Goal: Information Seeking & Learning: Understand process/instructions

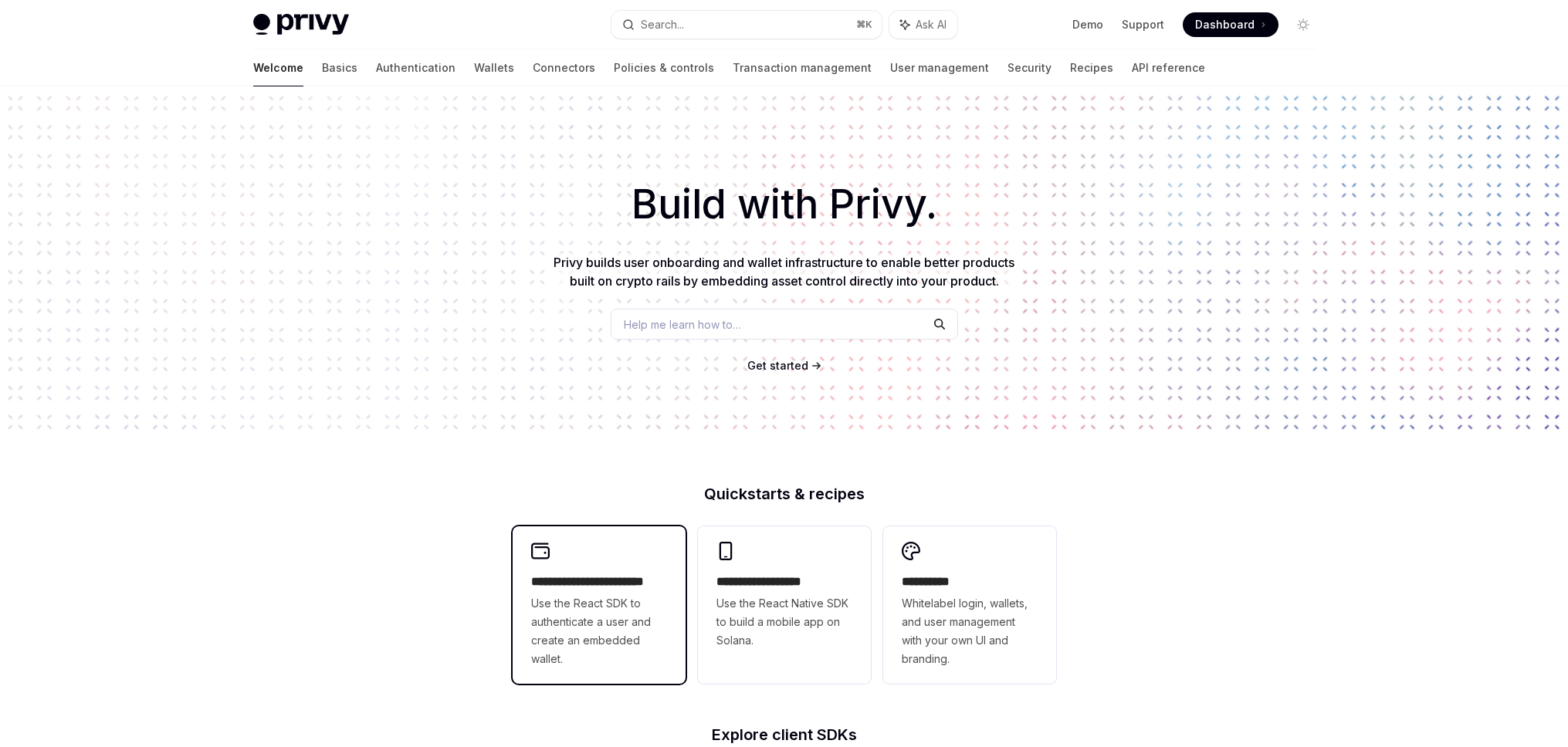
scroll to position [281, 0]
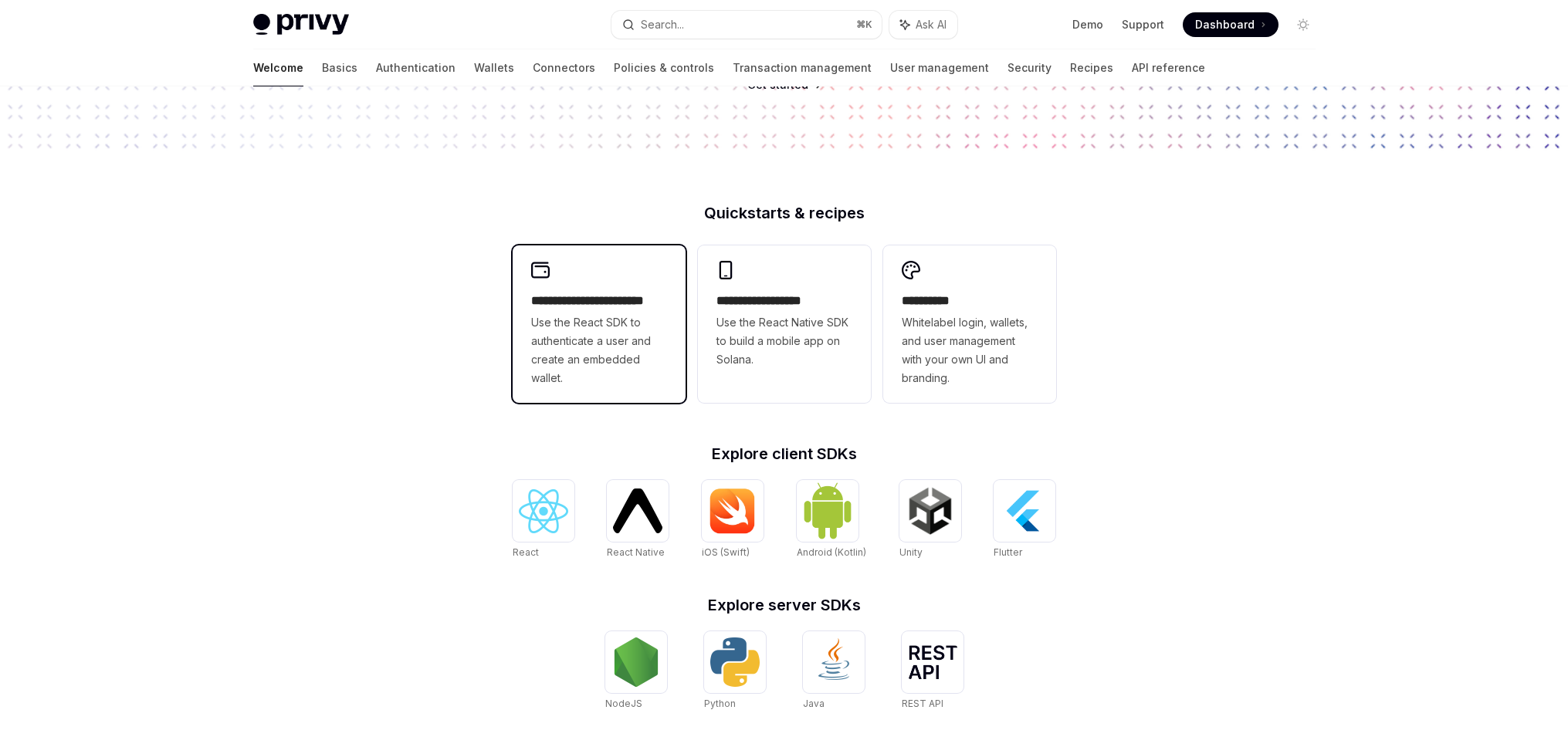
click at [630, 328] on span "Use the React SDK to authenticate a user and create an embedded wallet." at bounding box center [599, 350] width 136 height 74
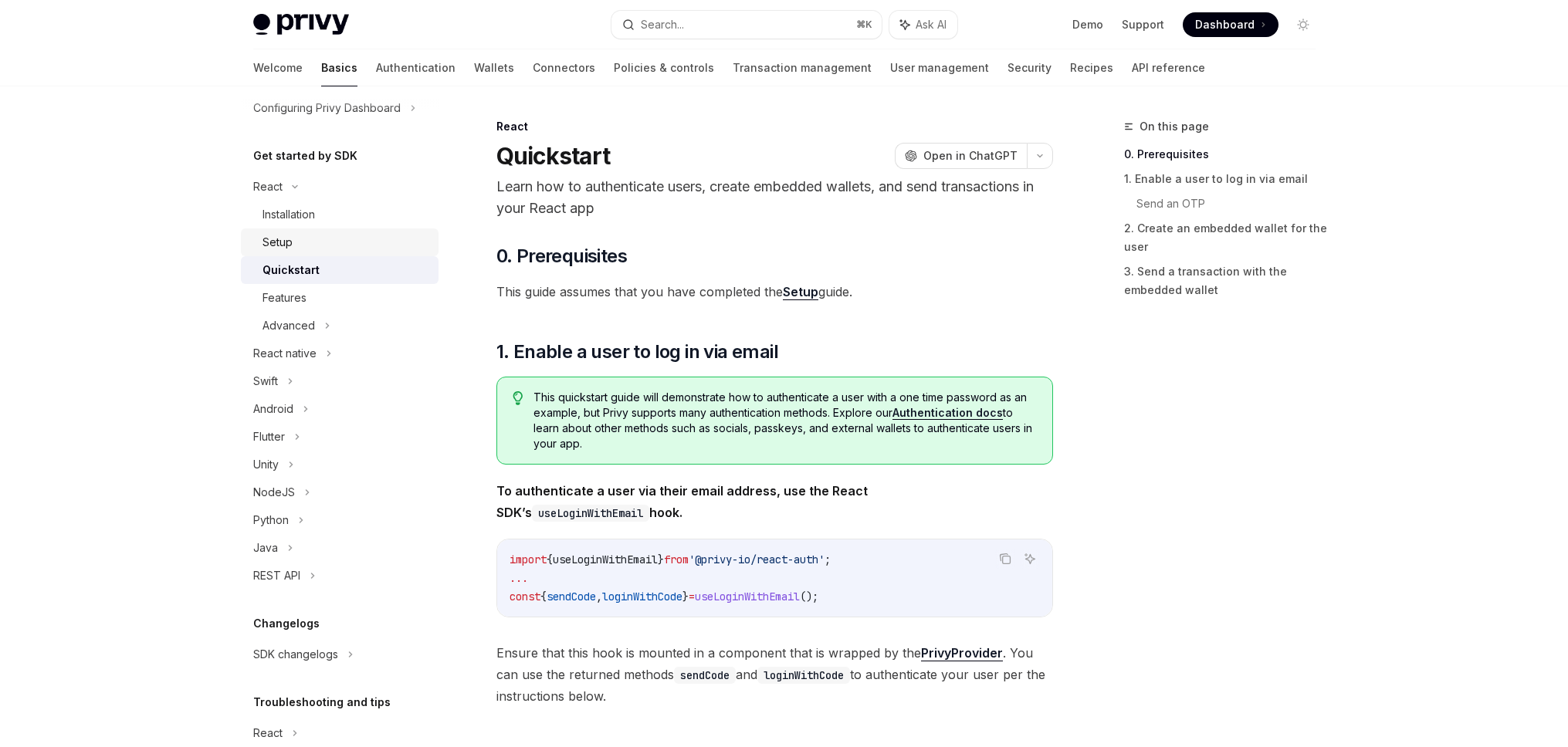
scroll to position [141, 0]
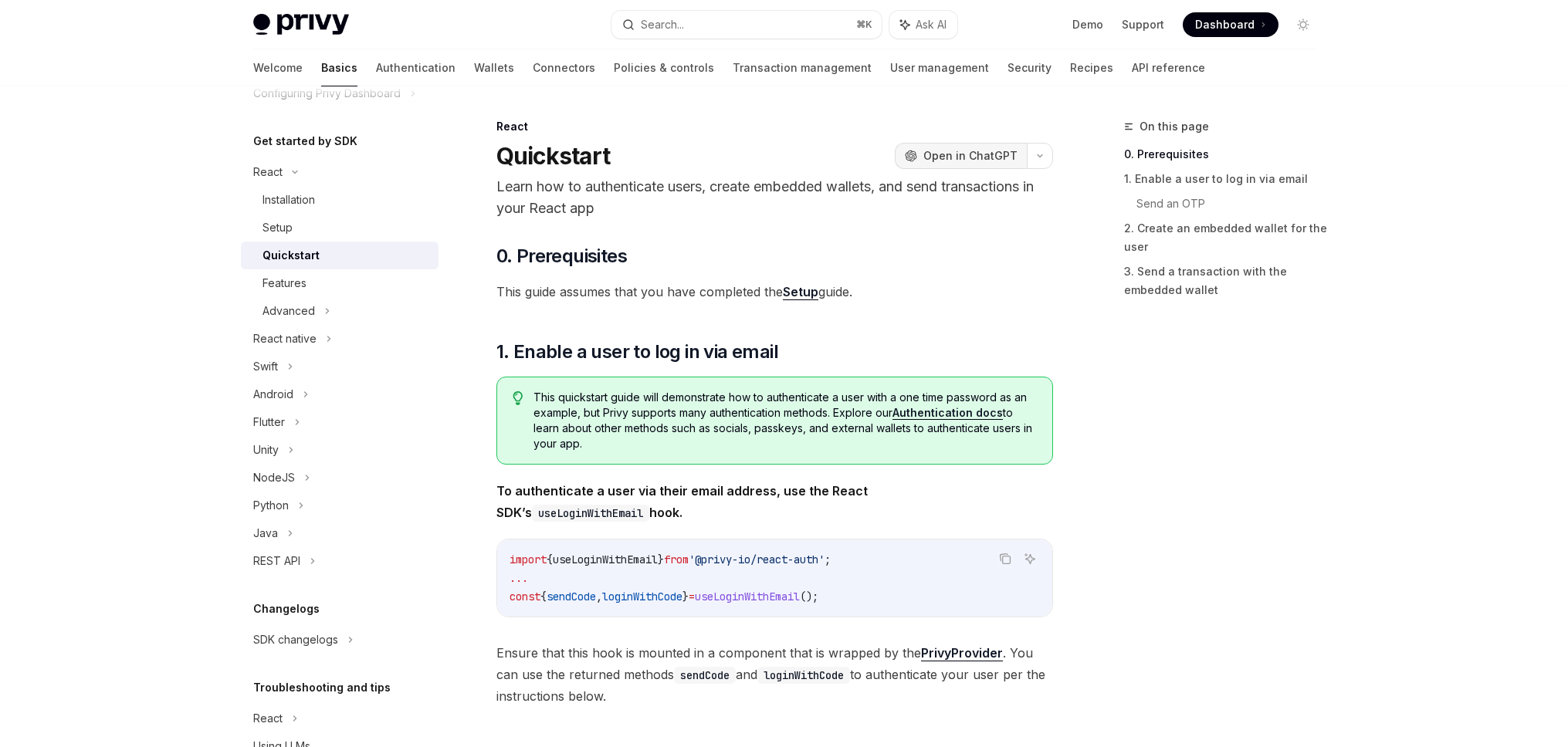
click at [988, 152] on span "Open in ChatGPT" at bounding box center [970, 155] width 94 height 15
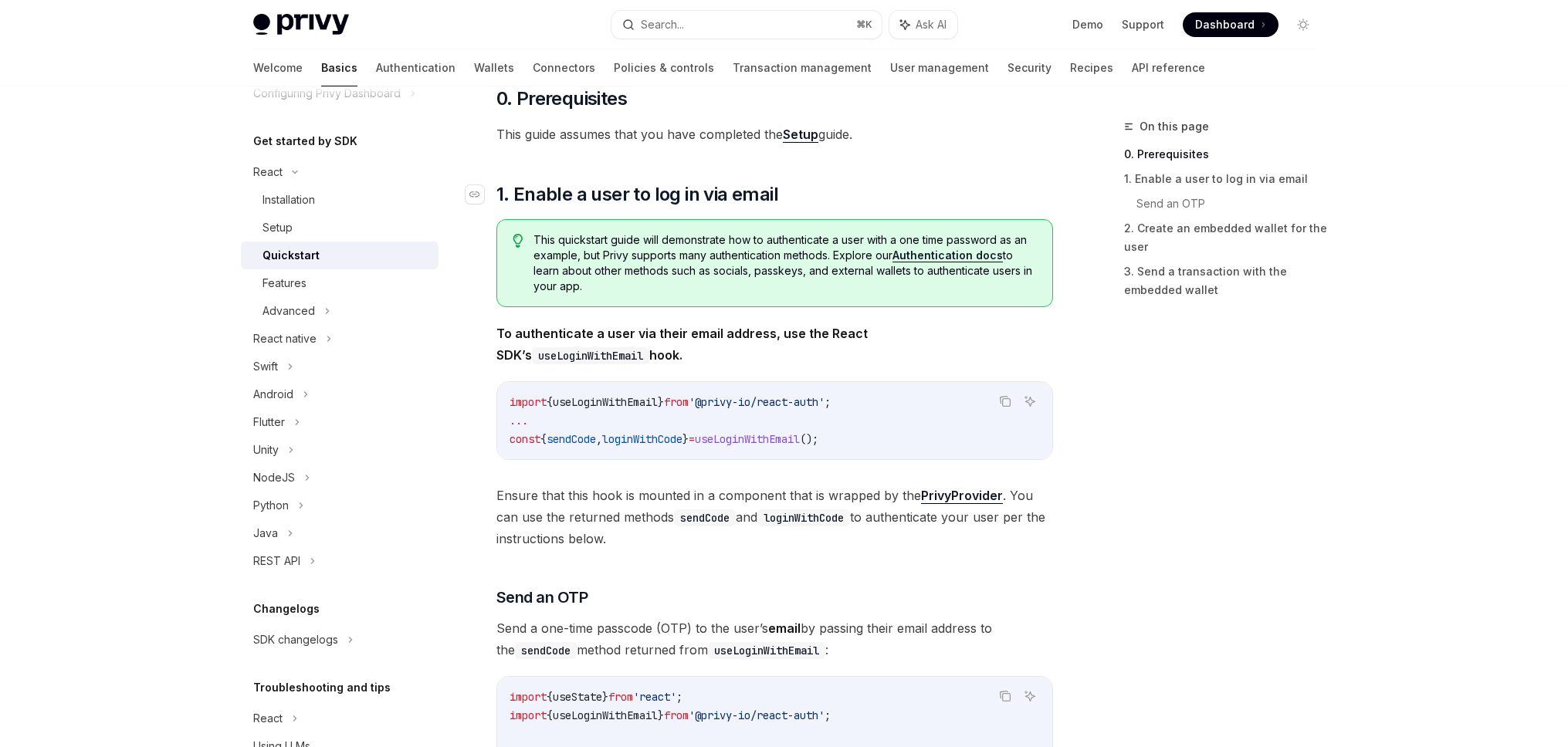
scroll to position [52, 0]
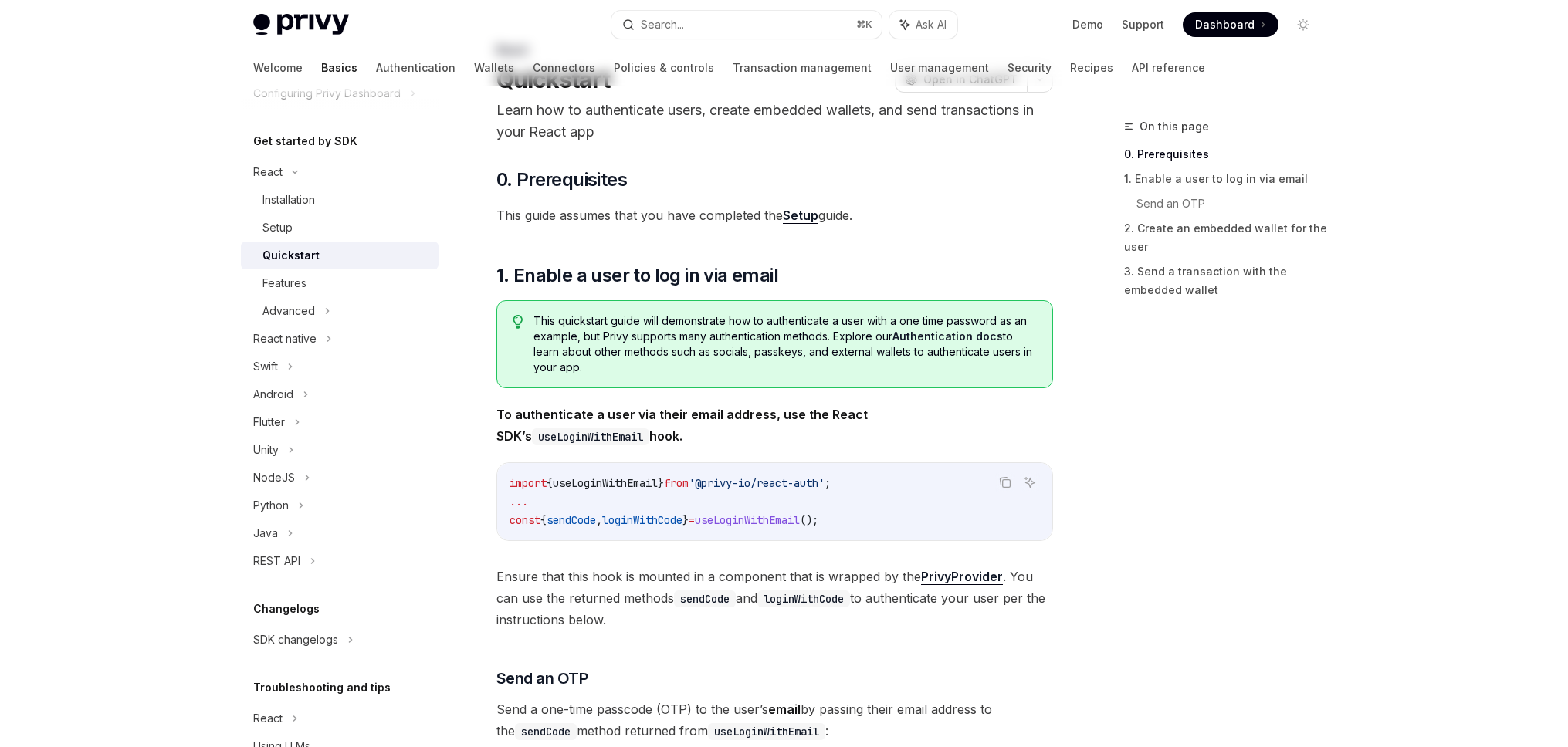
scroll to position [25, 0]
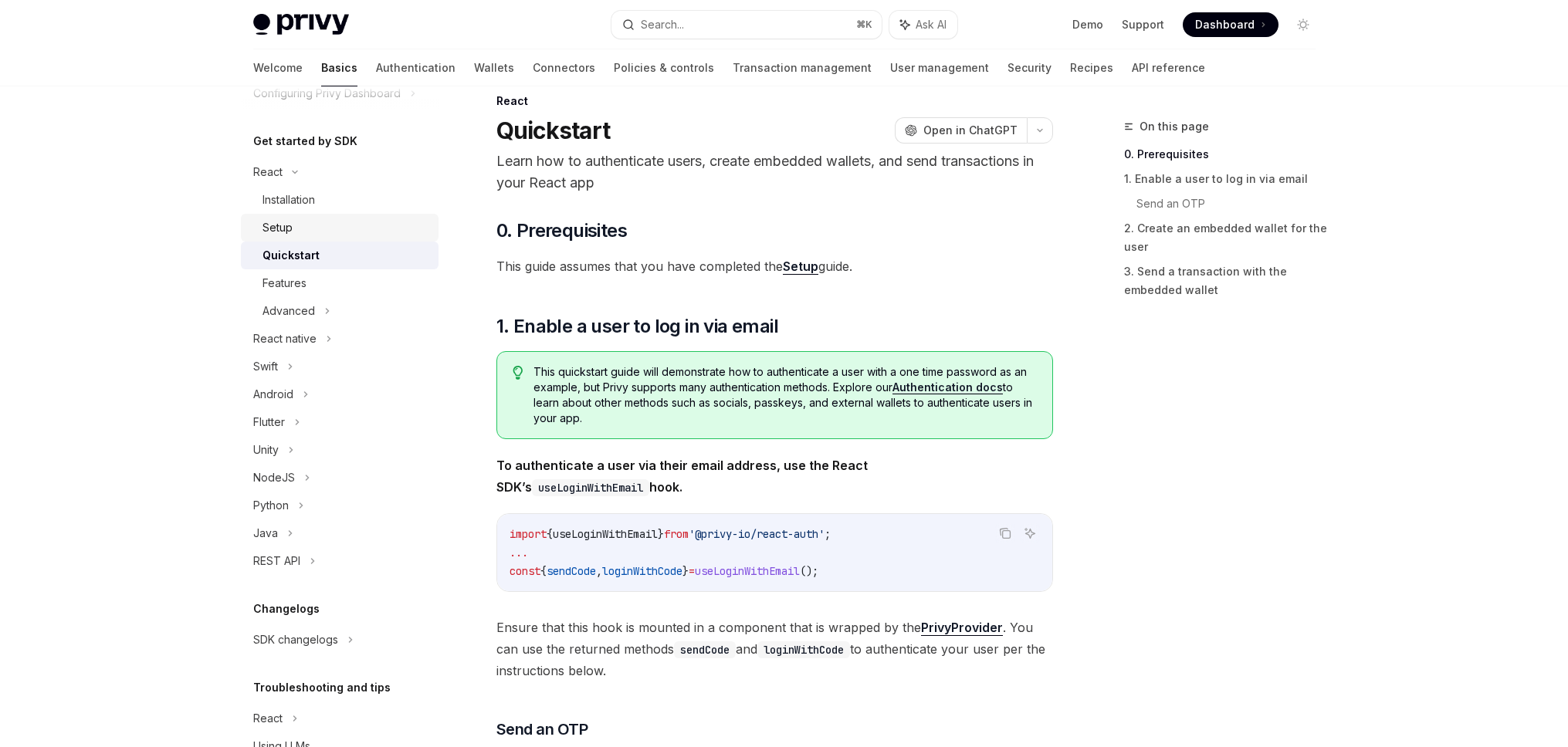
click at [320, 221] on div "Setup" at bounding box center [345, 227] width 167 height 18
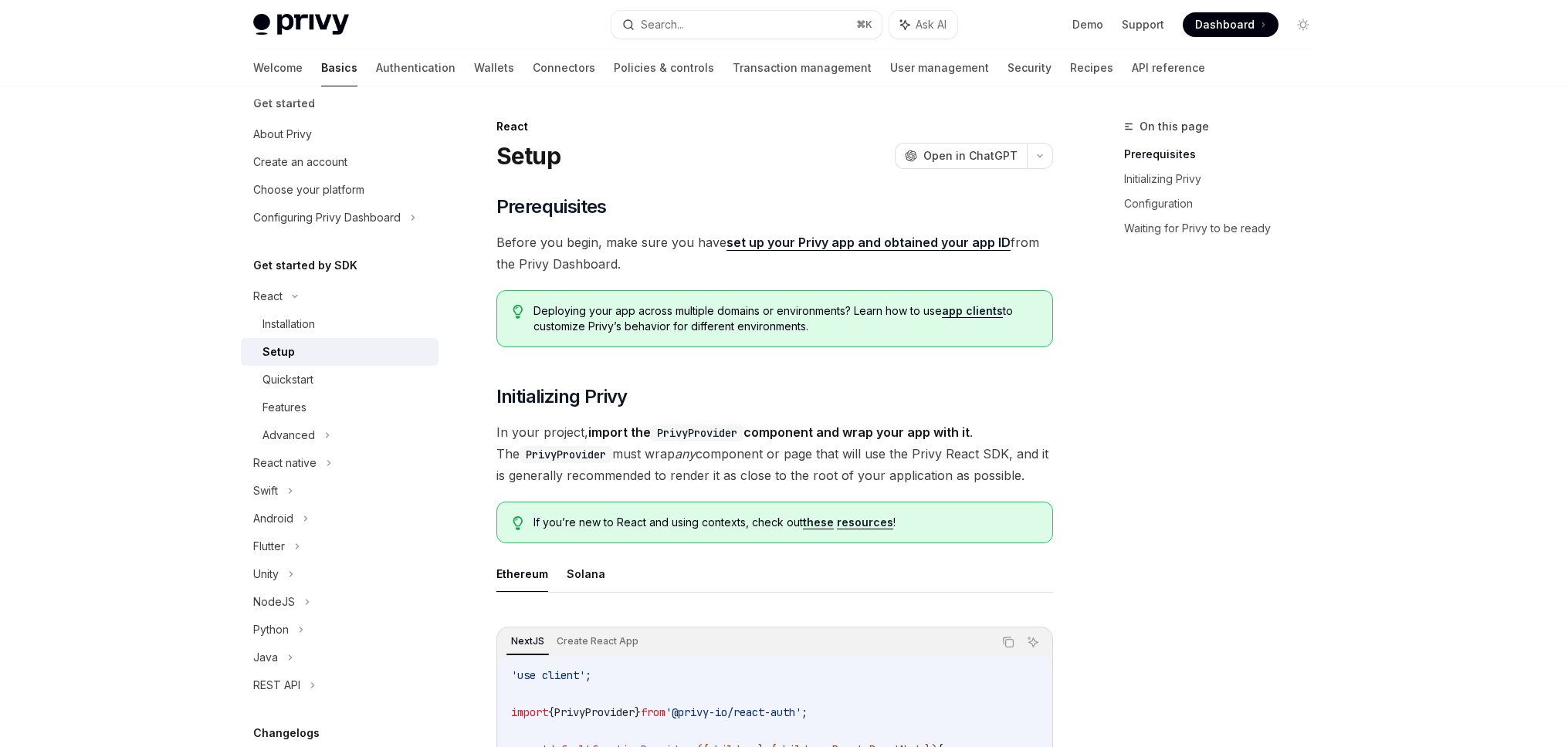
click at [789, 242] on link "set up your Privy app and obtained your app ID" at bounding box center [868, 242] width 284 height 16
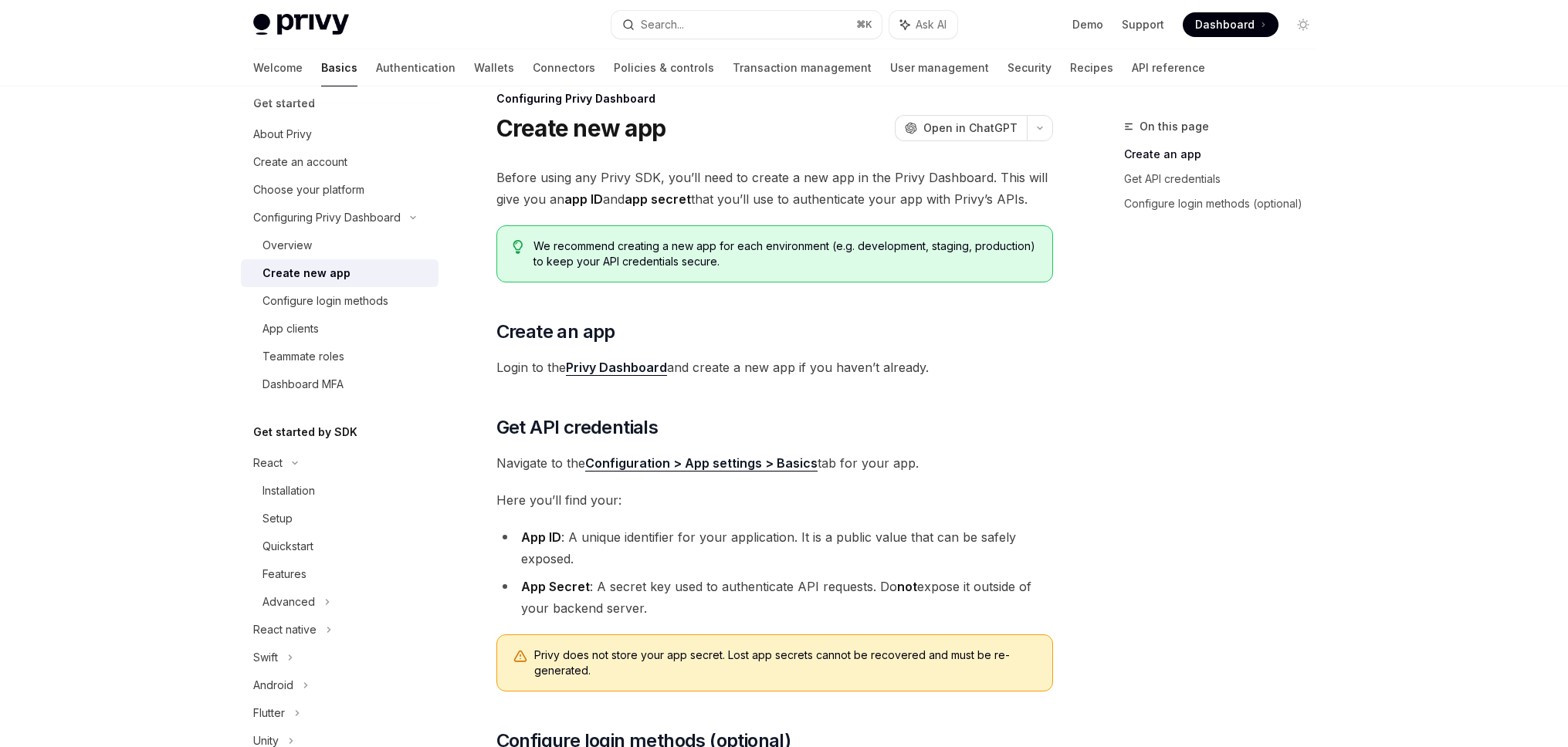
scroll to position [25, 0]
click at [626, 367] on link "Privy Dashboard" at bounding box center [616, 369] width 101 height 16
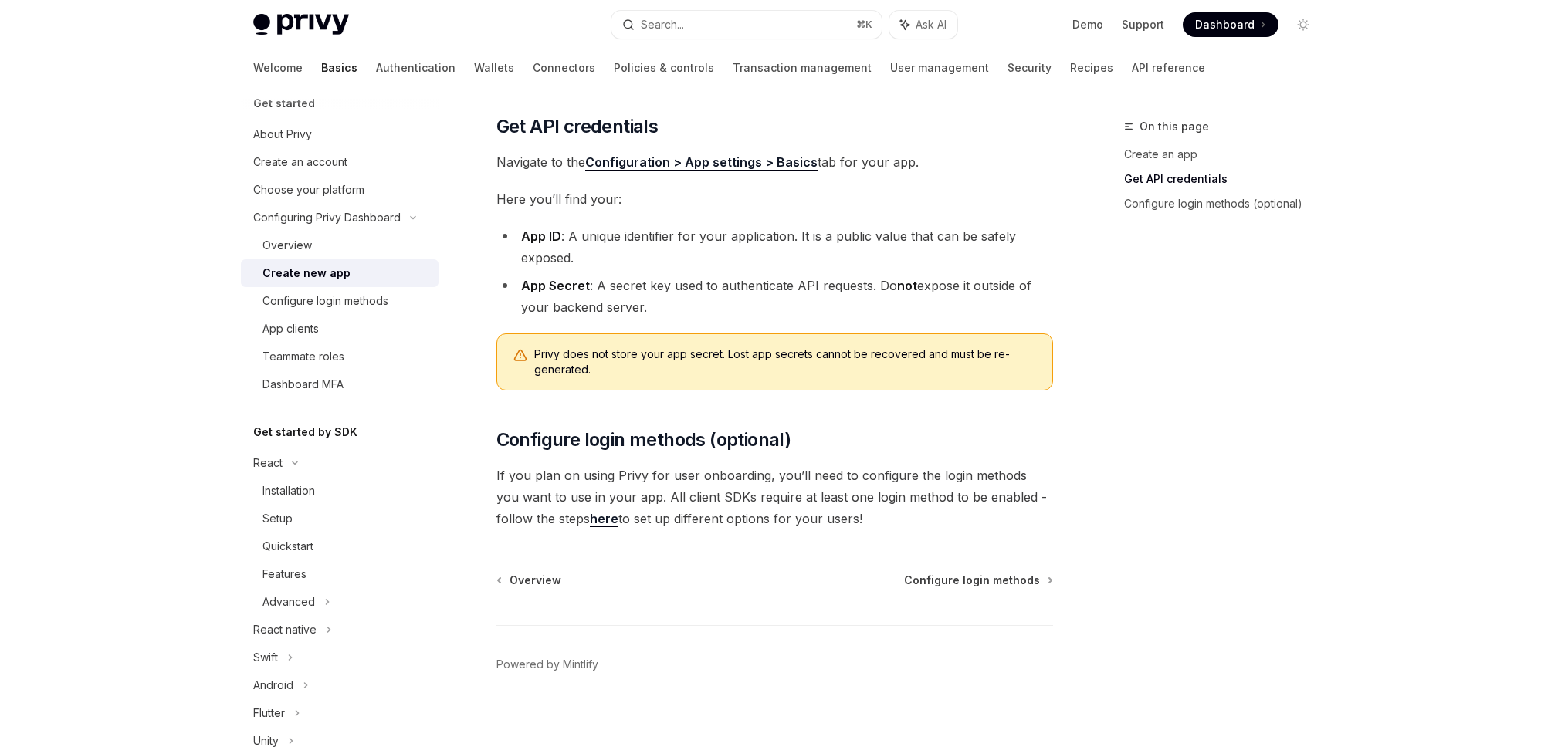
scroll to position [340, 0]
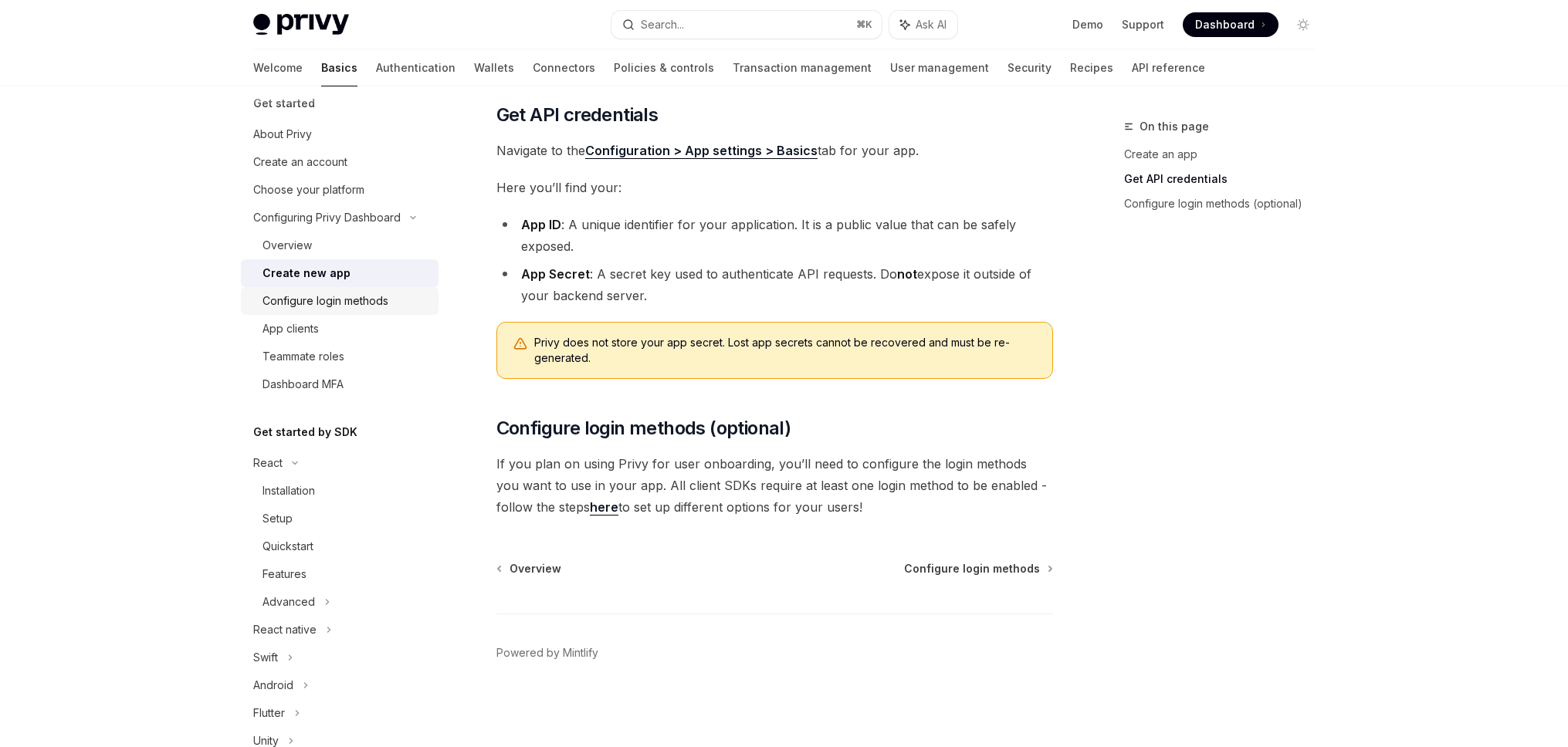
click at [341, 305] on div "Configure login methods" at bounding box center [325, 300] width 126 height 18
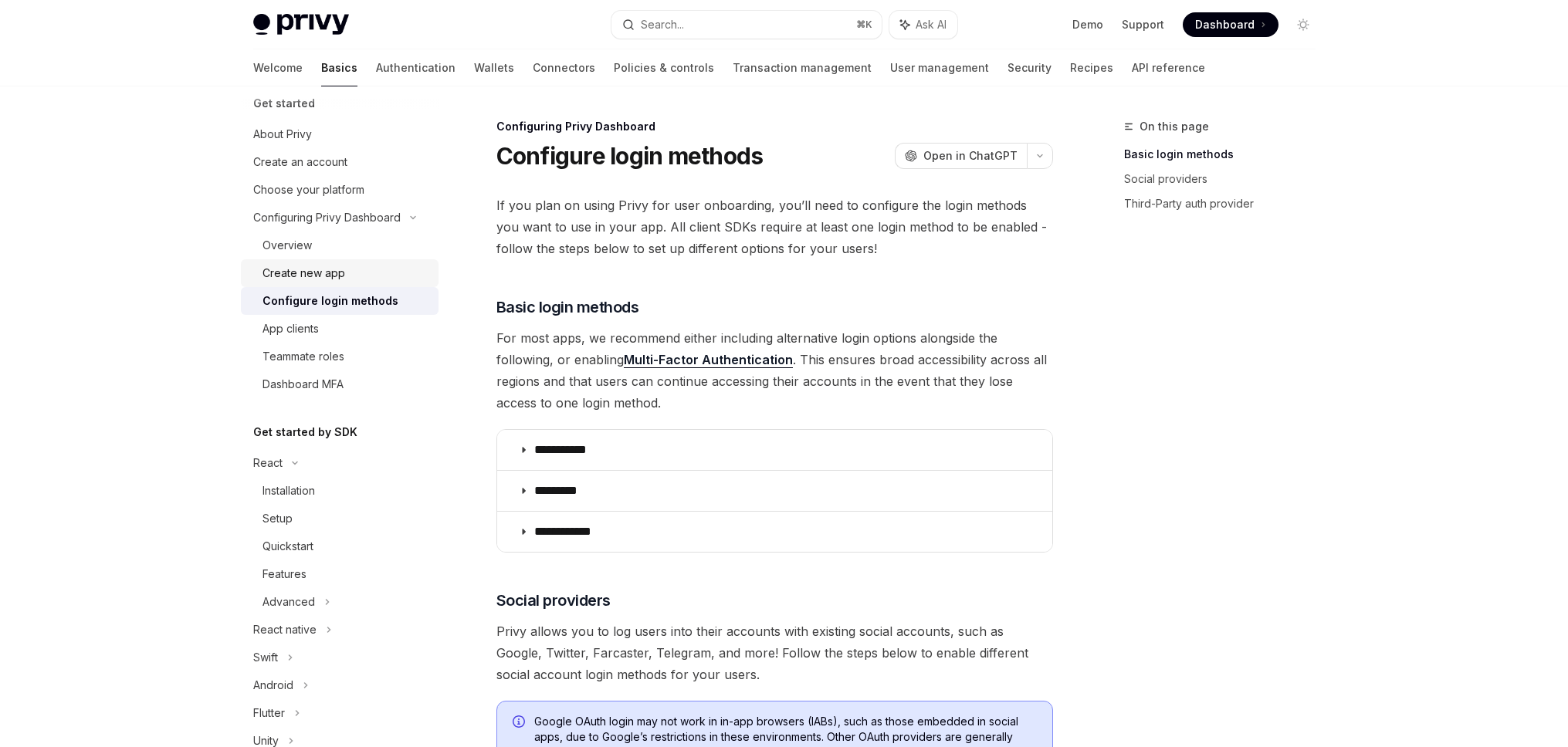
click at [333, 275] on div "Create new app" at bounding box center [303, 273] width 82 height 18
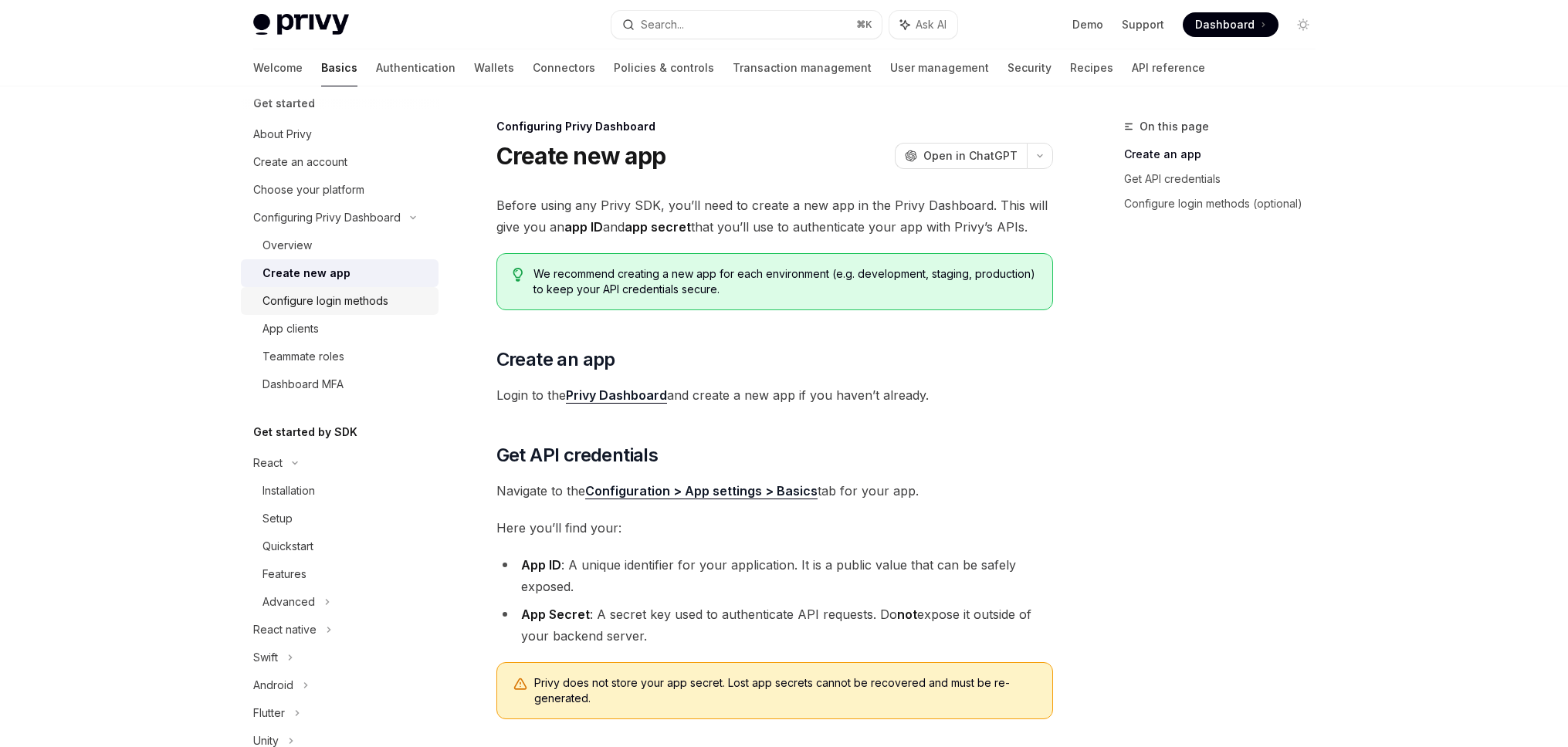
click at [338, 295] on div "Configure login methods" at bounding box center [325, 300] width 126 height 18
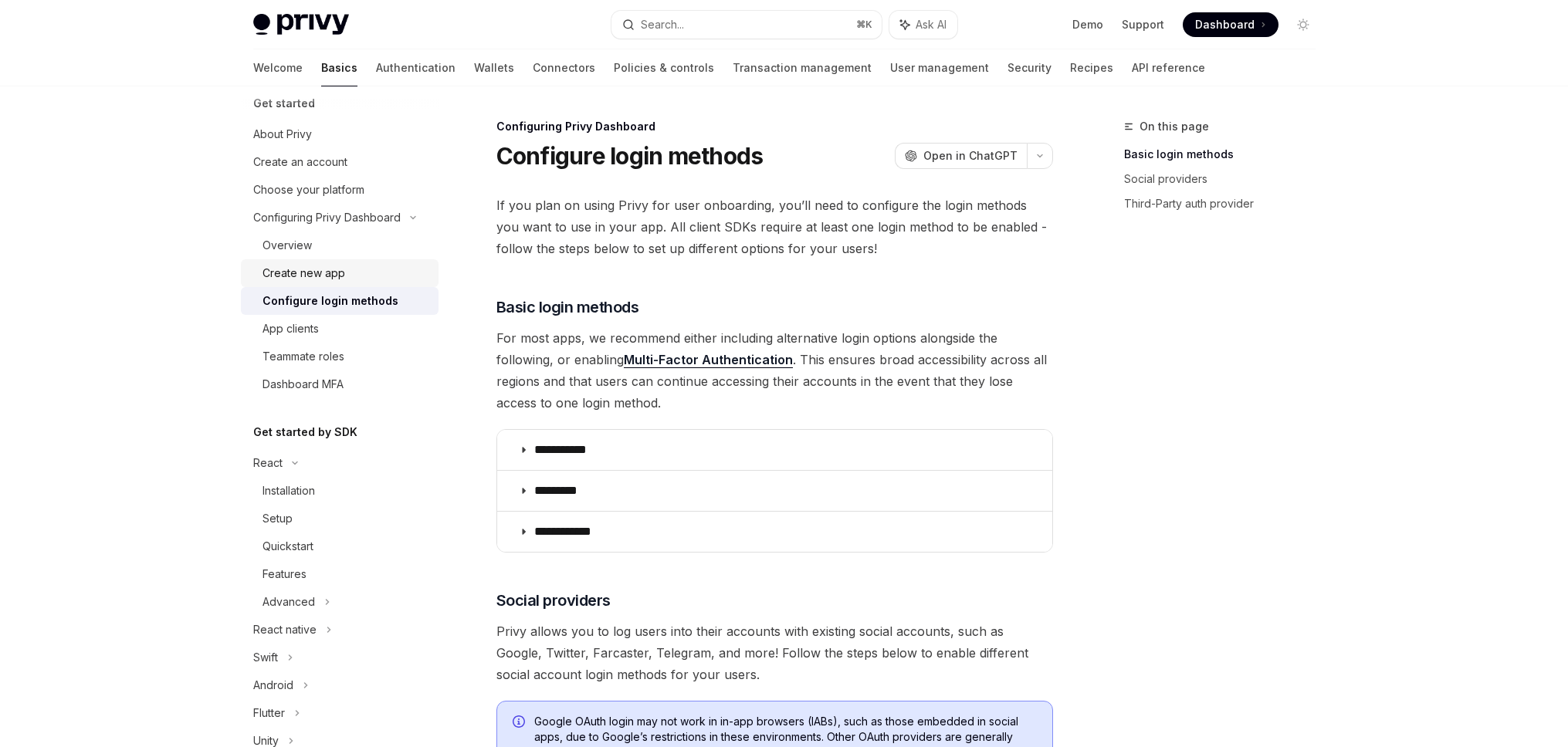
click at [328, 272] on div "Create new app" at bounding box center [303, 273] width 82 height 18
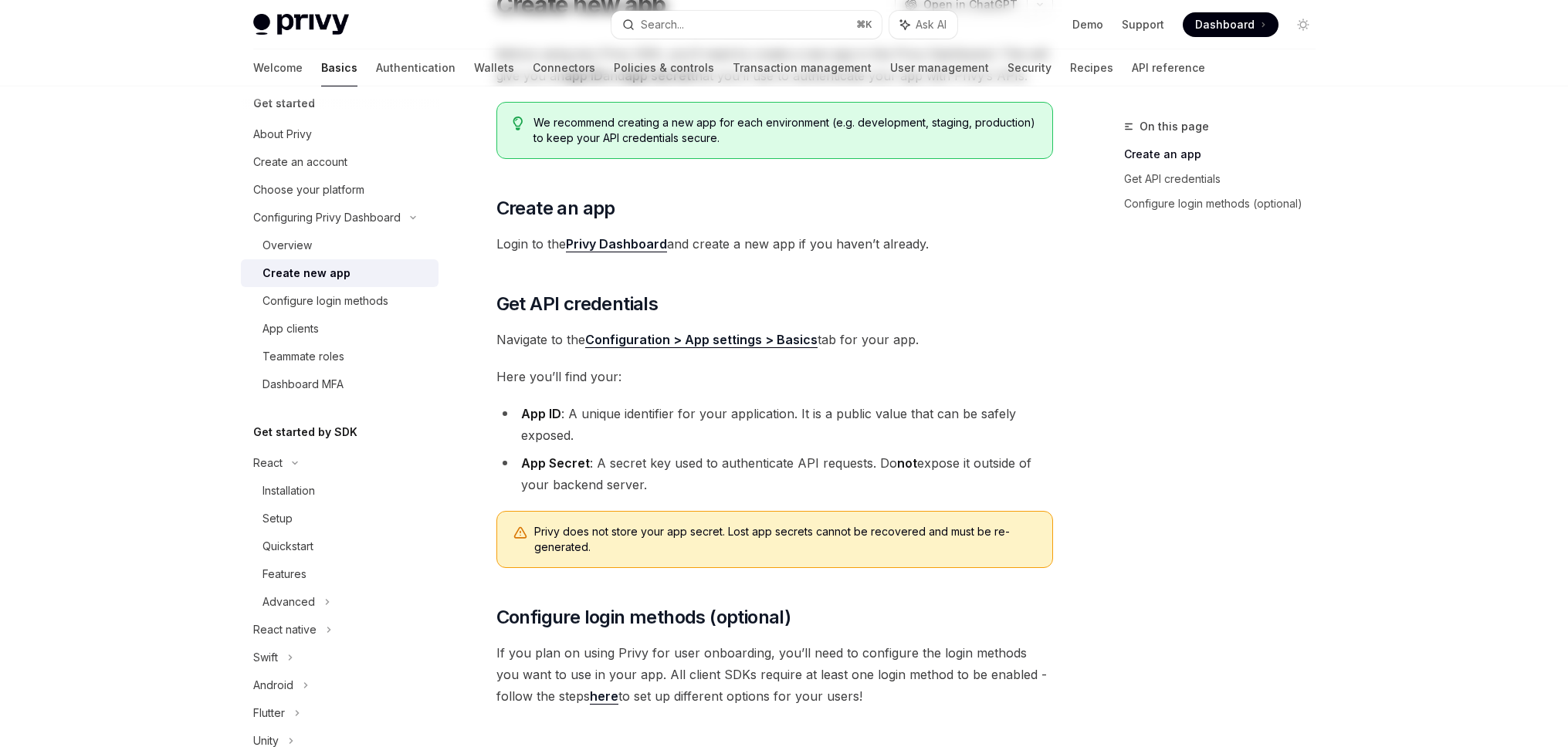
scroll to position [319, 0]
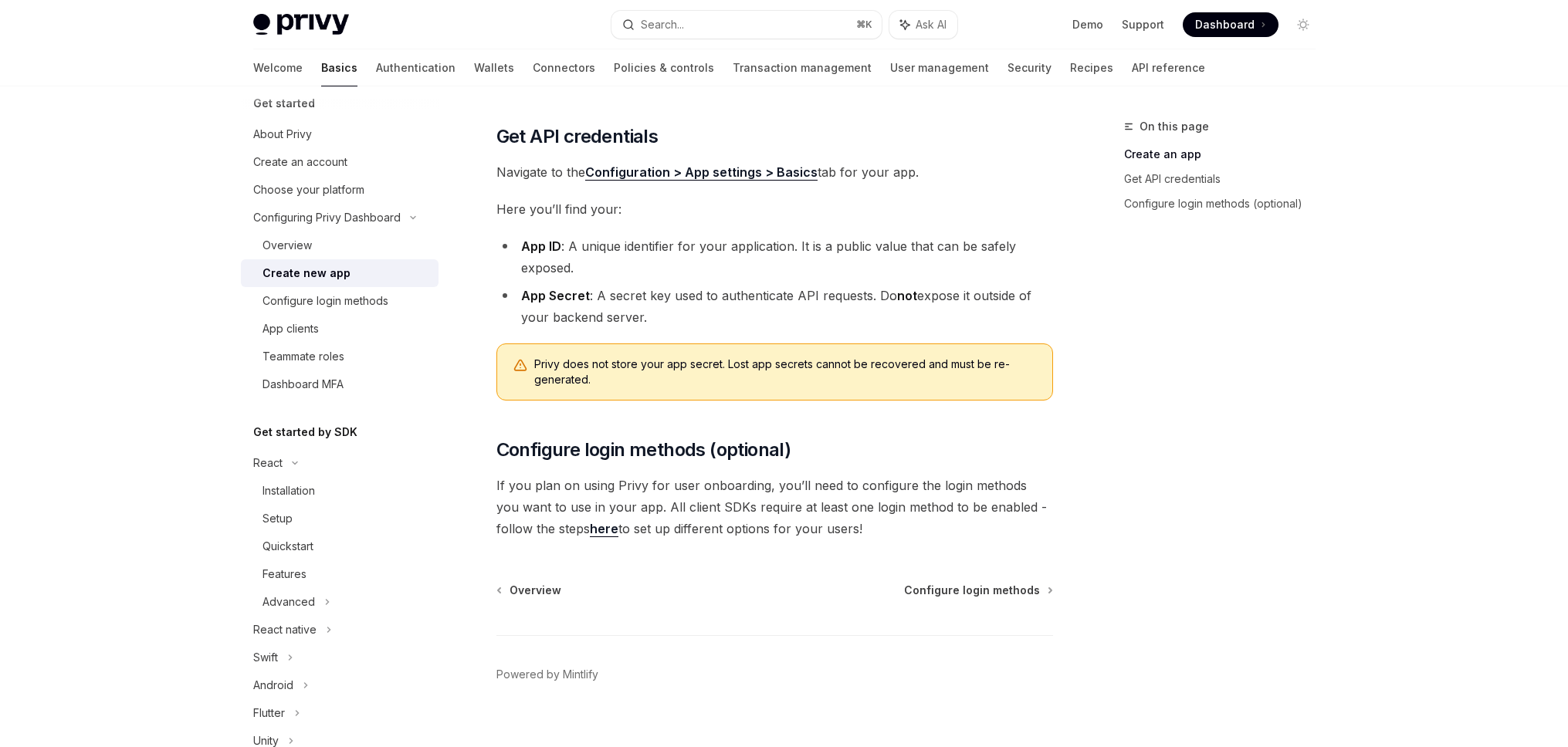
click at [570, 536] on span "If you plan on using Privy for user onboarding, you’ll need to configure the lo…" at bounding box center [774, 506] width 557 height 65
click at [590, 533] on link "here" at bounding box center [604, 528] width 29 height 16
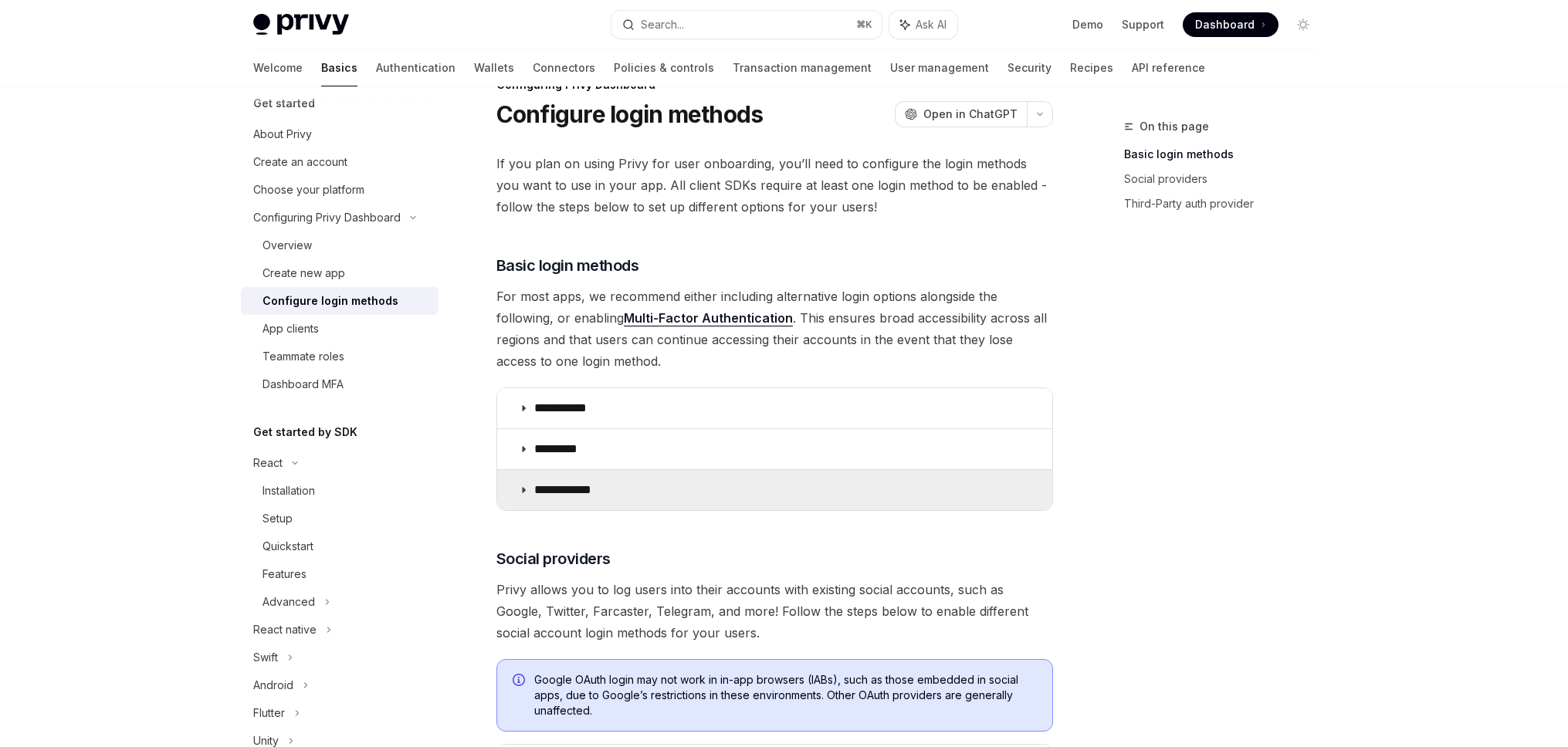
scroll to position [47, 0]
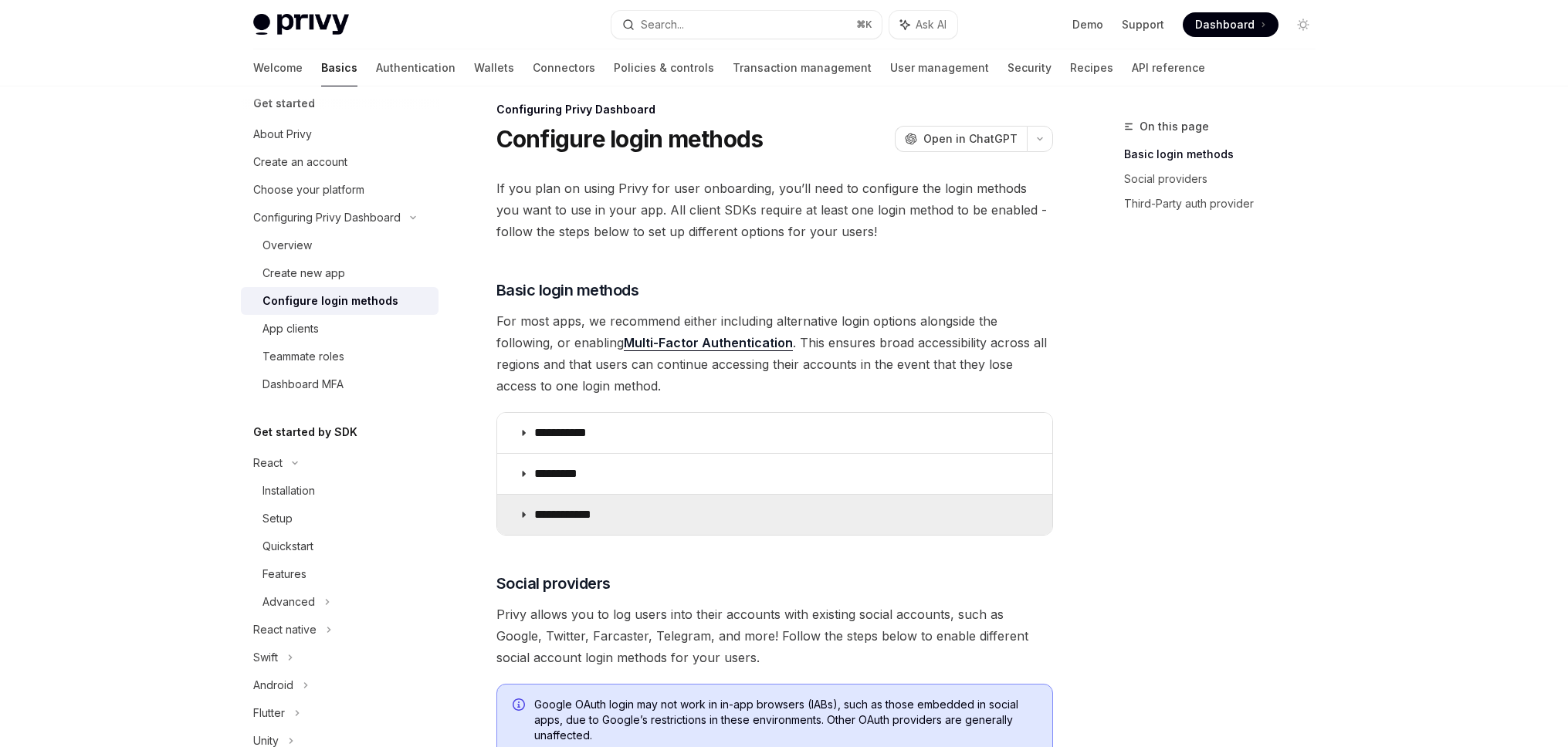
click at [563, 520] on p "**********" at bounding box center [569, 515] width 69 height 15
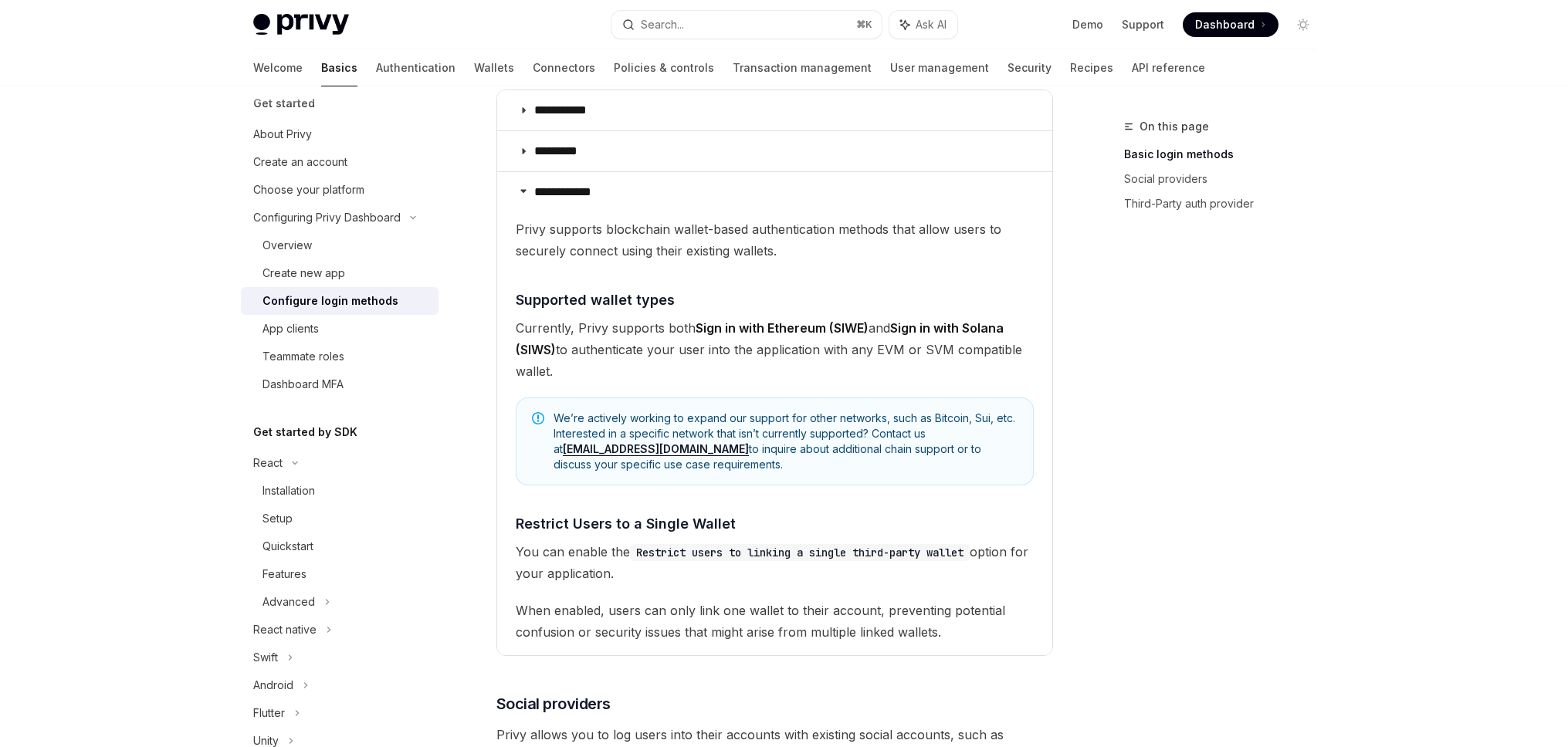
scroll to position [449, 0]
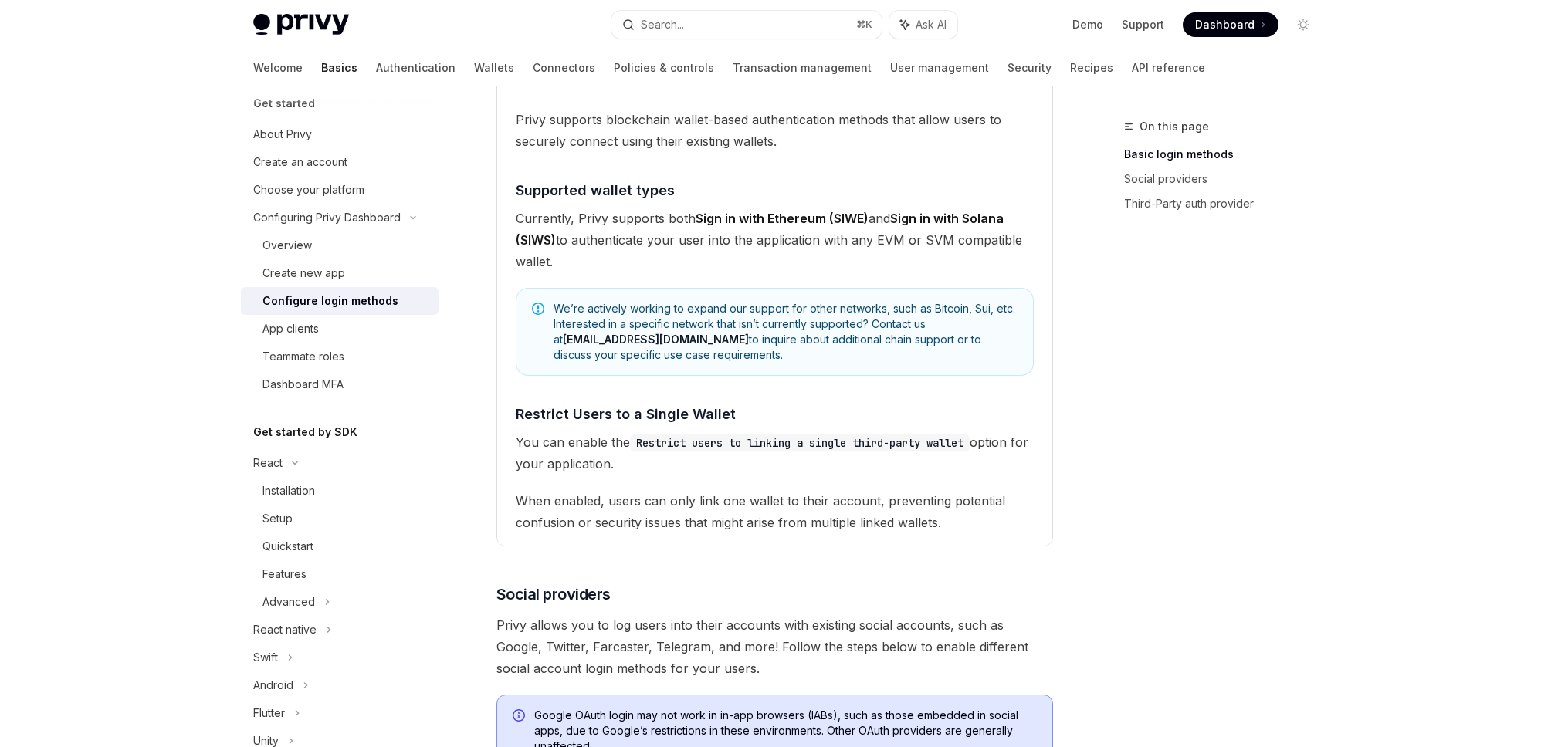
click at [541, 241] on strong "Sign in with Solana (SIWS)" at bounding box center [759, 229] width 488 height 37
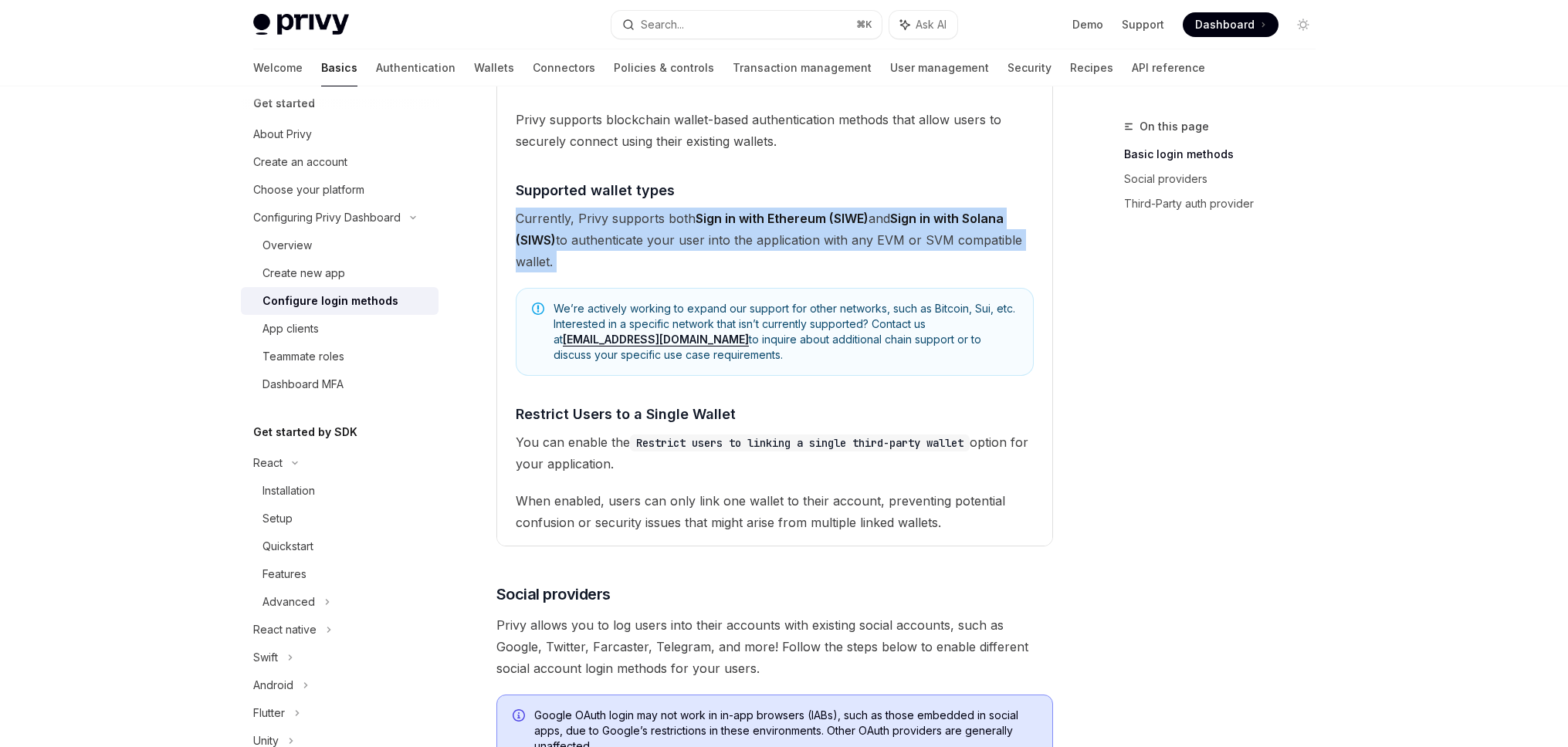
click at [541, 241] on strong "Sign in with Solana (SIWS)" at bounding box center [759, 229] width 488 height 37
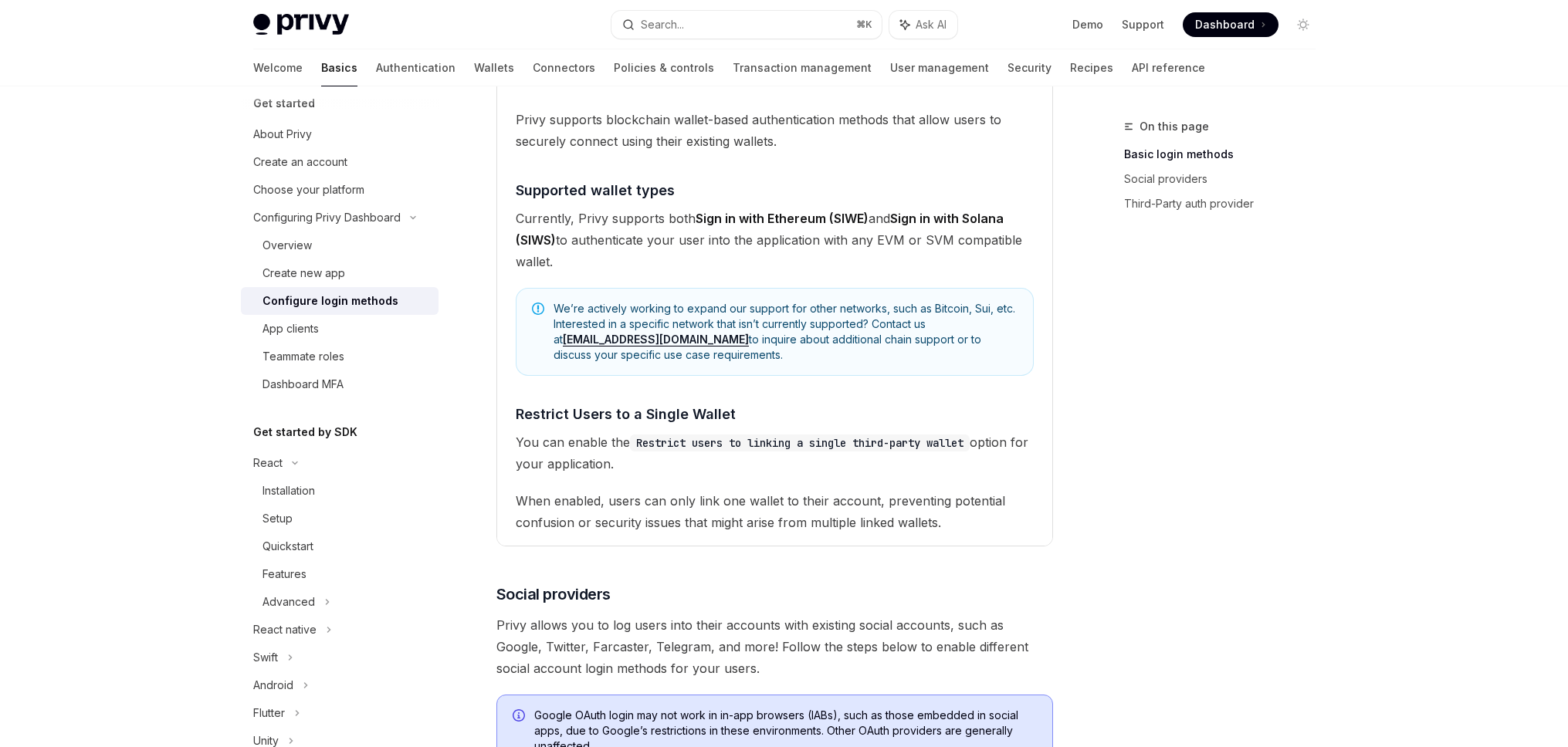
click at [649, 241] on span "Currently, Privy supports both Sign in with Ethereum (SIWE) and Sign in with So…" at bounding box center [774, 239] width 518 height 65
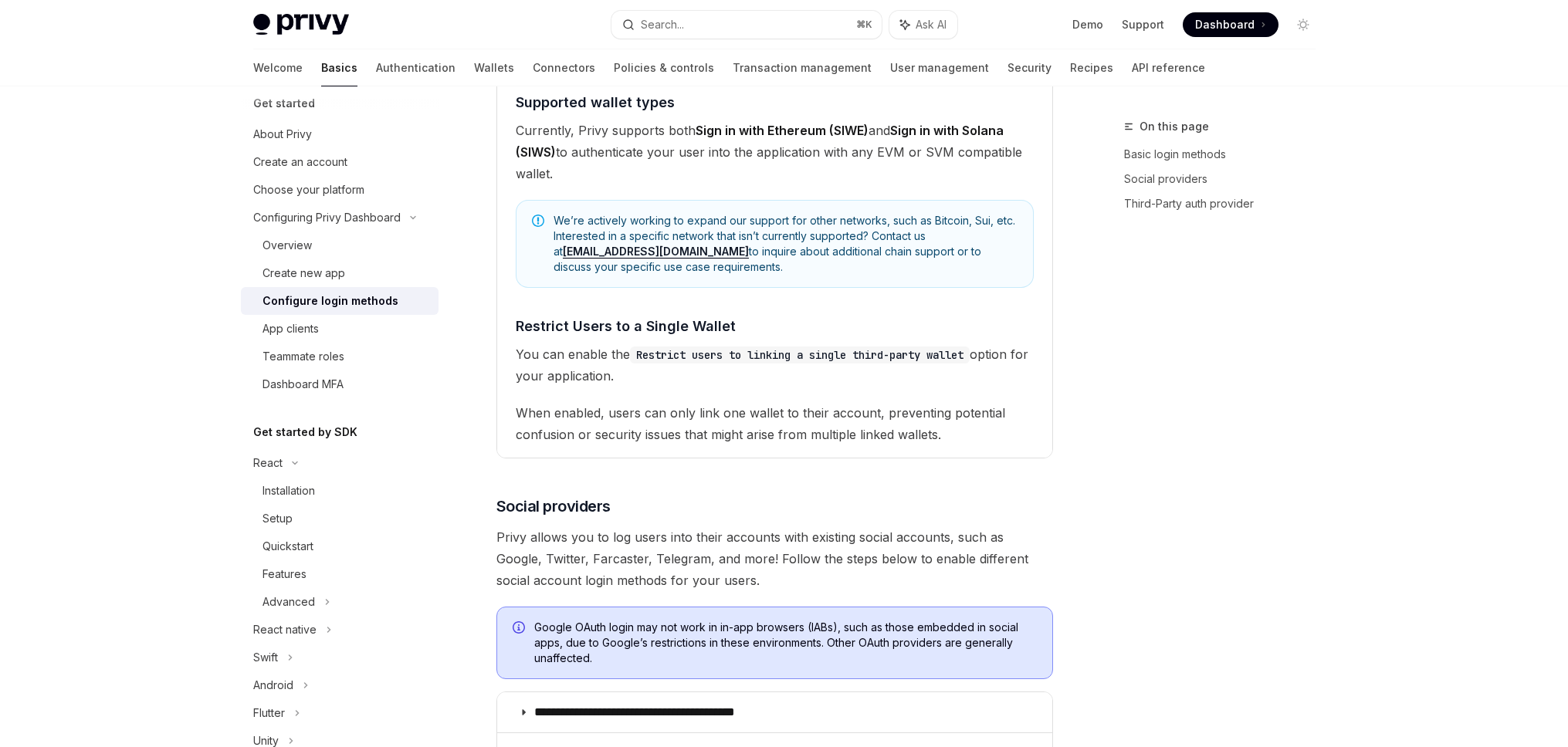
scroll to position [588, 0]
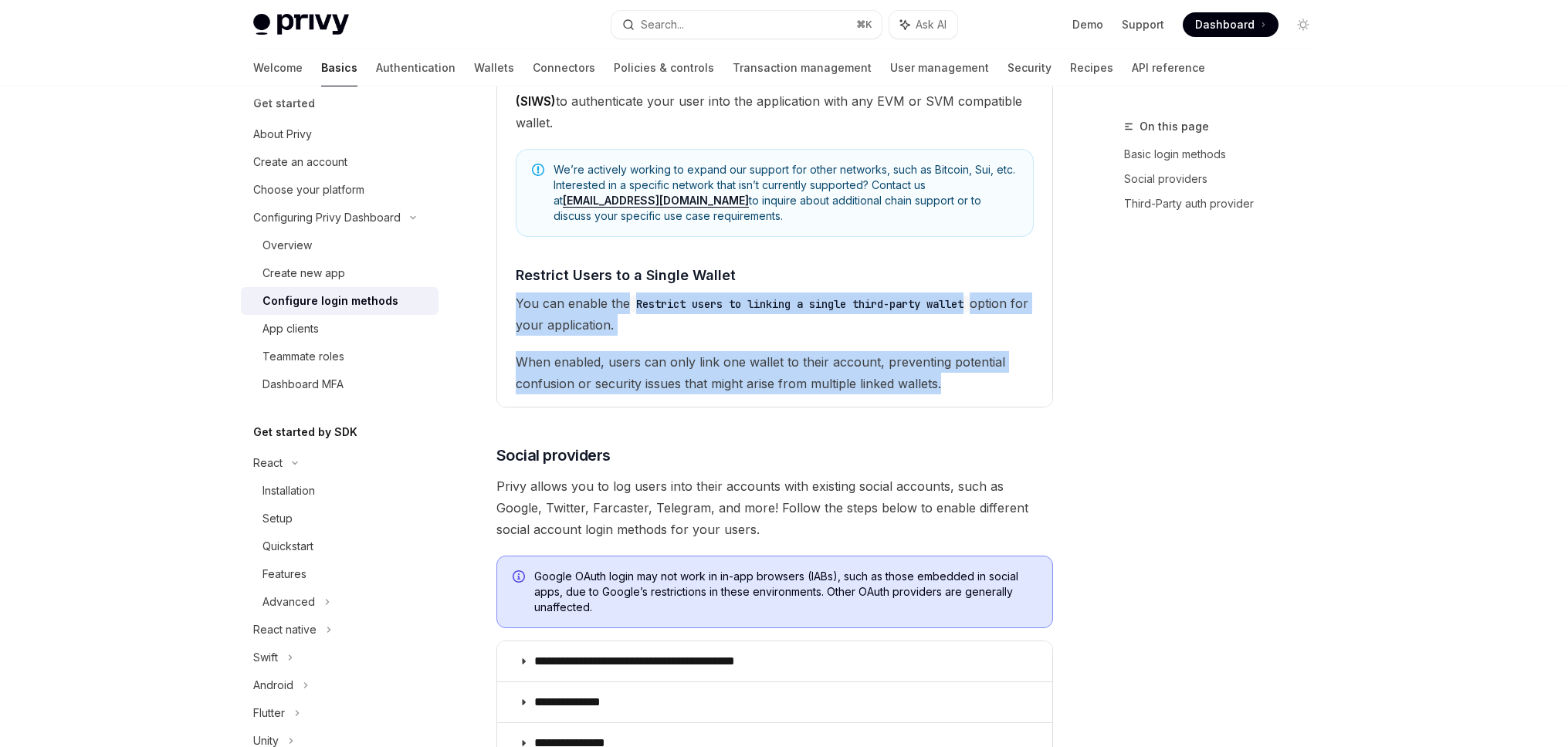
drag, startPoint x: 517, startPoint y: 299, endPoint x: 991, endPoint y: 379, distance: 480.7
click at [991, 379] on children "Privy supports blockchain wallet-based authentication methods that allow users …" at bounding box center [774, 181] width 518 height 424
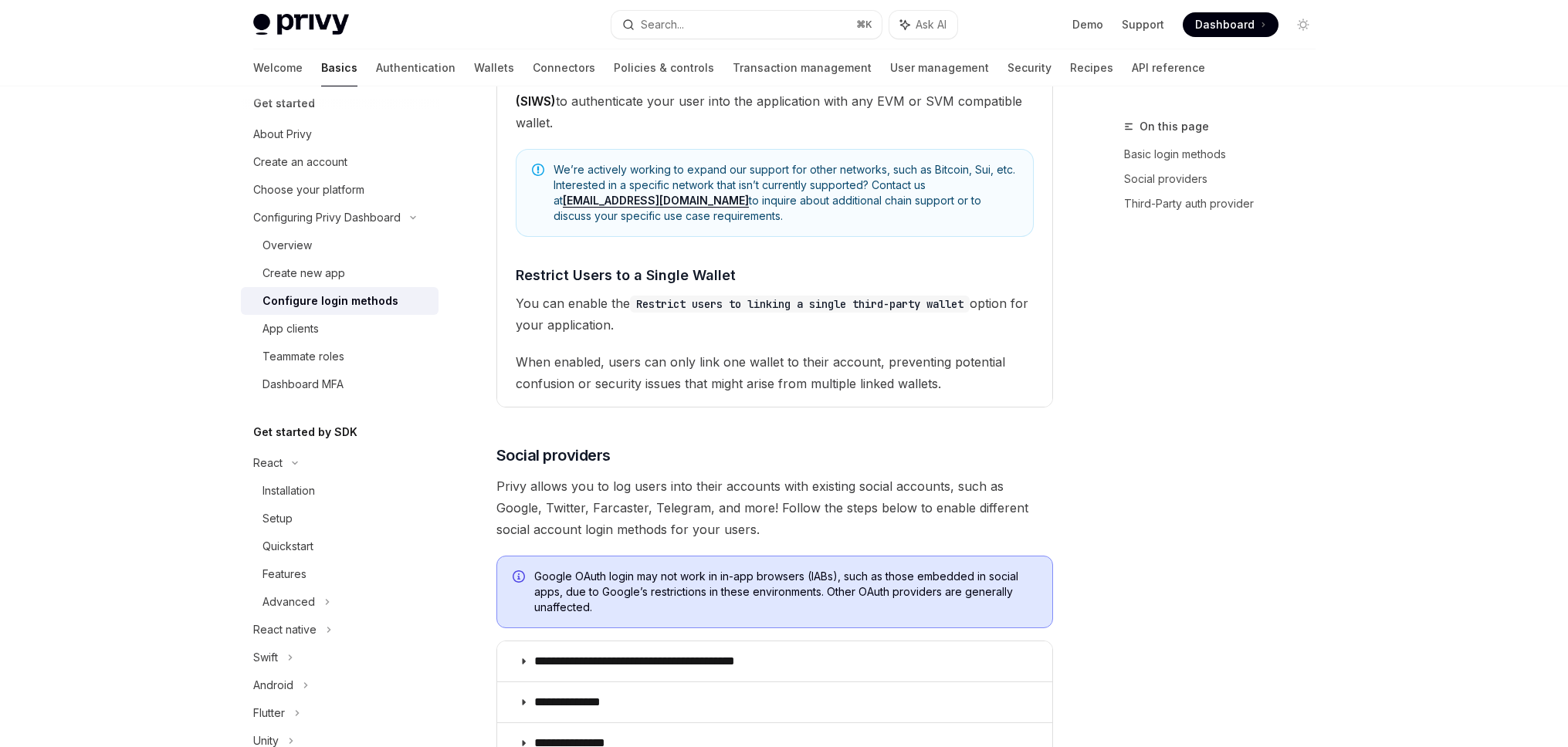
click at [991, 381] on span "When enabled, users can only link one wallet to their account, preventing poten…" at bounding box center [774, 372] width 518 height 43
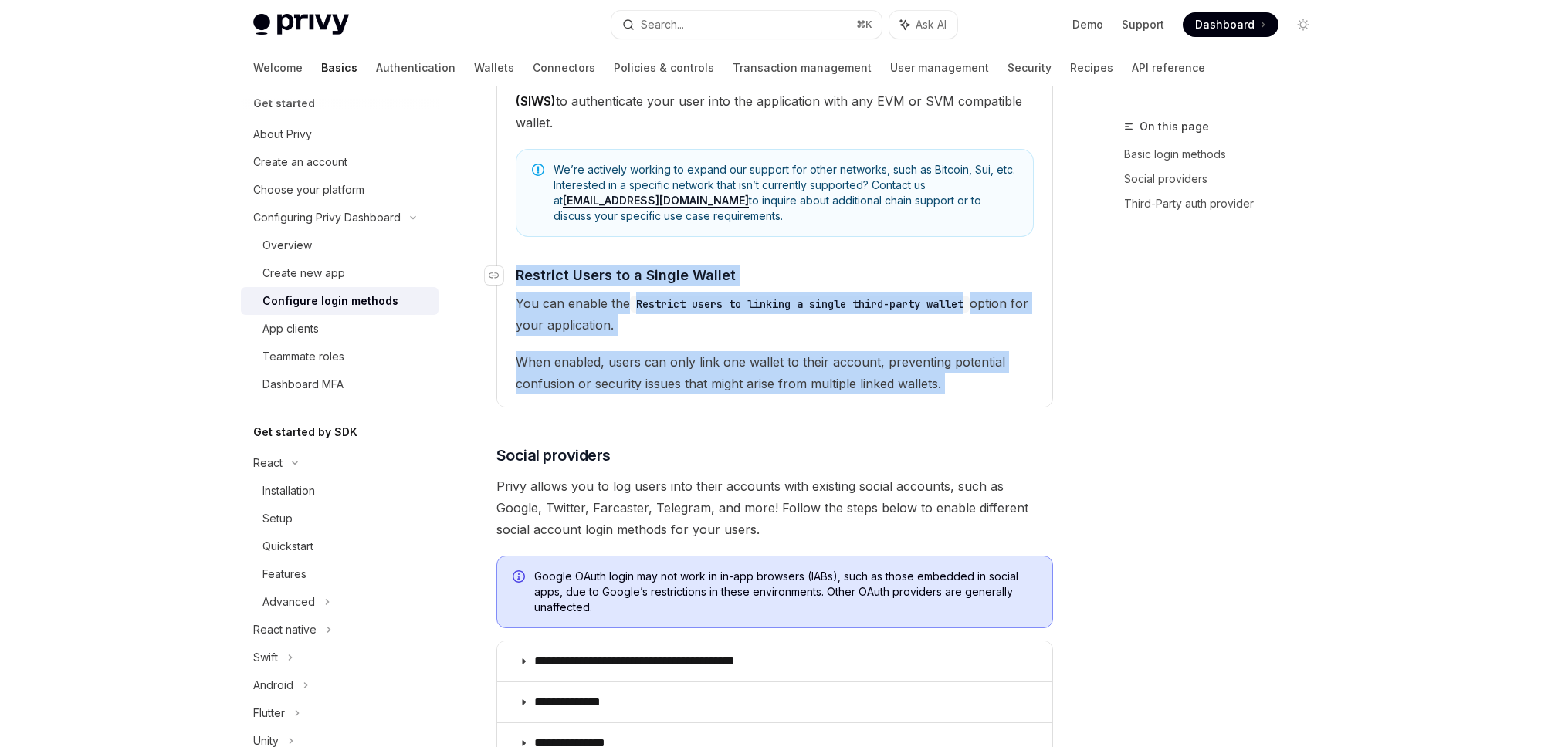
drag, startPoint x: 773, startPoint y: 347, endPoint x: 511, endPoint y: 265, distance: 274.5
click at [516, 265] on children "Privy supports blockchain wallet-based authentication methods that allow users …" at bounding box center [774, 181] width 518 height 424
click at [511, 265] on link "​" at bounding box center [500, 274] width 31 height 21
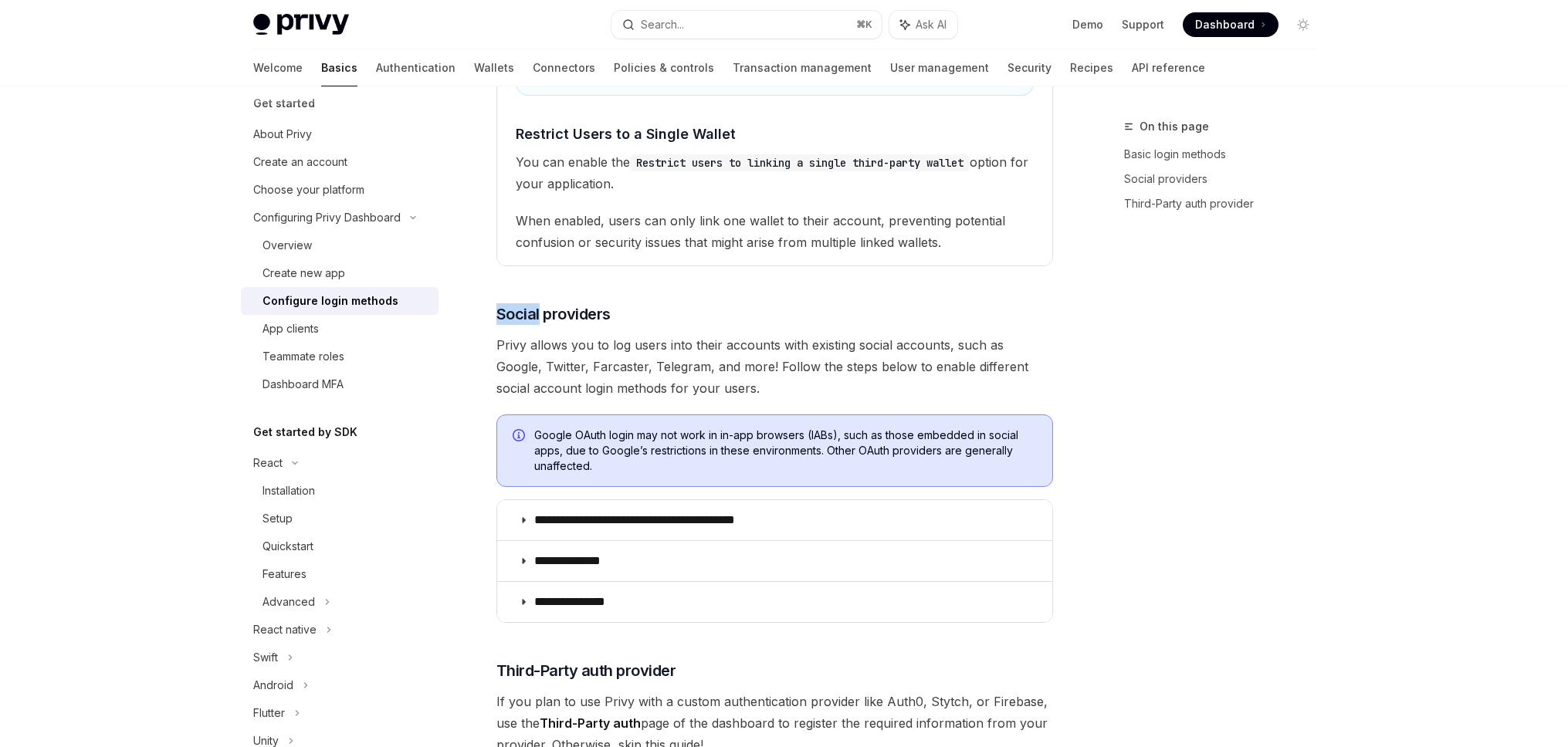
scroll to position [735, 0]
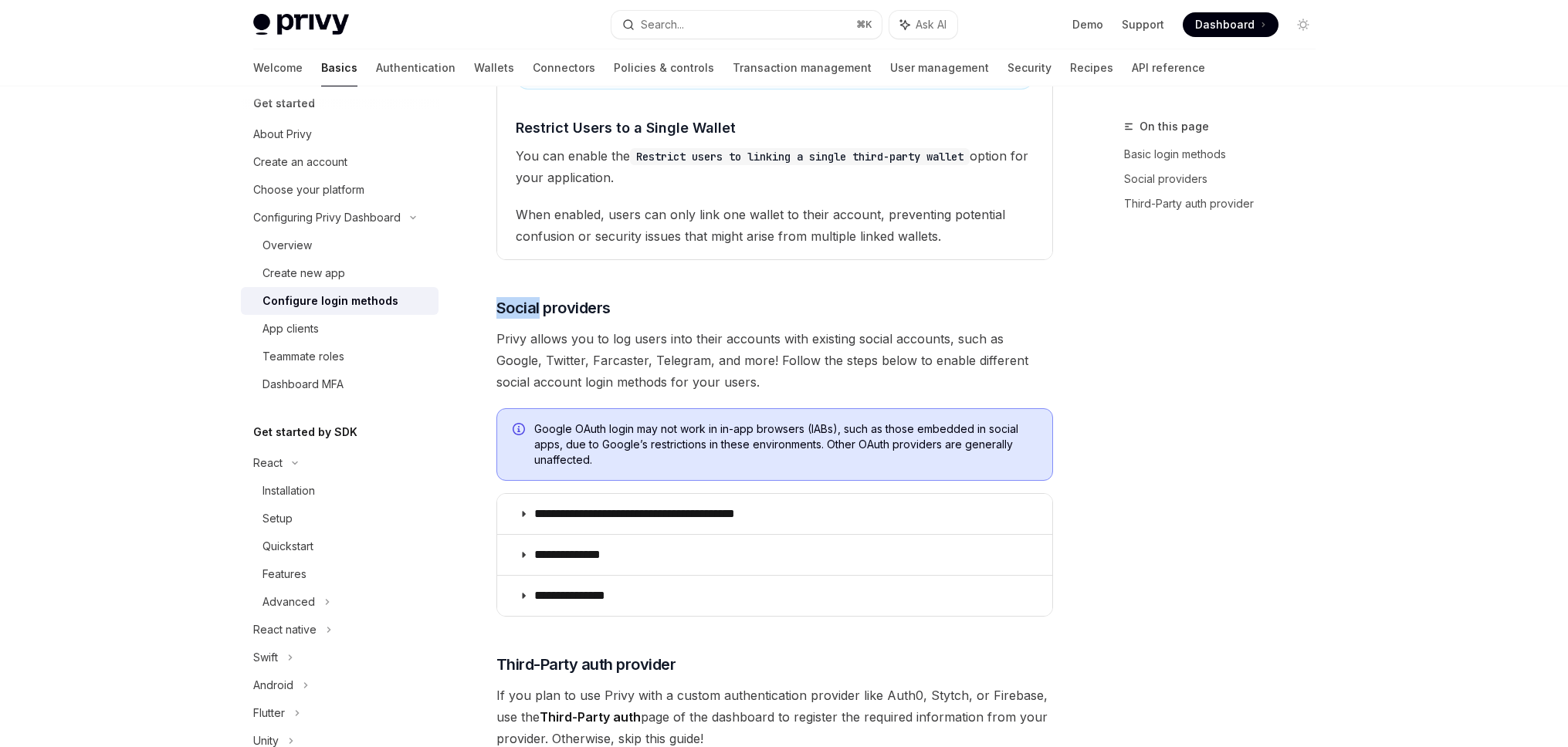
drag, startPoint x: 539, startPoint y: 272, endPoint x: 838, endPoint y: 253, distance: 299.6
click at [826, 255] on details "**********" at bounding box center [774, 18] width 555 height 483
drag, startPoint x: 944, startPoint y: 236, endPoint x: 956, endPoint y: 236, distance: 12.0
click at [947, 236] on span "When enabled, users can only link one wallet to their account, preventing poten…" at bounding box center [774, 225] width 518 height 43
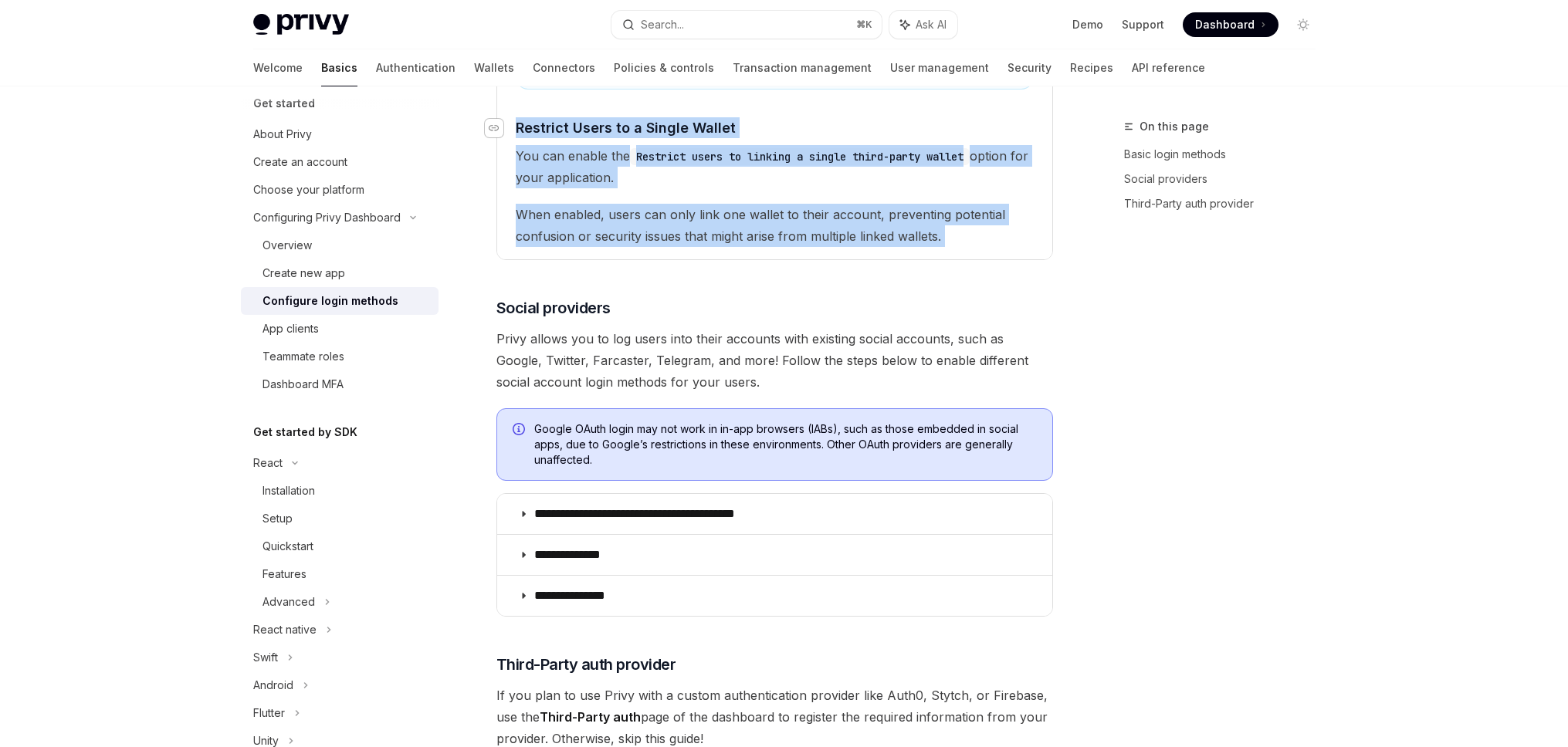
drag, startPoint x: 975, startPoint y: 236, endPoint x: 497, endPoint y: 122, distance: 491.4
click at [516, 122] on children "Privy supports blockchain wallet-based authentication methods that allow users …" at bounding box center [774, 34] width 518 height 424
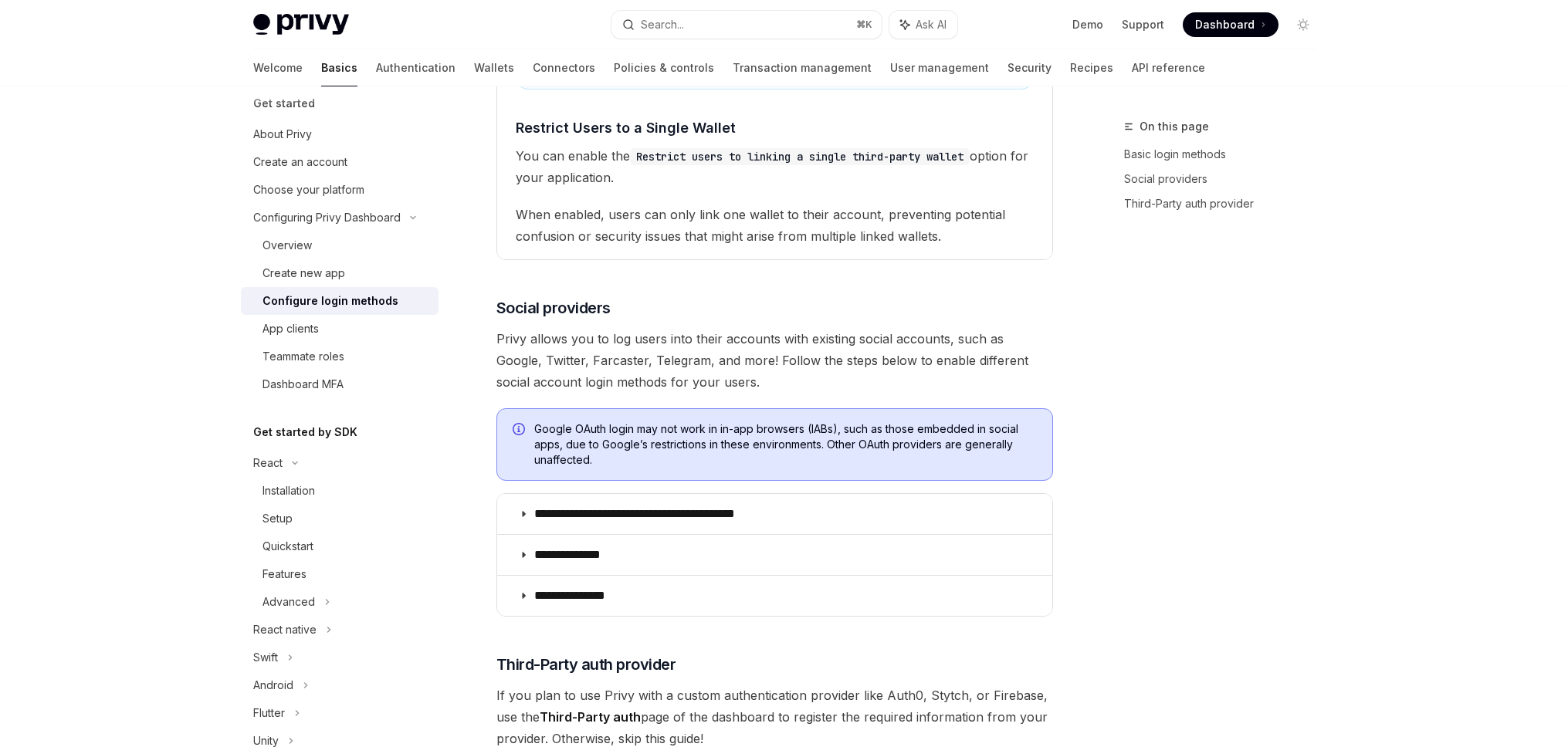
click at [795, 191] on children "Privy supports blockchain wallet-based authentication methods that allow users …" at bounding box center [774, 34] width 518 height 424
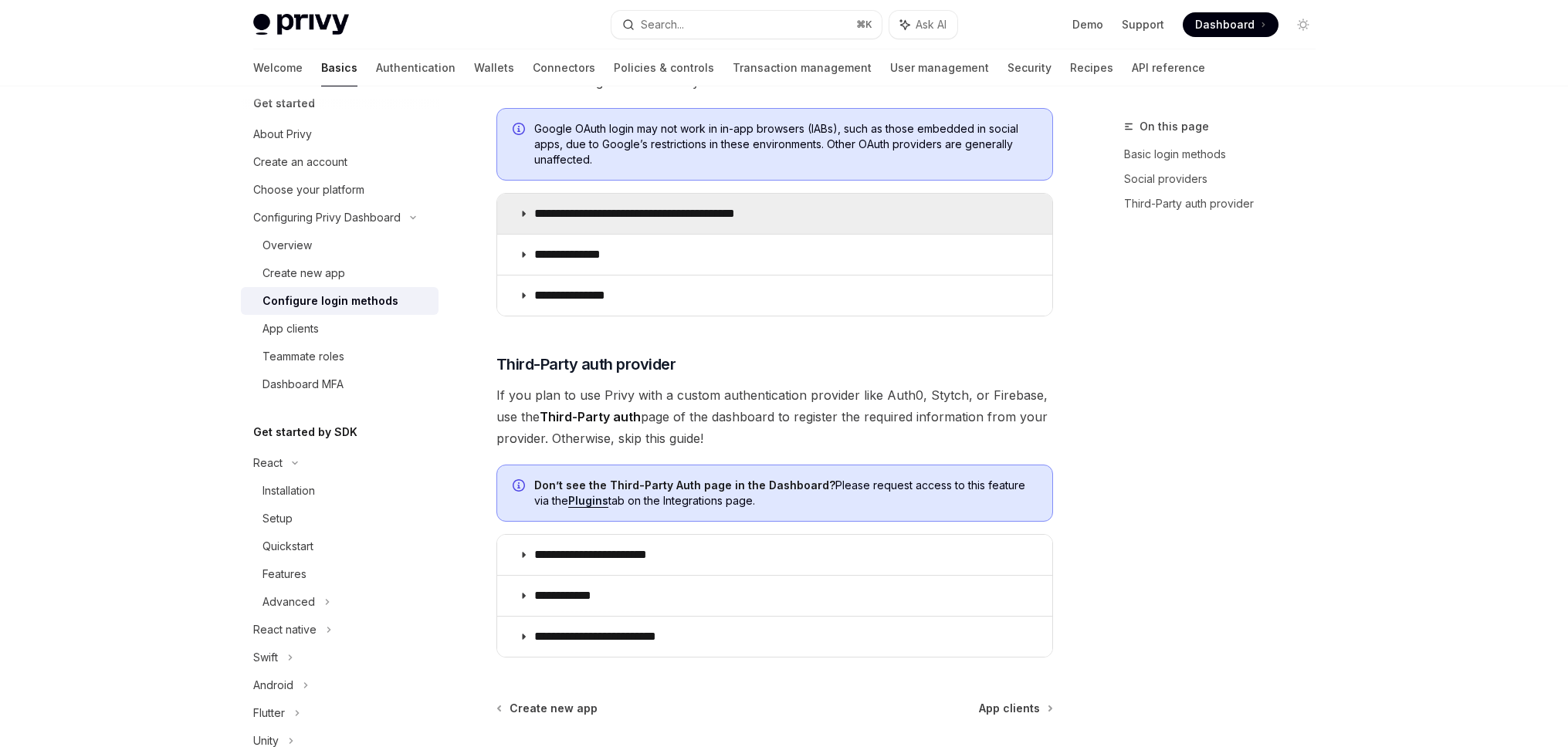
scroll to position [1175, 0]
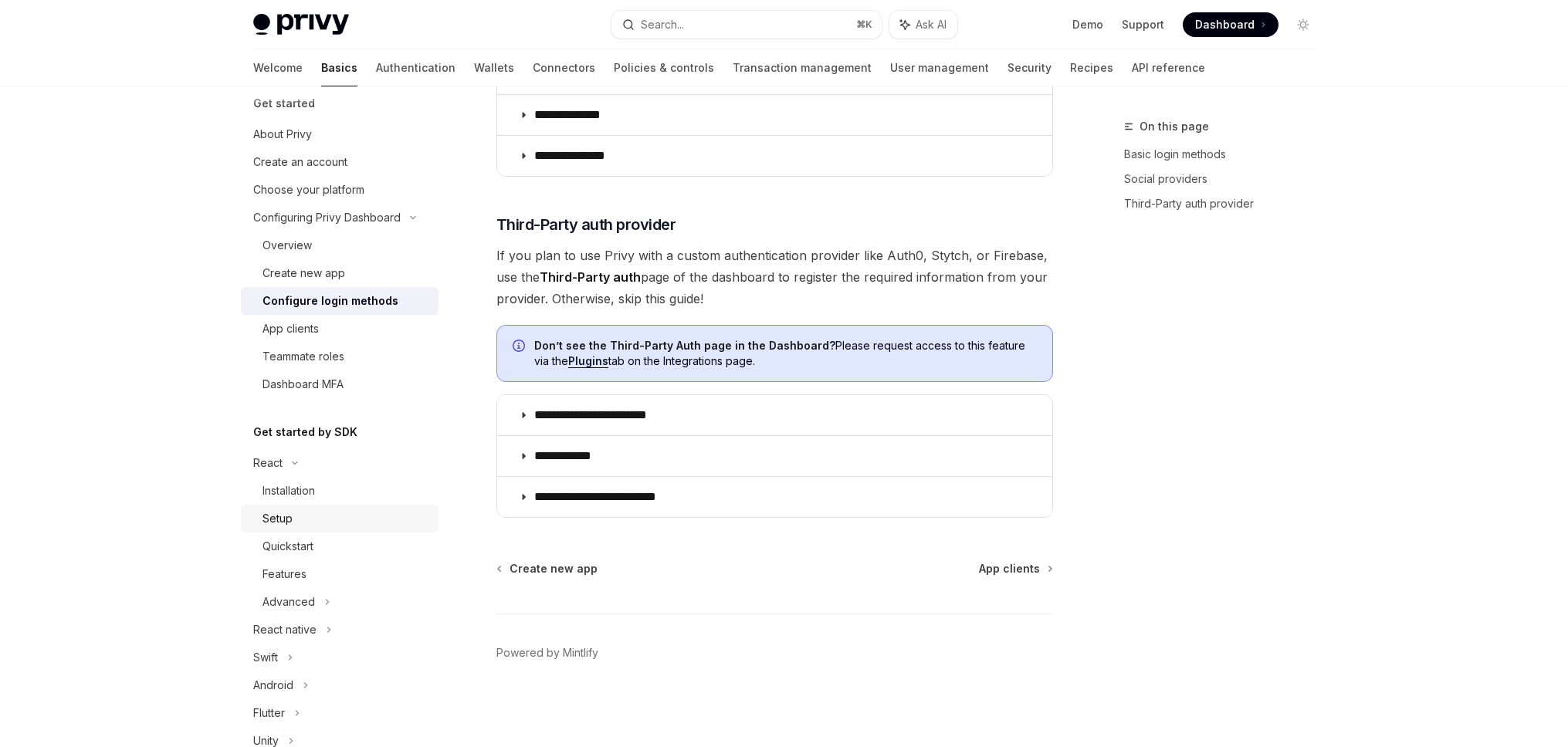
click at [315, 514] on div "Setup" at bounding box center [345, 519] width 167 height 18
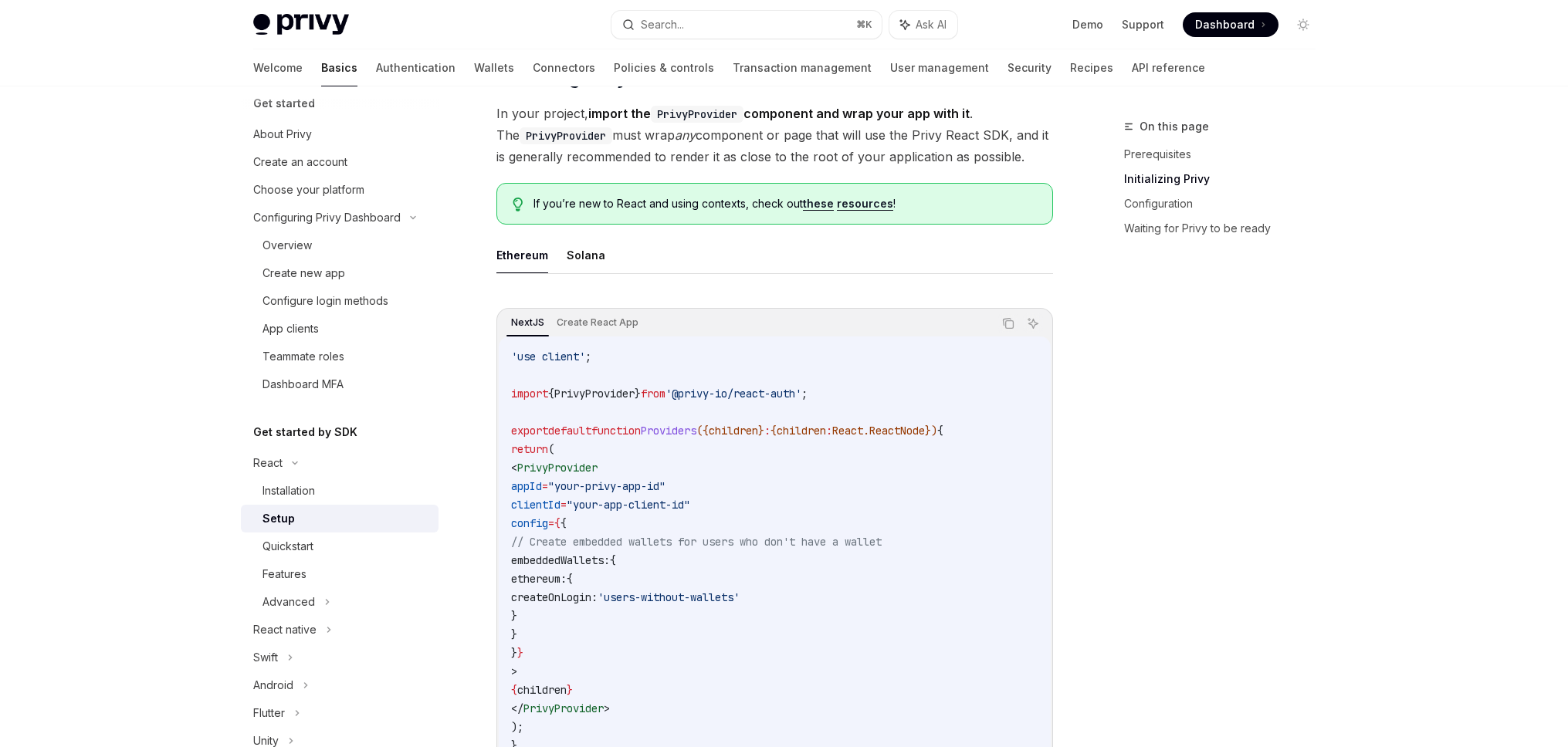
scroll to position [323, 0]
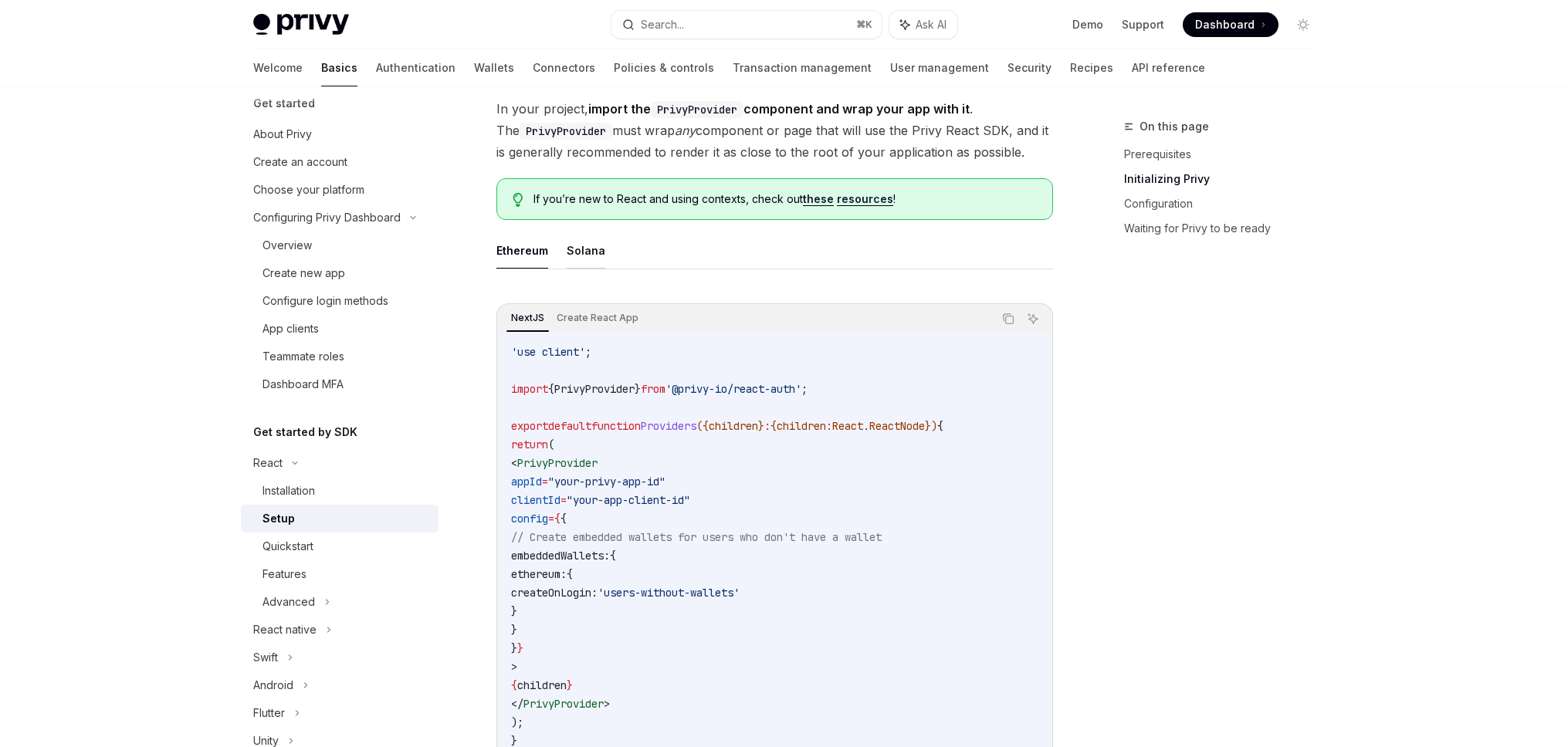
click at [578, 250] on button "Solana" at bounding box center [586, 250] width 39 height 36
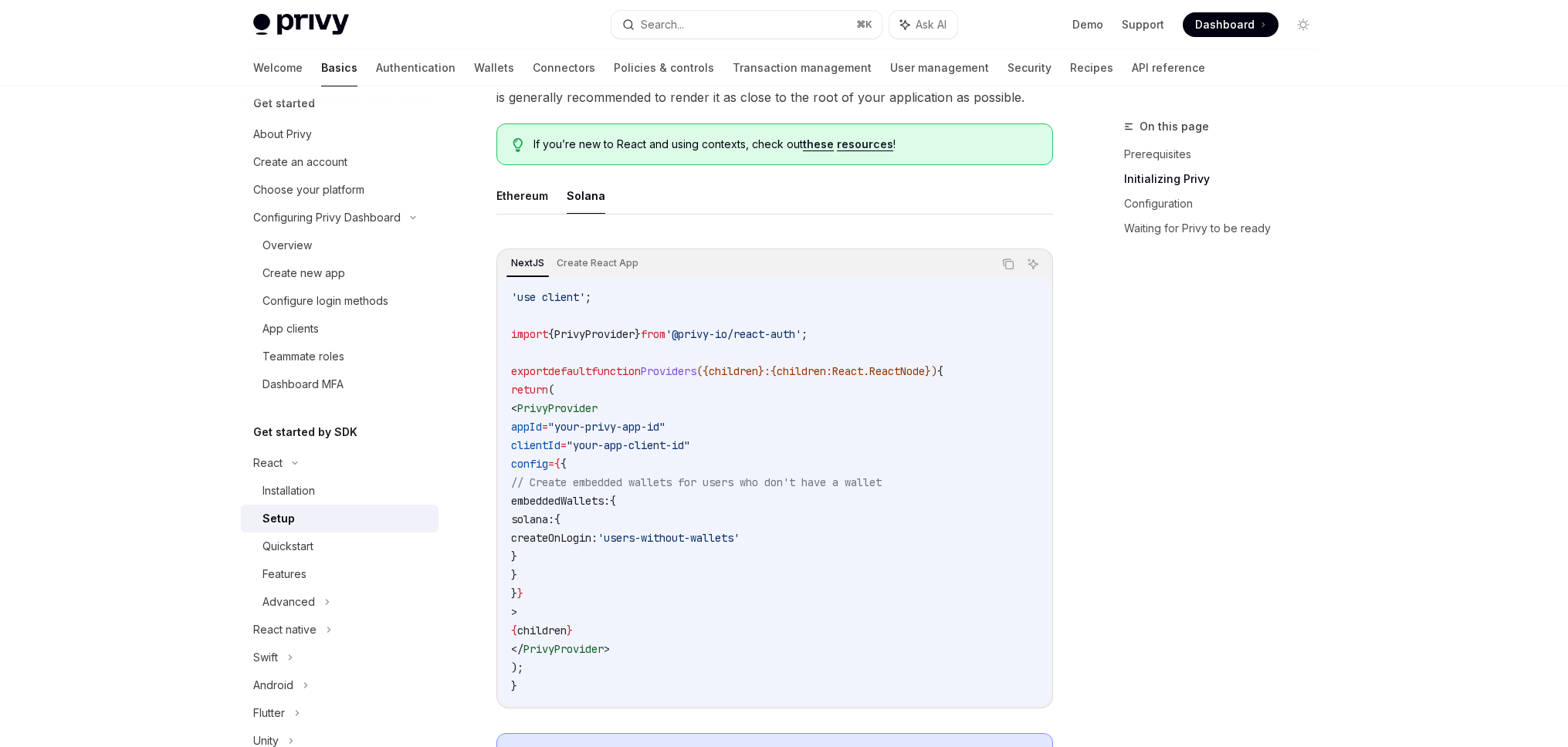
scroll to position [379, 0]
click at [560, 515] on span "{" at bounding box center [557, 518] width 6 height 14
click at [554, 520] on span "solana:" at bounding box center [532, 518] width 43 height 14
copy span "solana"
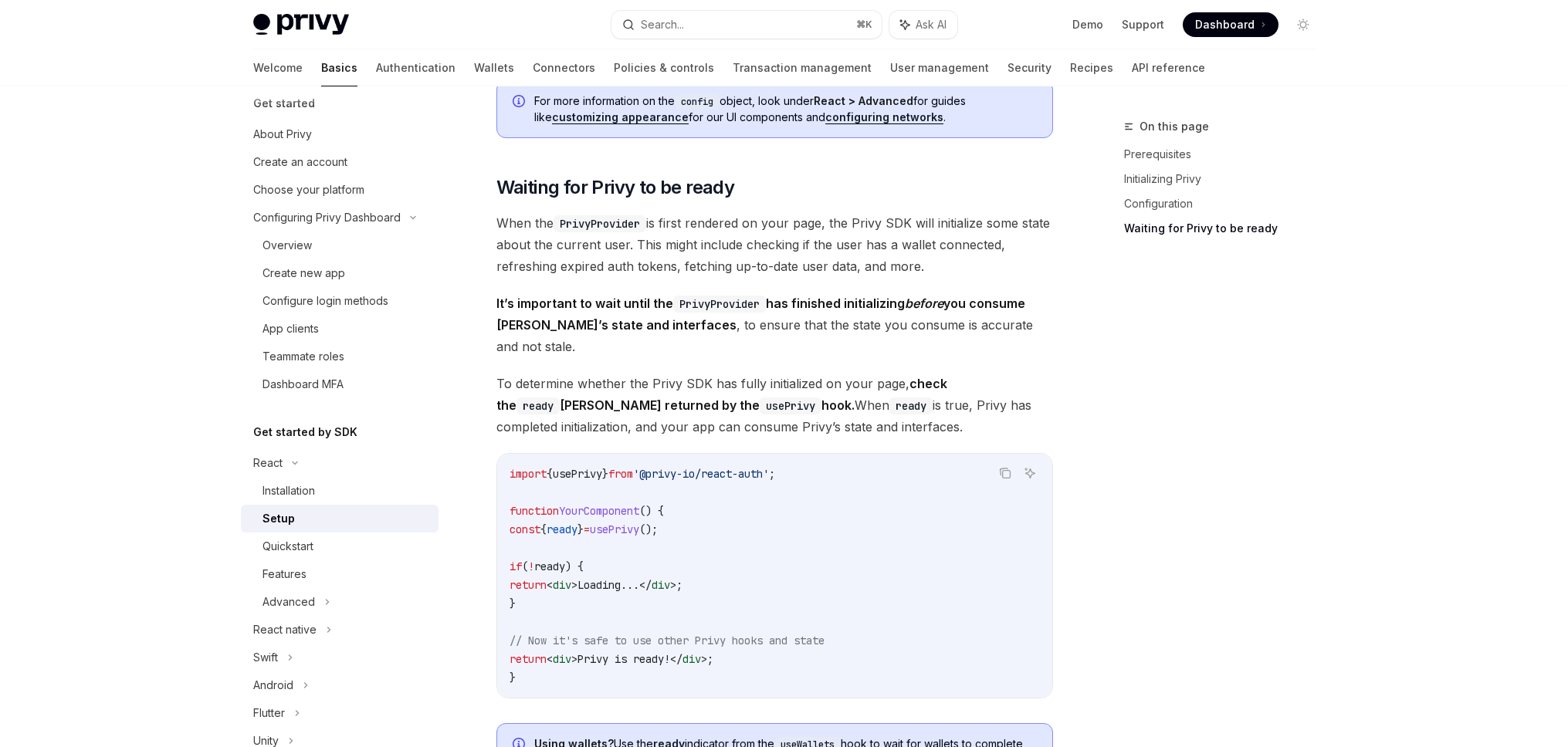
scroll to position [1470, 0]
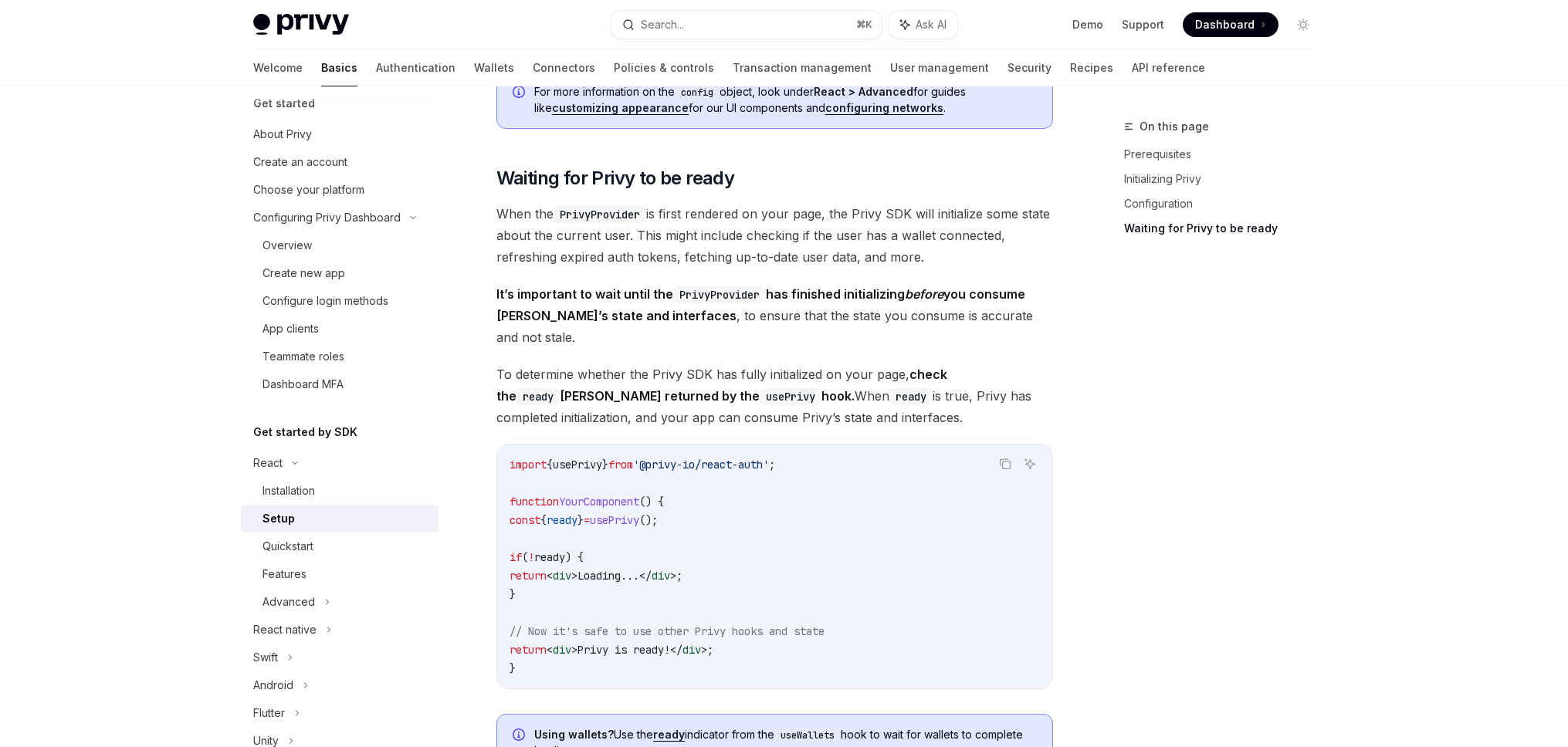
click at [587, 572] on code "import { usePrivy } from '@privy-io/react-auth' ; function YourComponent () { c…" at bounding box center [774, 566] width 530 height 222
drag, startPoint x: 606, startPoint y: 571, endPoint x: 470, endPoint y: 498, distance: 154.4
copy code "const { ready } = usePrivy (); if ( ! ready ) { return < div > Loading... </ di…"
drag, startPoint x: 625, startPoint y: 558, endPoint x: 606, endPoint y: 567, distance: 21.0
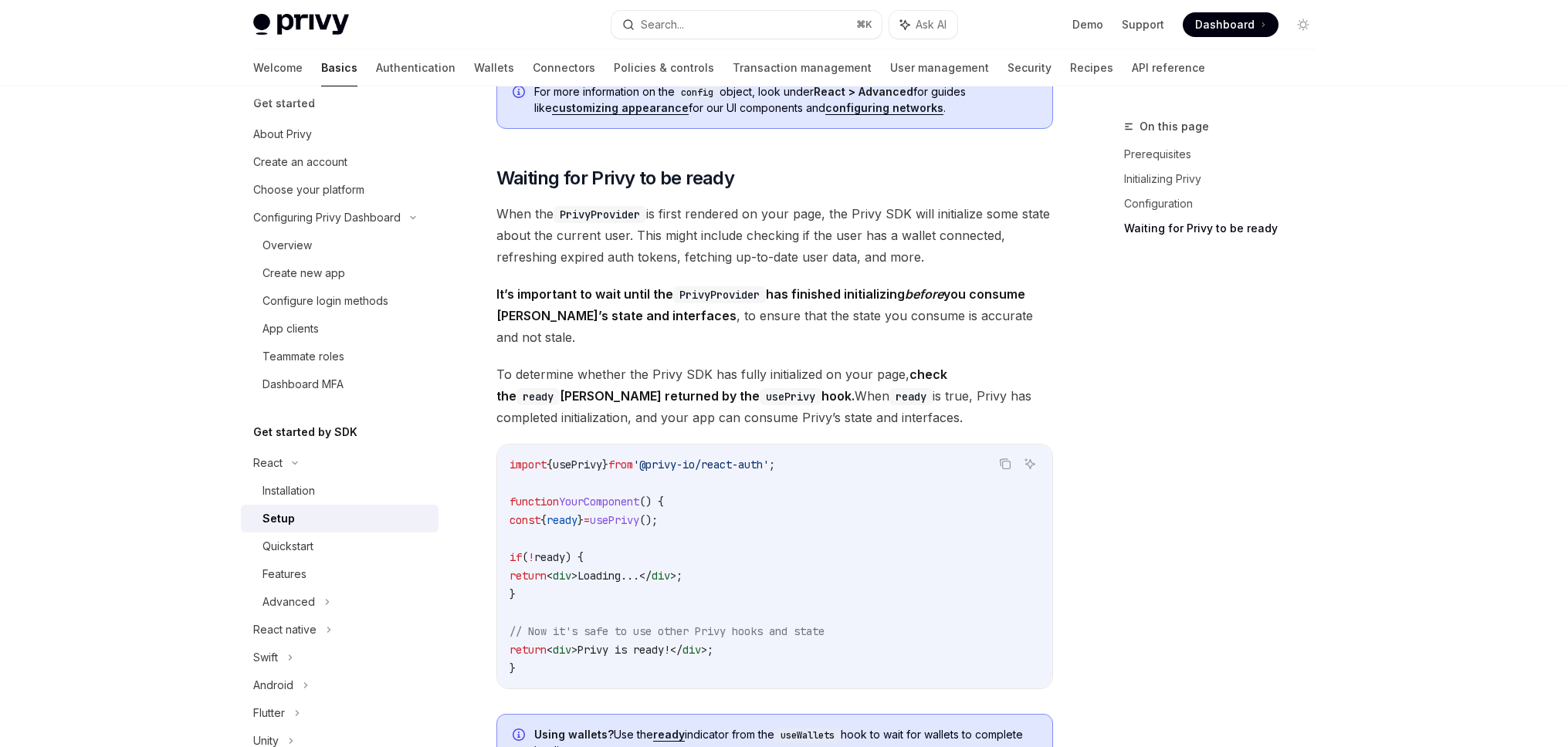
click at [625, 568] on span "Loading..." at bounding box center [608, 575] width 62 height 14
drag, startPoint x: 598, startPoint y: 567, endPoint x: 473, endPoint y: 535, distance: 129.0
copy code "if ( ! ready ) { return < div > Loading... </ div > ; }"
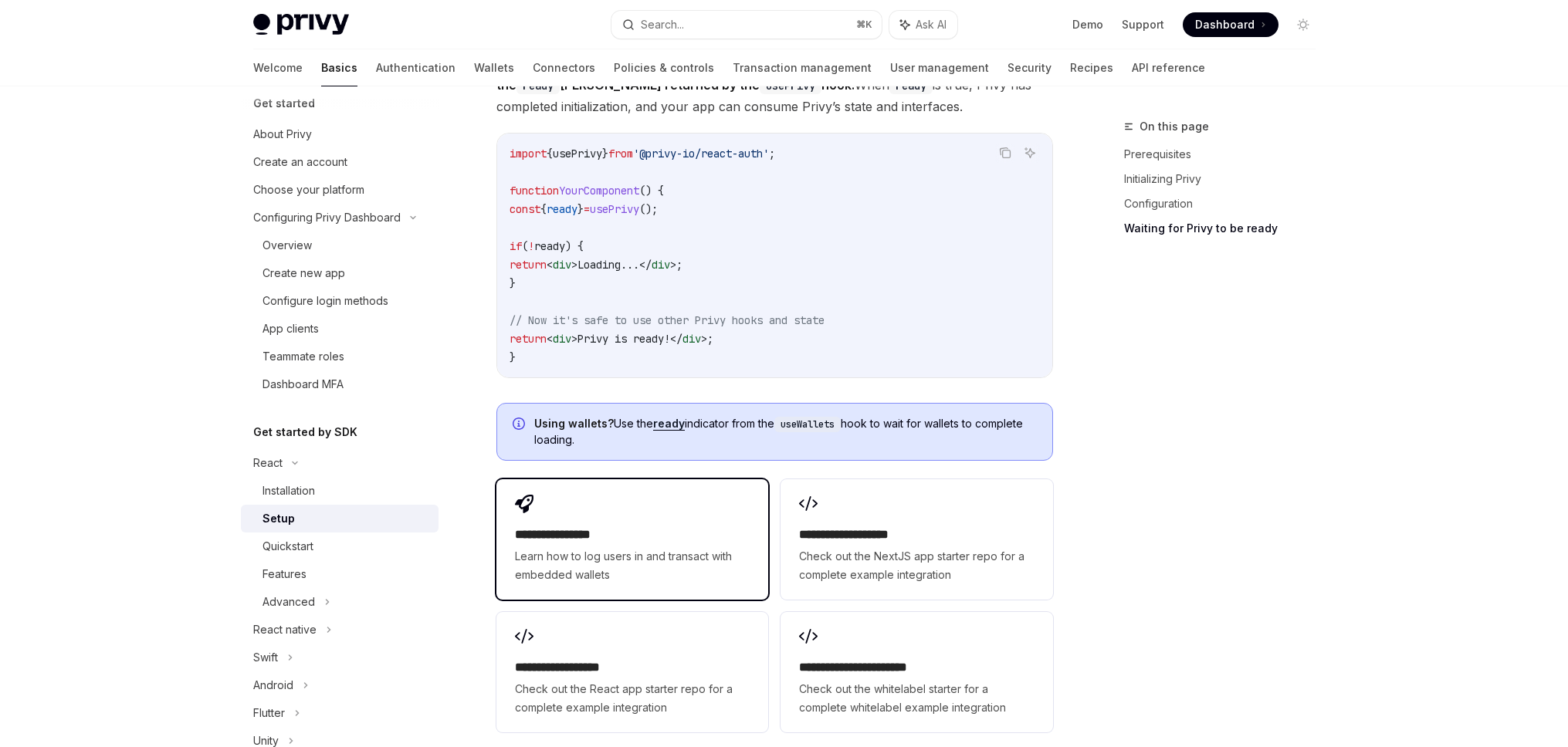
scroll to position [1777, 0]
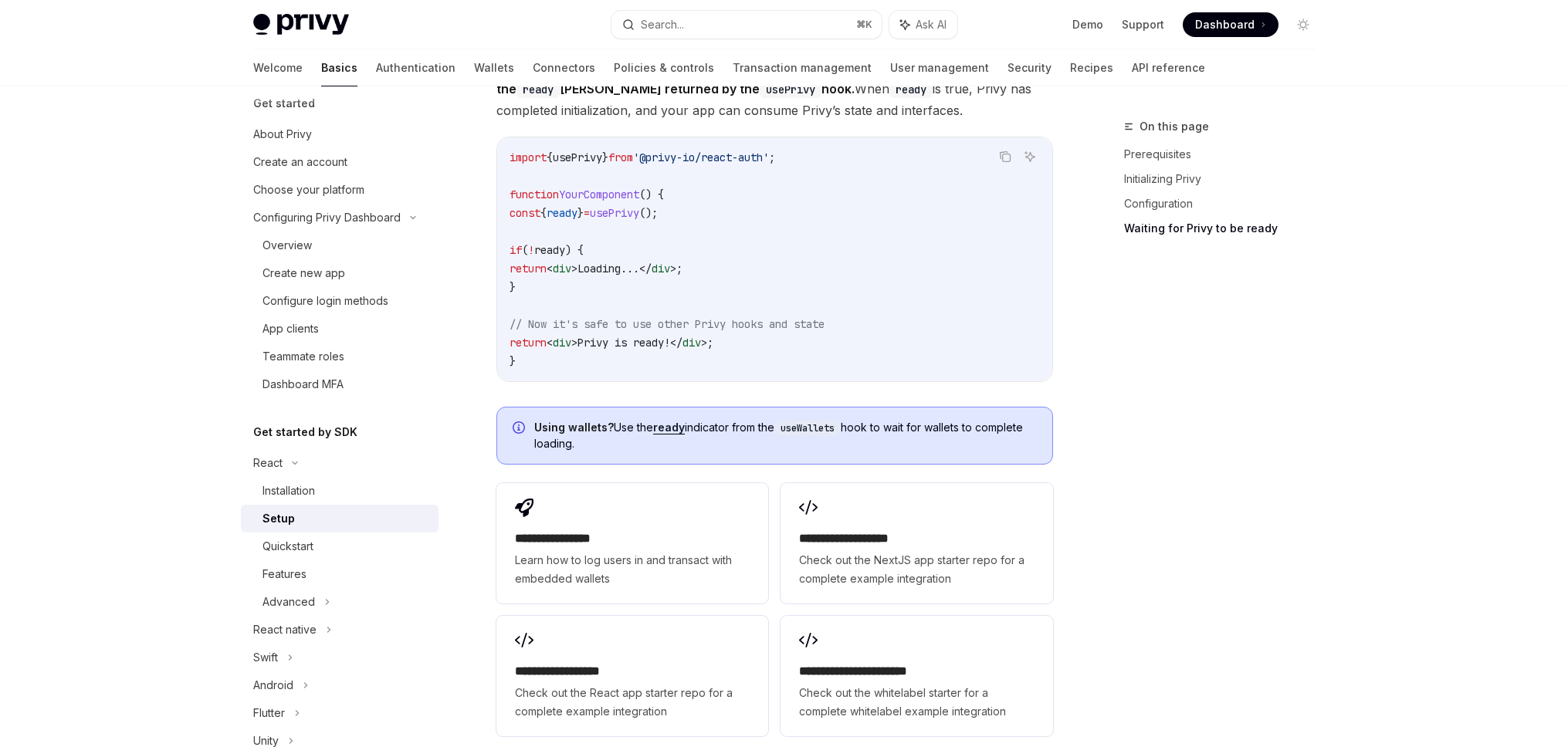
copy code "if ( ! ready ) { return < div > Loading... </ div > ; }"
click at [679, 201] on code "import { usePrivy } from '@privy-io/react-auth' ; function YourComponent () { c…" at bounding box center [774, 259] width 530 height 222
drag, startPoint x: 708, startPoint y: 196, endPoint x: 521, endPoint y: 197, distance: 187.0
click at [521, 197] on code "import { usePrivy } from '@privy-io/react-auth' ; function YourComponent () { c…" at bounding box center [774, 259] width 530 height 222
copy span "const { ready } = usePrivy ();"
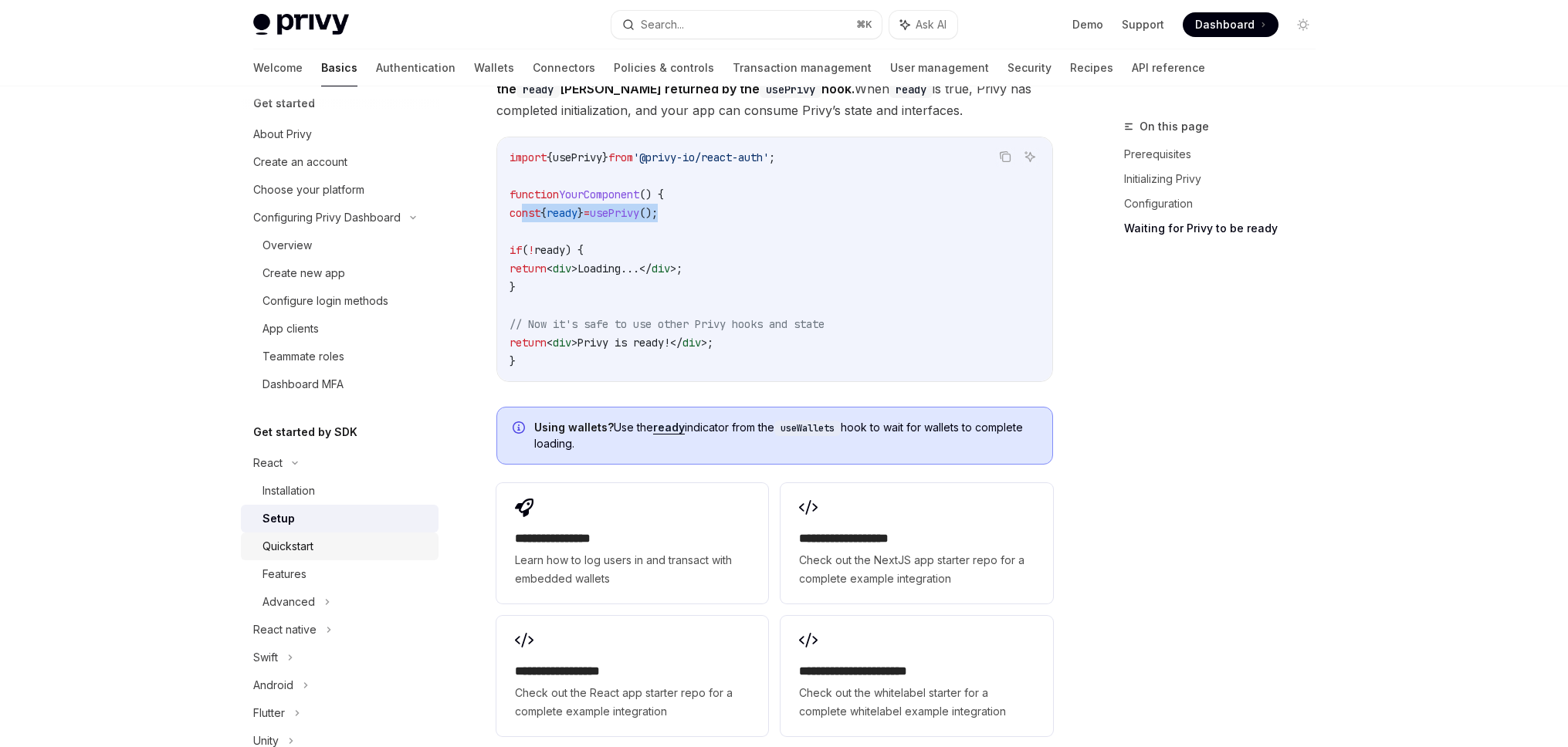
click at [321, 546] on div "Quickstart" at bounding box center [345, 546] width 167 height 18
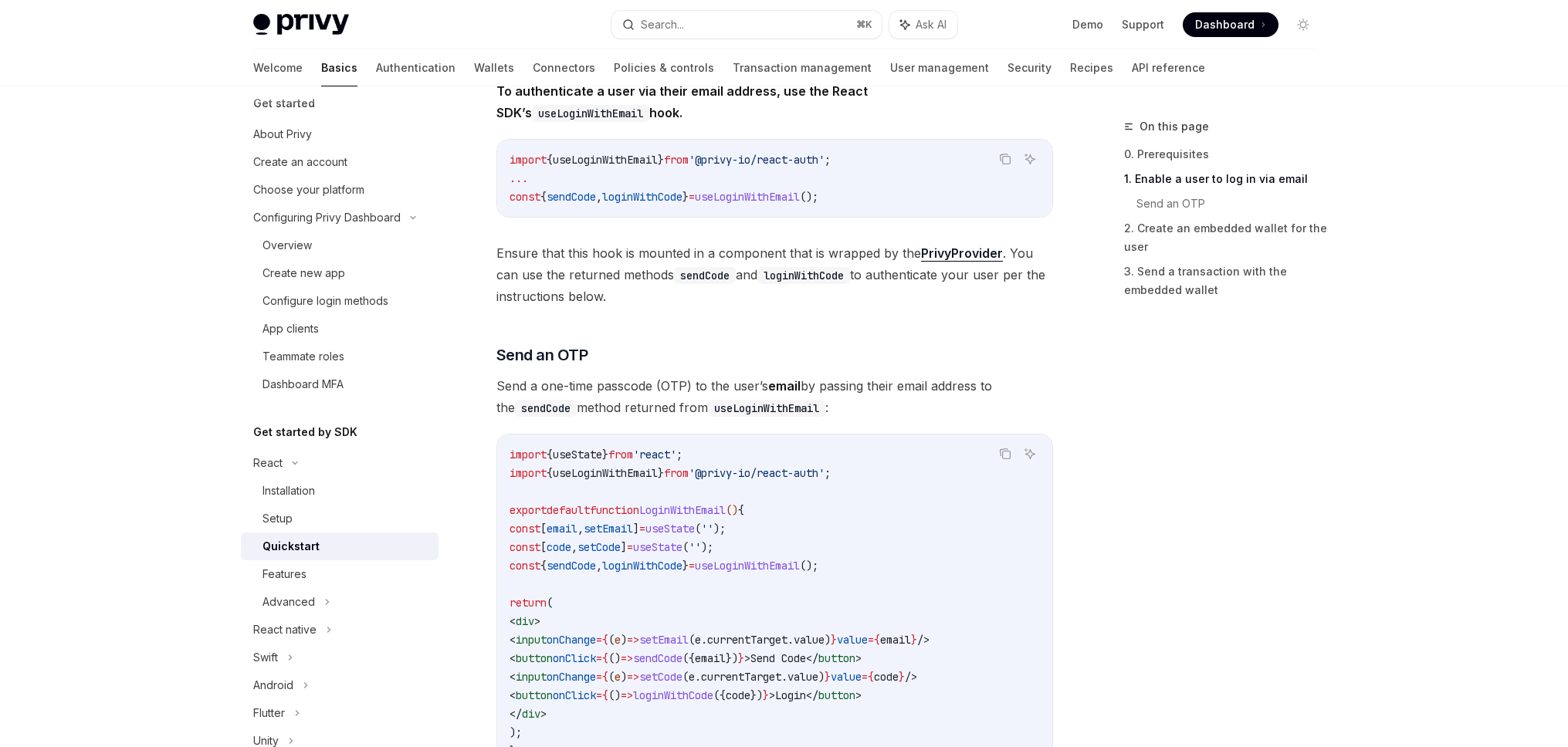
scroll to position [20, 0]
click at [324, 602] on icon at bounding box center [327, 598] width 6 height 18
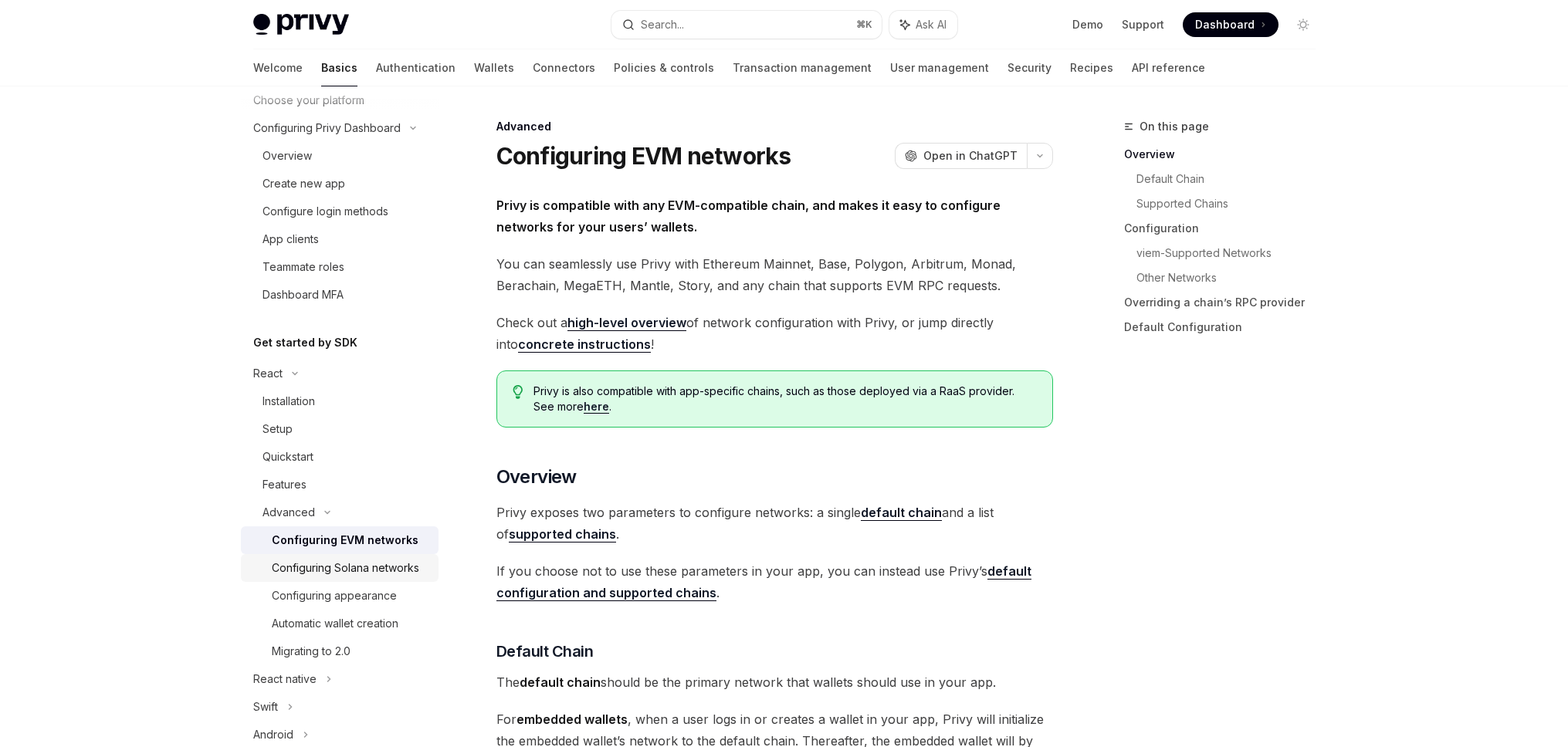
scroll to position [115, 0]
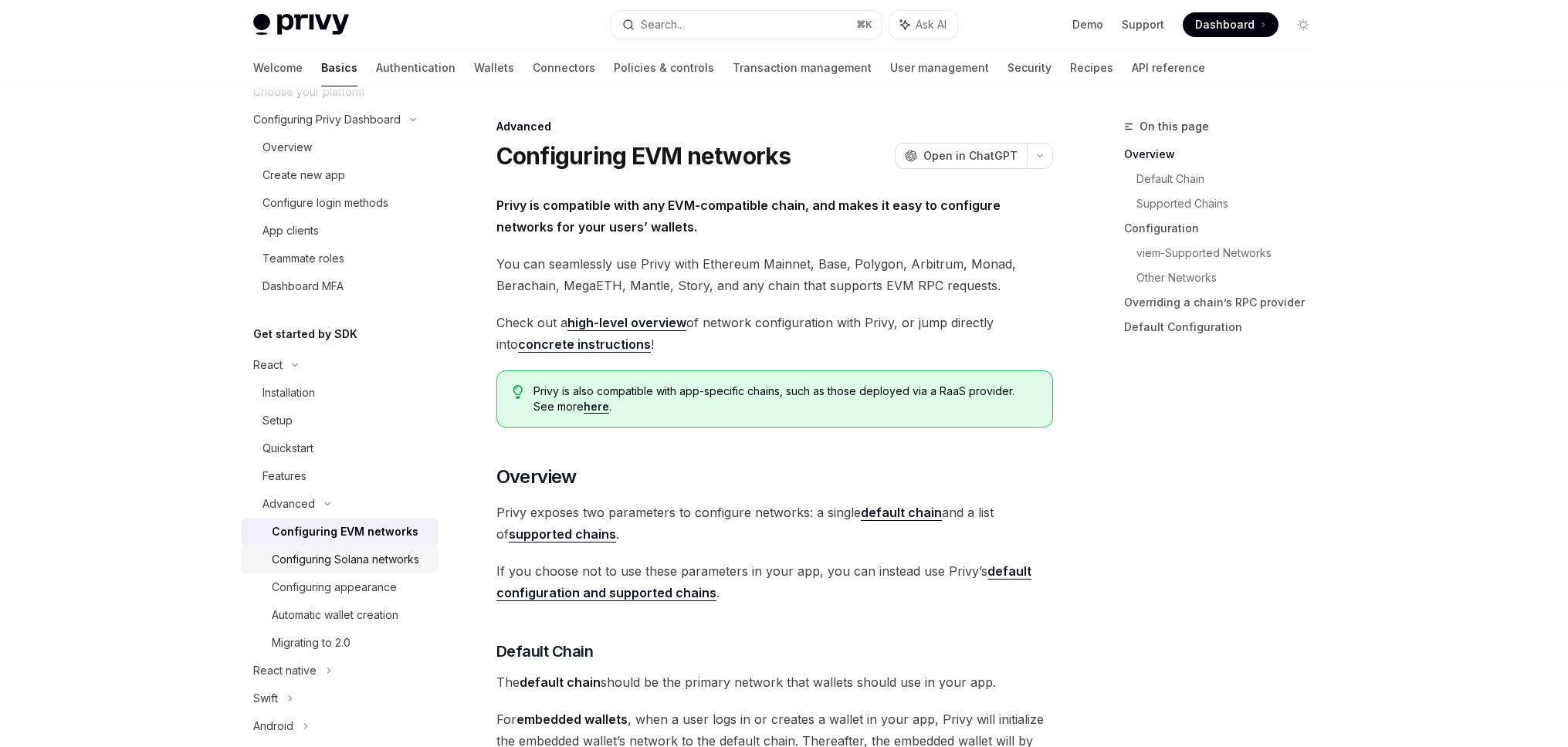
click at [354, 562] on div "Configuring Solana networks" at bounding box center [346, 559] width 148 height 18
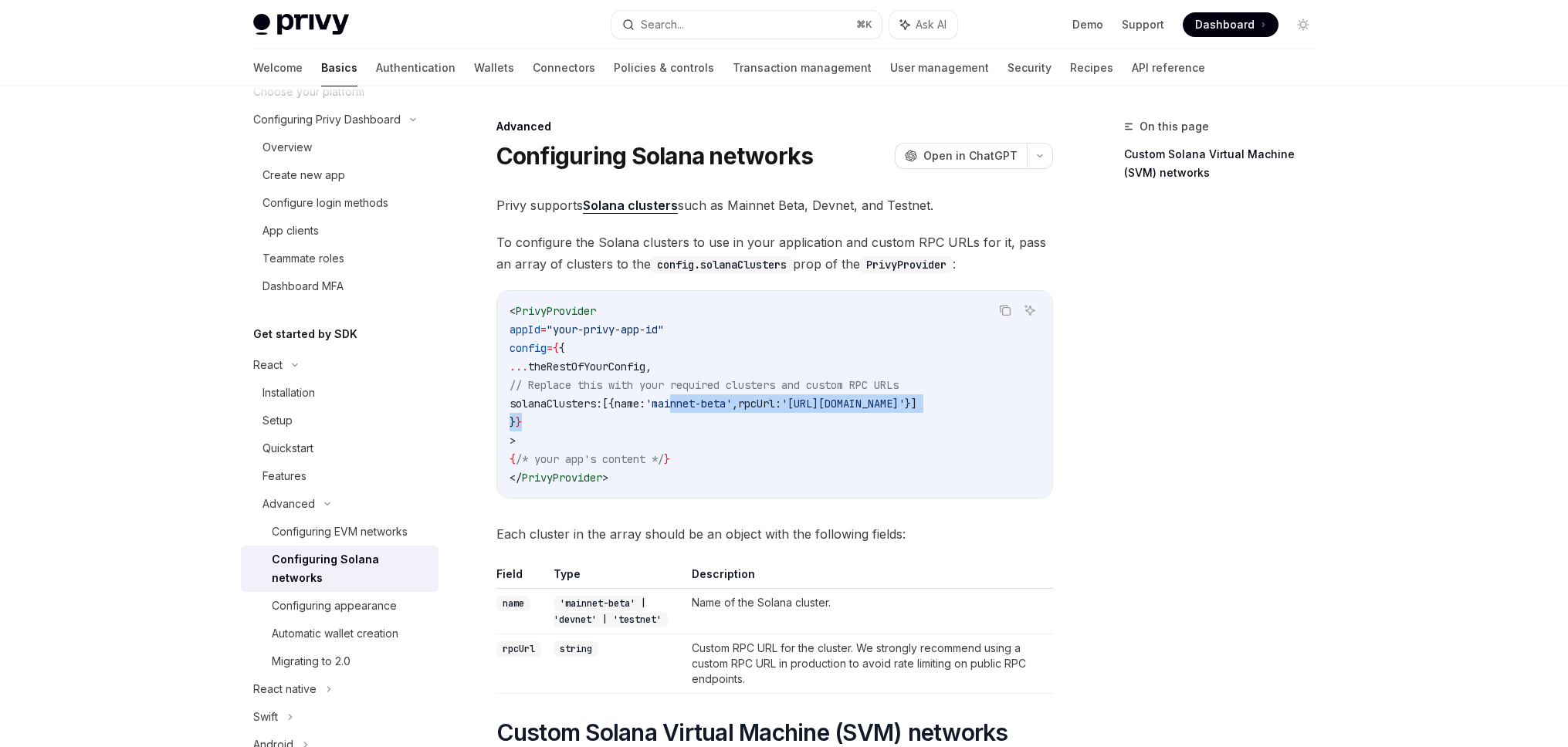
drag, startPoint x: 707, startPoint y: 403, endPoint x: 701, endPoint y: 413, distance: 11.7
click at [701, 413] on code "< PrivyProvider appId = "your-privy-app-id" config = { { ... theRestOfYourConfi…" at bounding box center [774, 394] width 530 height 185
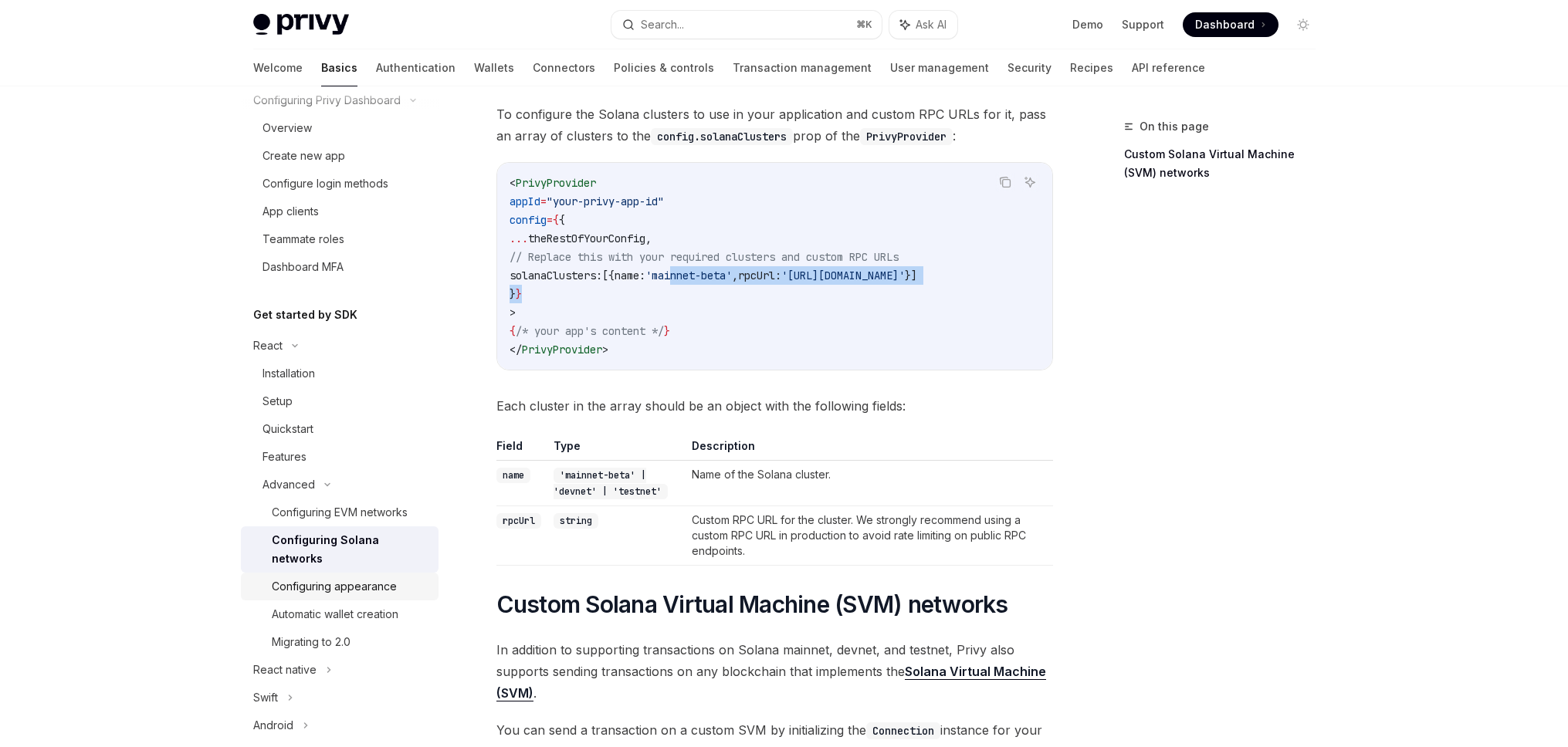
scroll to position [140, 0]
click at [360, 584] on div "Configuring appearance" at bounding box center [334, 580] width 125 height 18
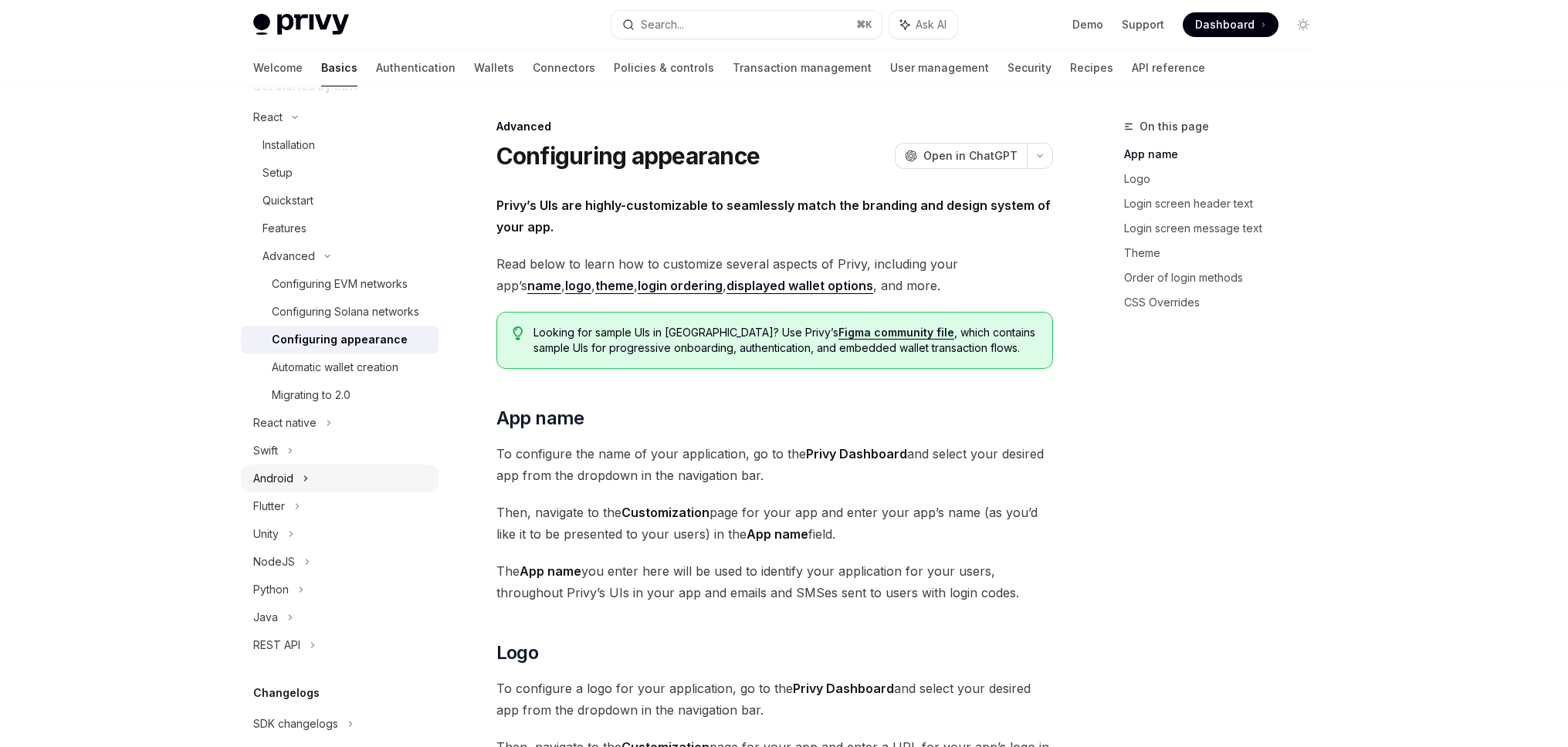
scroll to position [401, 0]
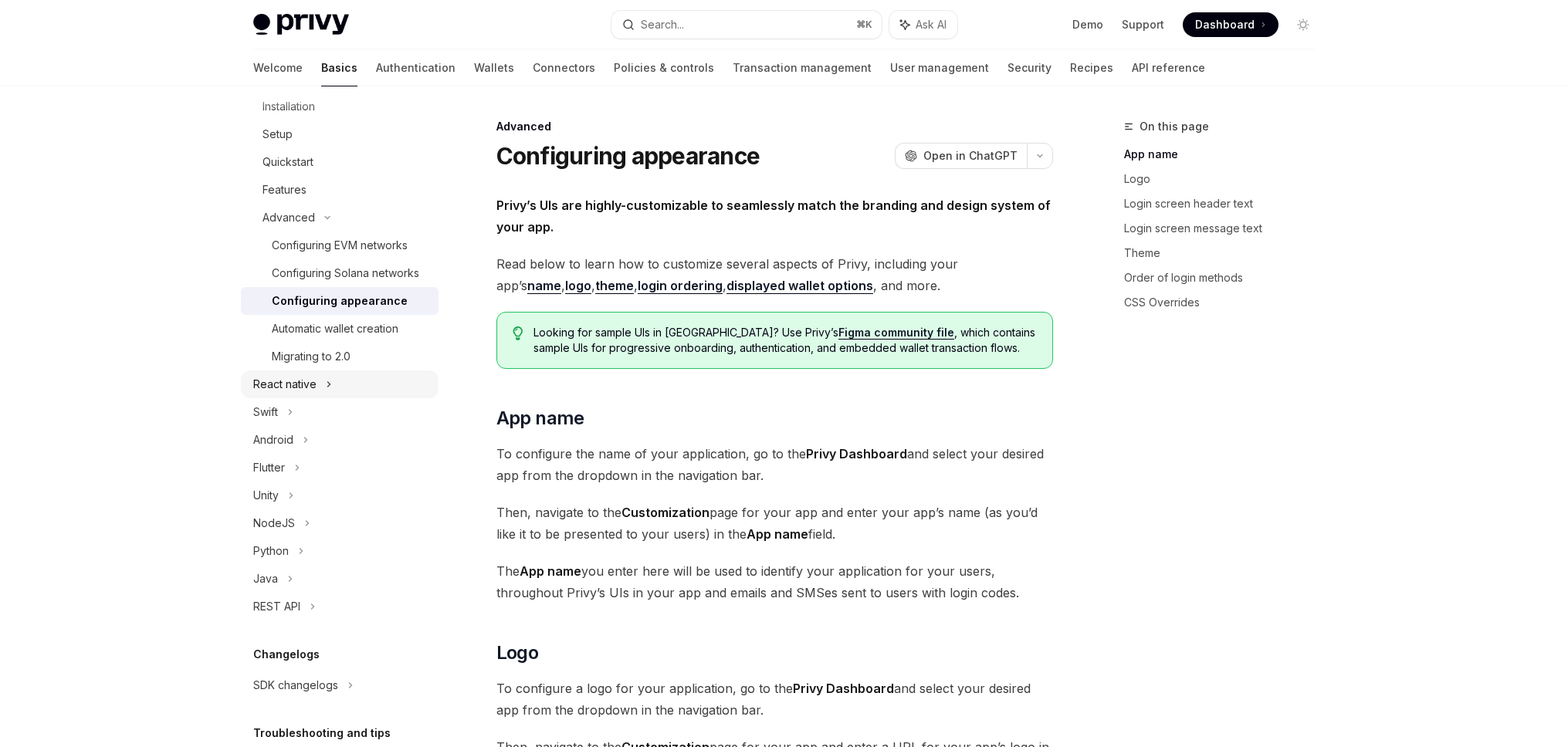
click at [316, 398] on div "React native" at bounding box center [339, 384] width 197 height 28
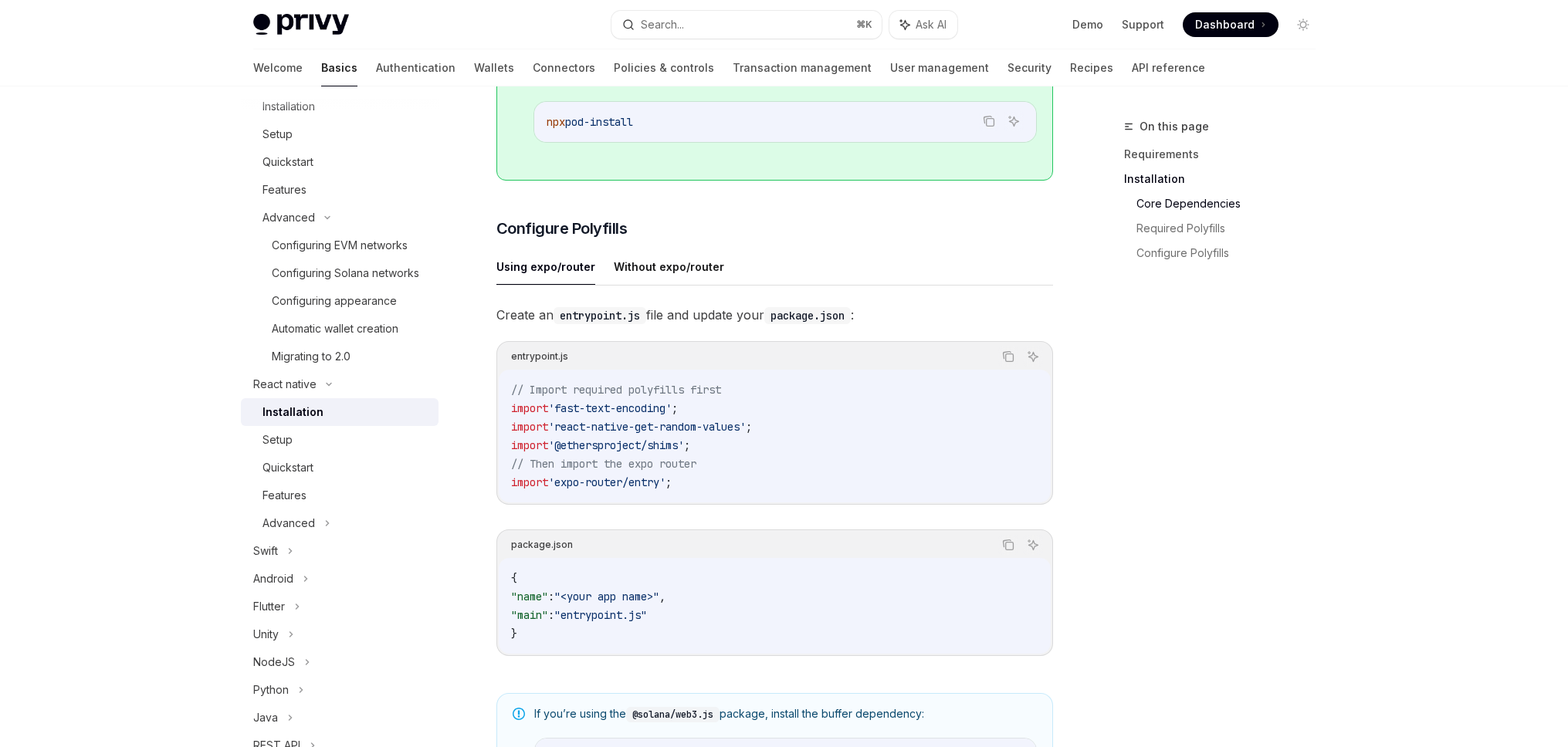
scroll to position [583, 0]
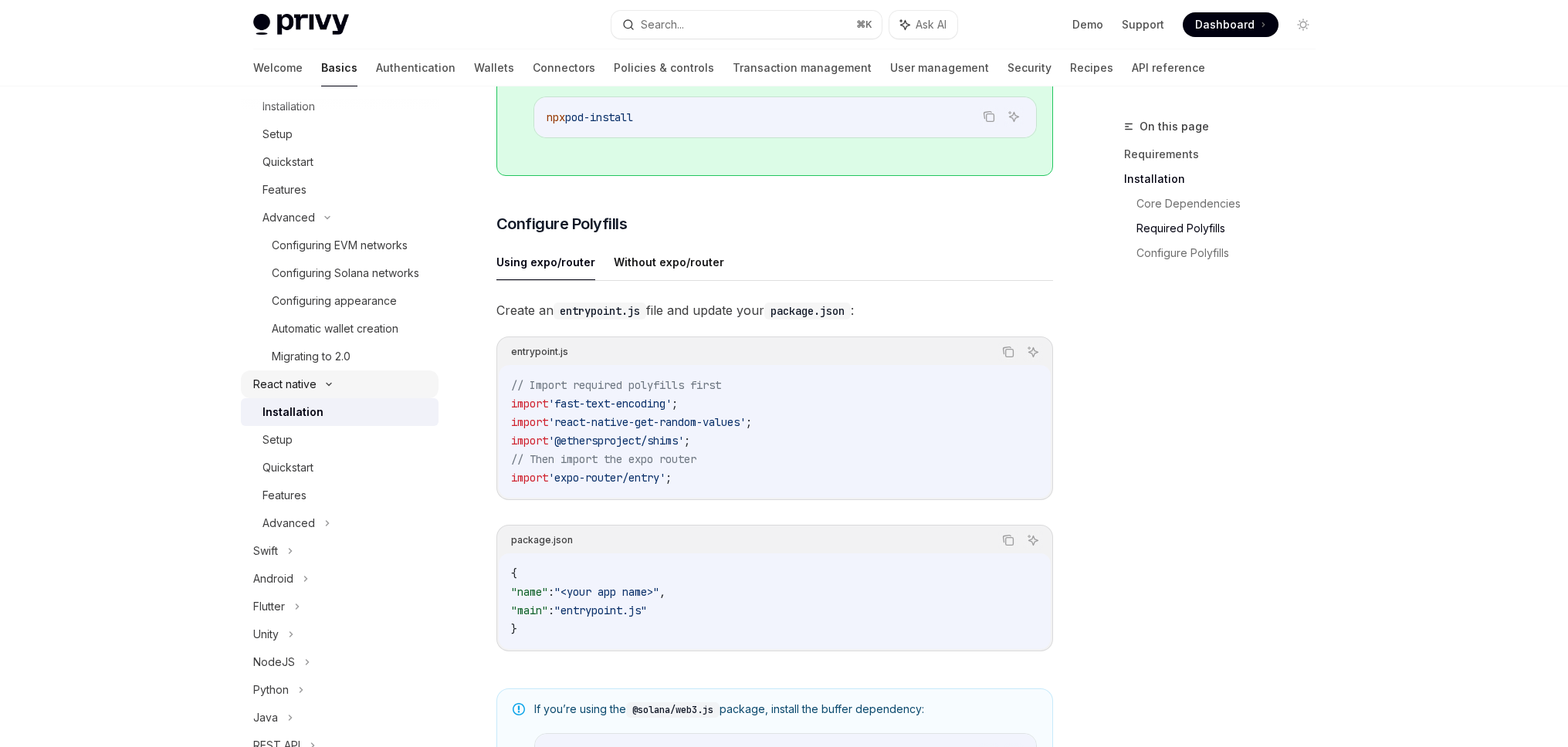
click at [324, 398] on div "React native" at bounding box center [339, 384] width 197 height 28
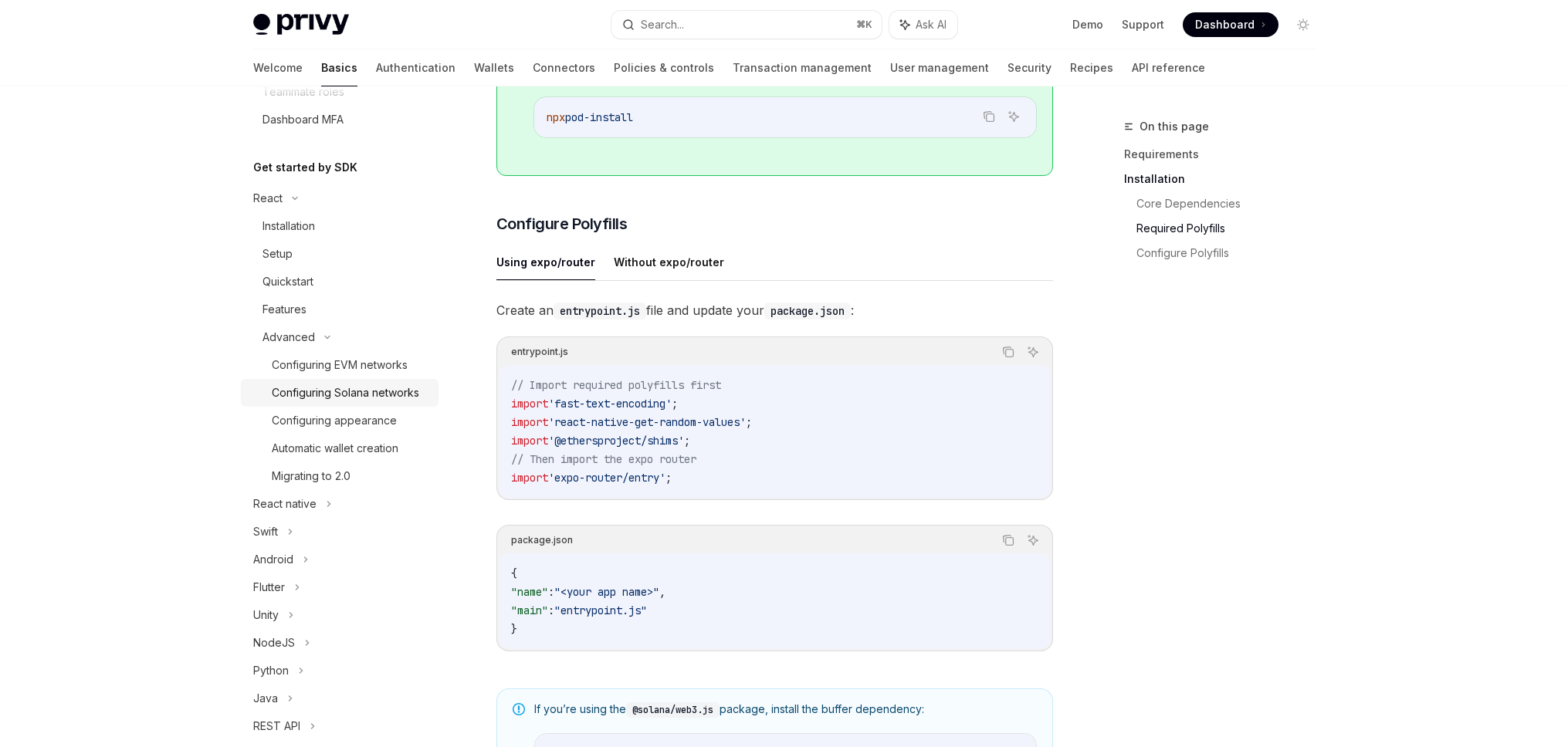
scroll to position [253, 0]
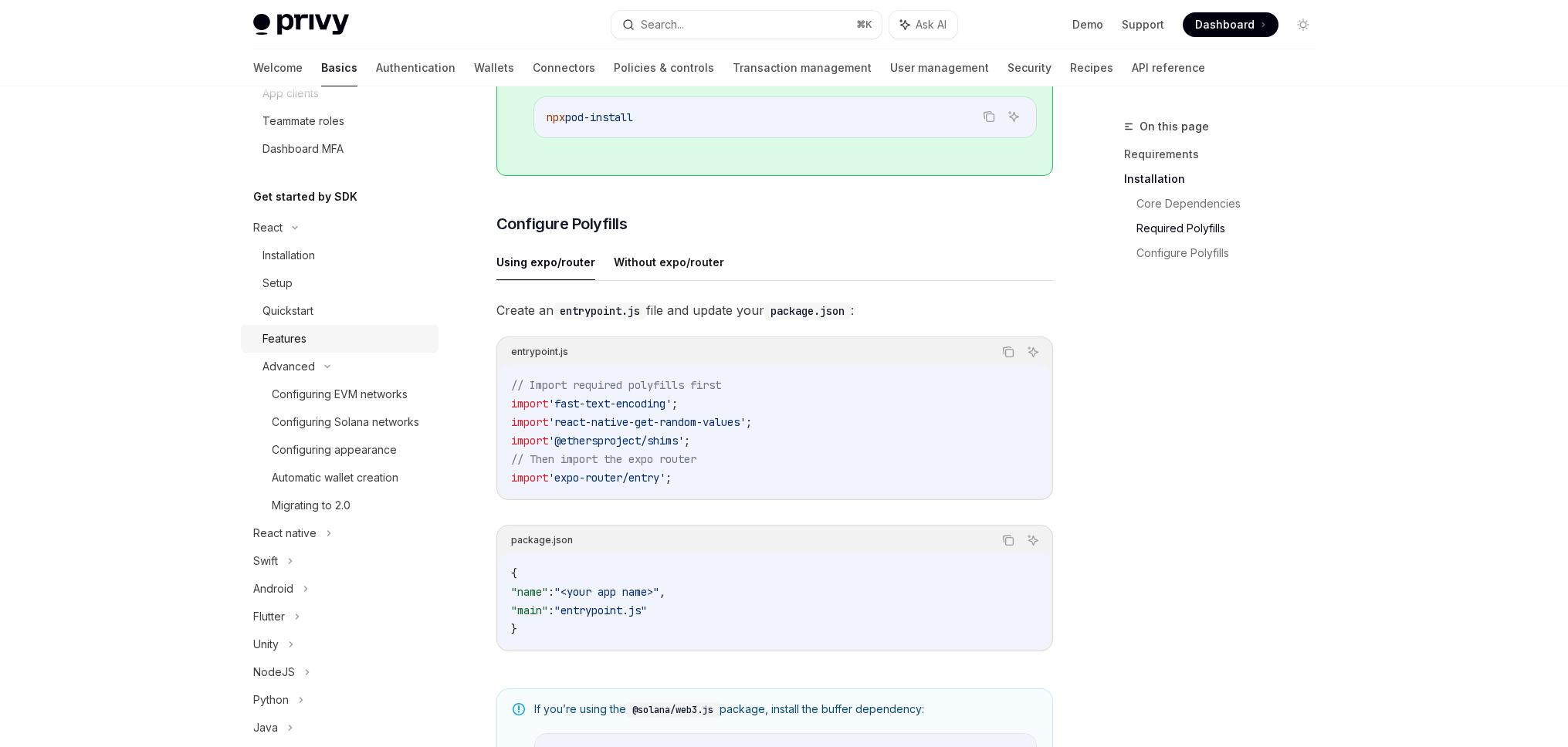
click at [307, 338] on div "Features" at bounding box center [345, 338] width 167 height 18
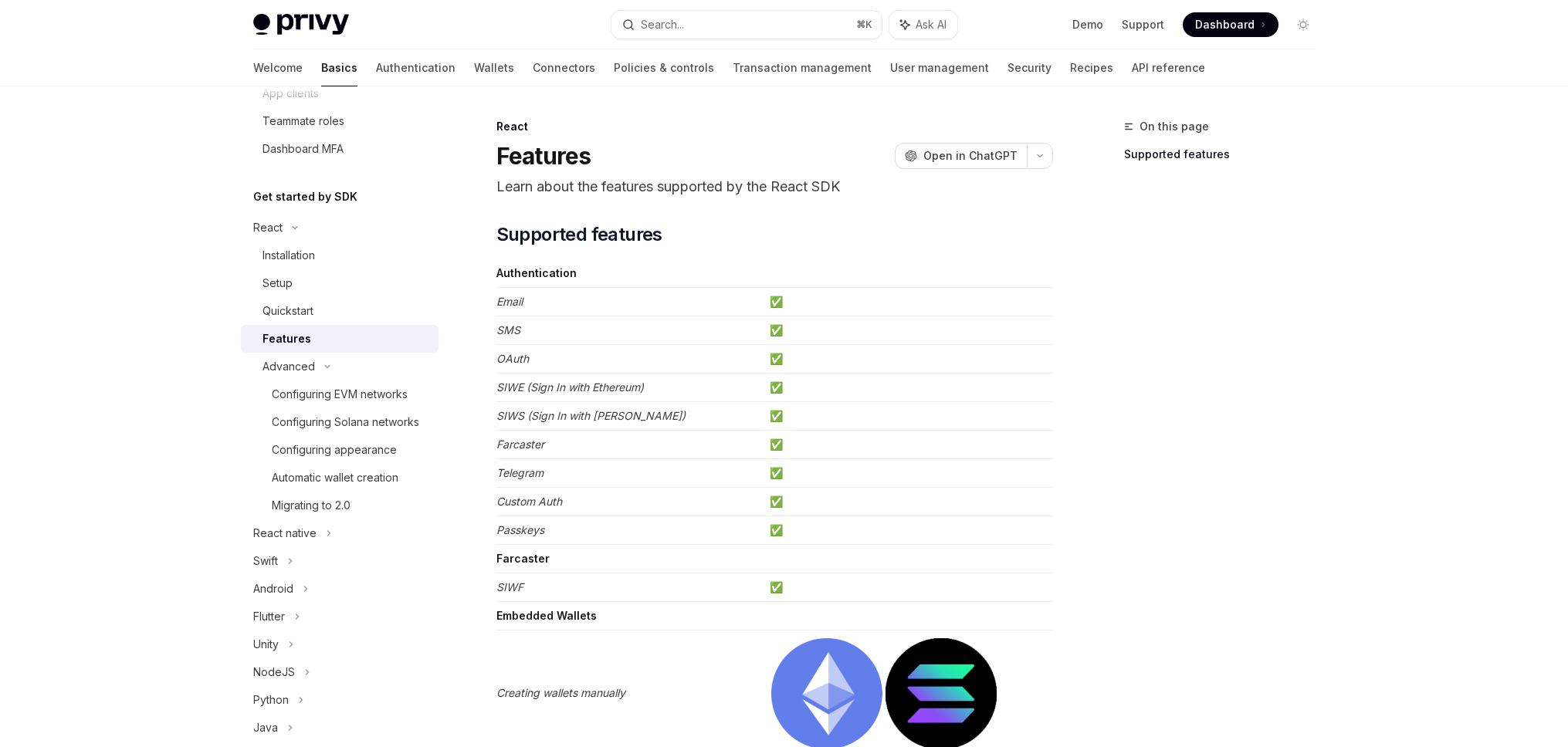
click at [556, 415] on em "SIWS (Sign In with Solana)" at bounding box center [590, 415] width 189 height 13
click at [579, 419] on em "SIWS (Sign In with Solana)" at bounding box center [590, 415] width 189 height 13
drag, startPoint x: 579, startPoint y: 419, endPoint x: 711, endPoint y: 416, distance: 132.0
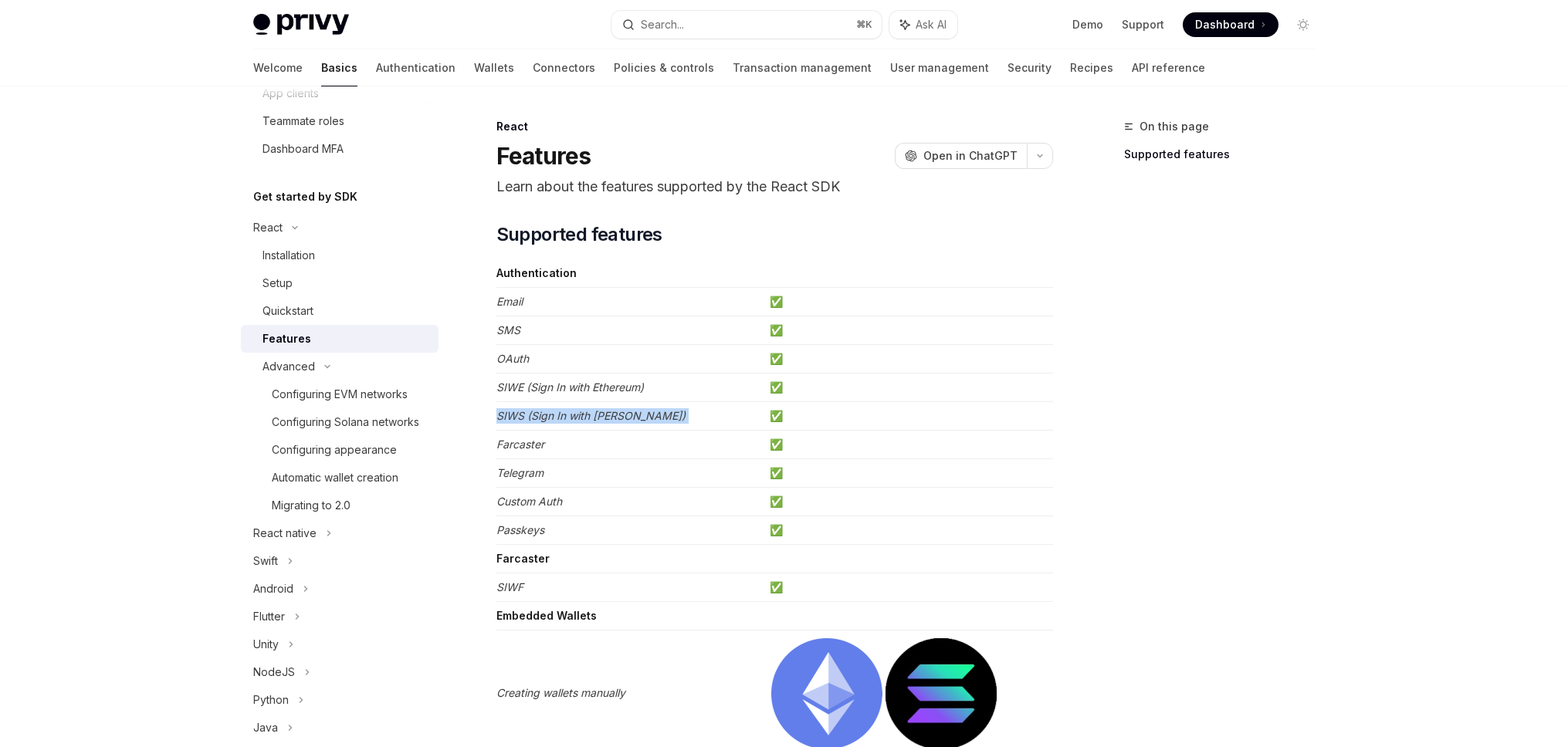
click at [581, 420] on em "SIWS (Sign In with Solana)" at bounding box center [590, 415] width 189 height 13
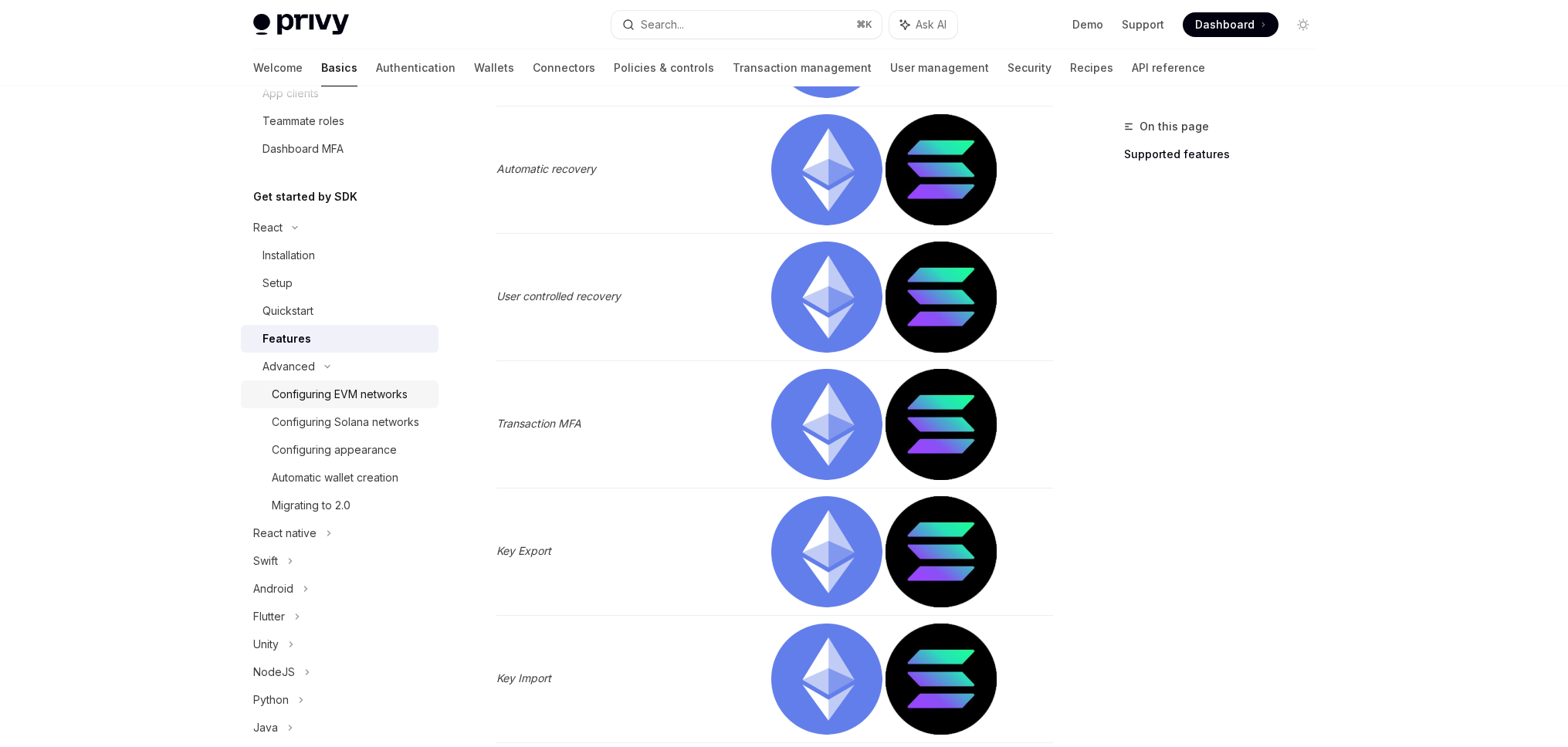
scroll to position [1207, 0]
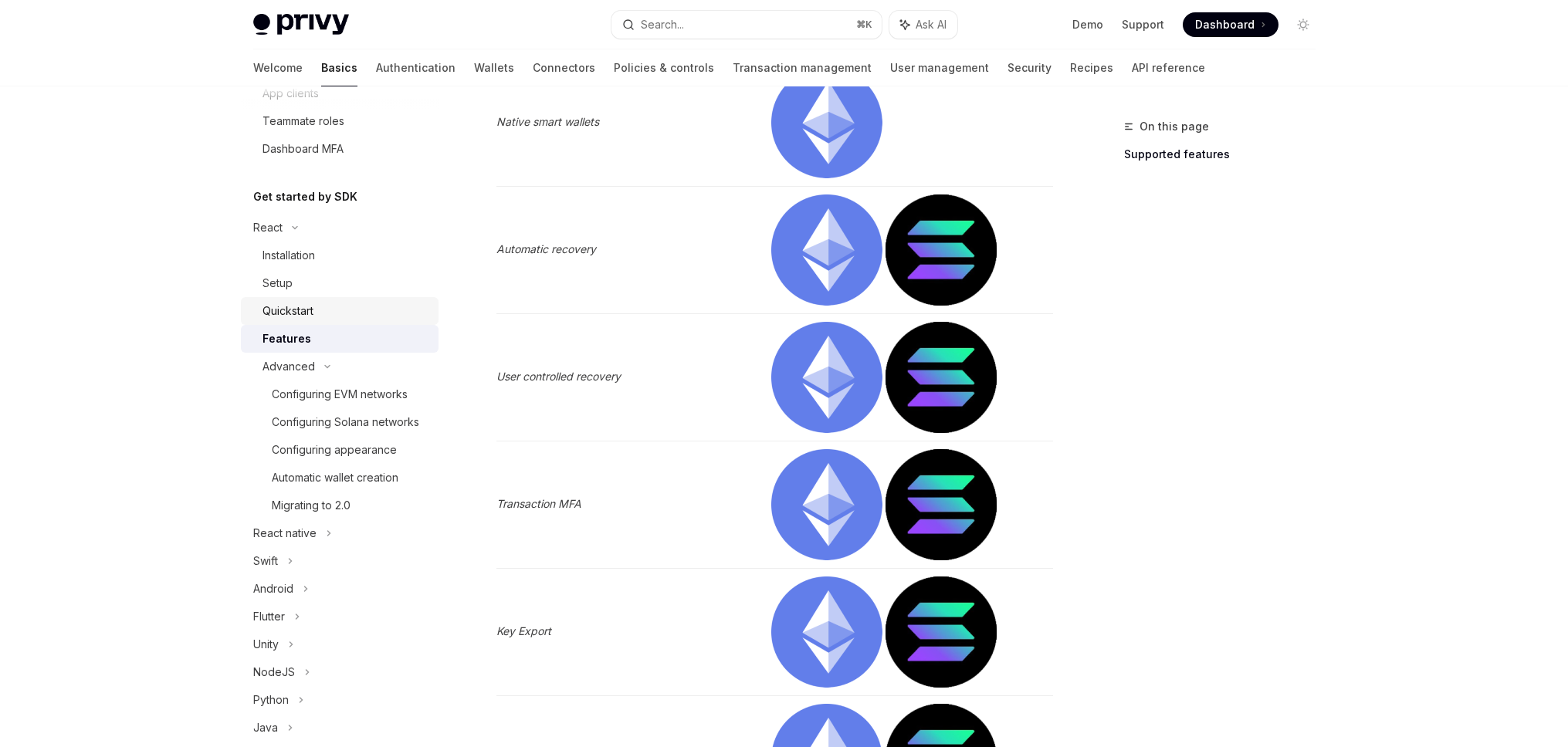
click at [321, 308] on div "Quickstart" at bounding box center [345, 311] width 167 height 18
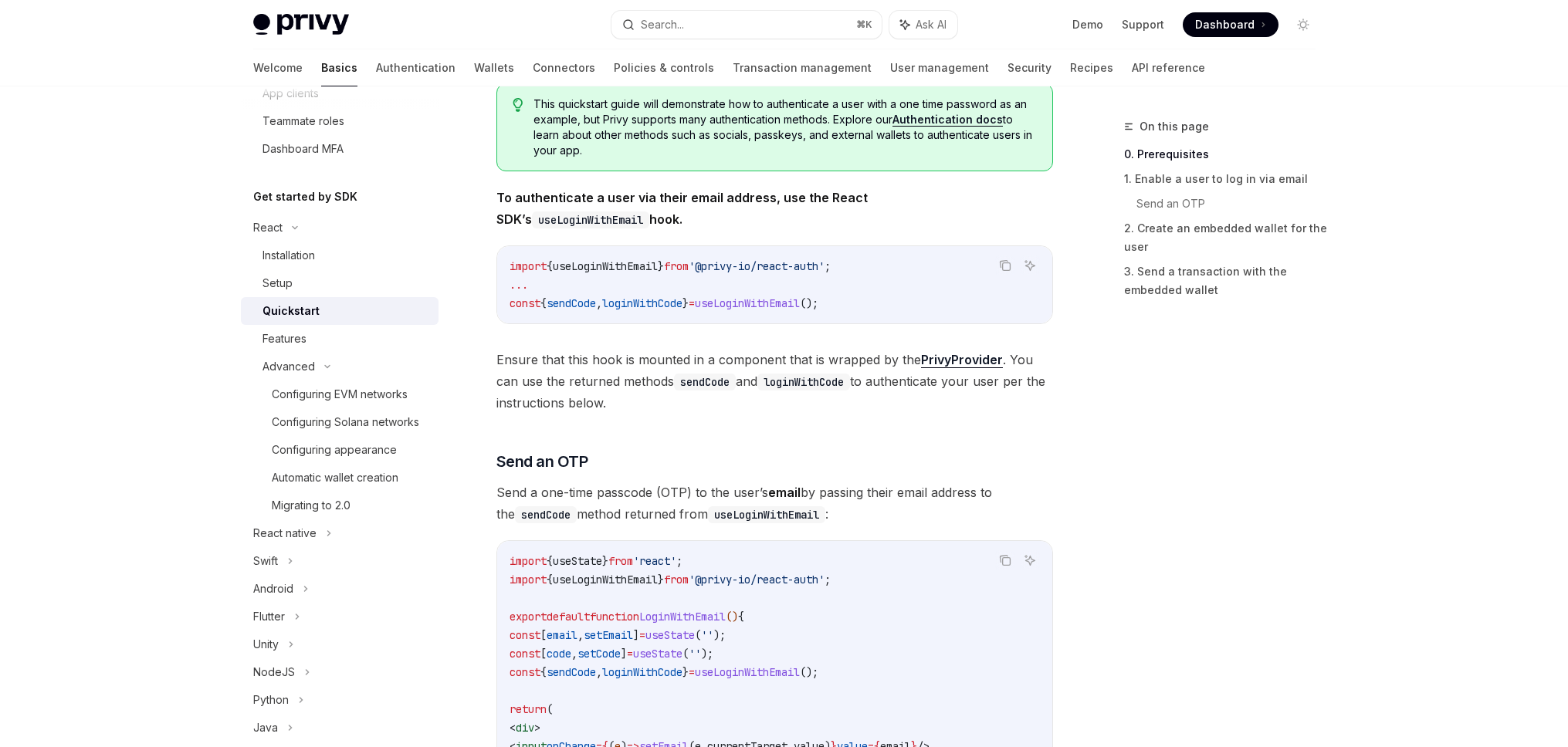
scroll to position [360, 0]
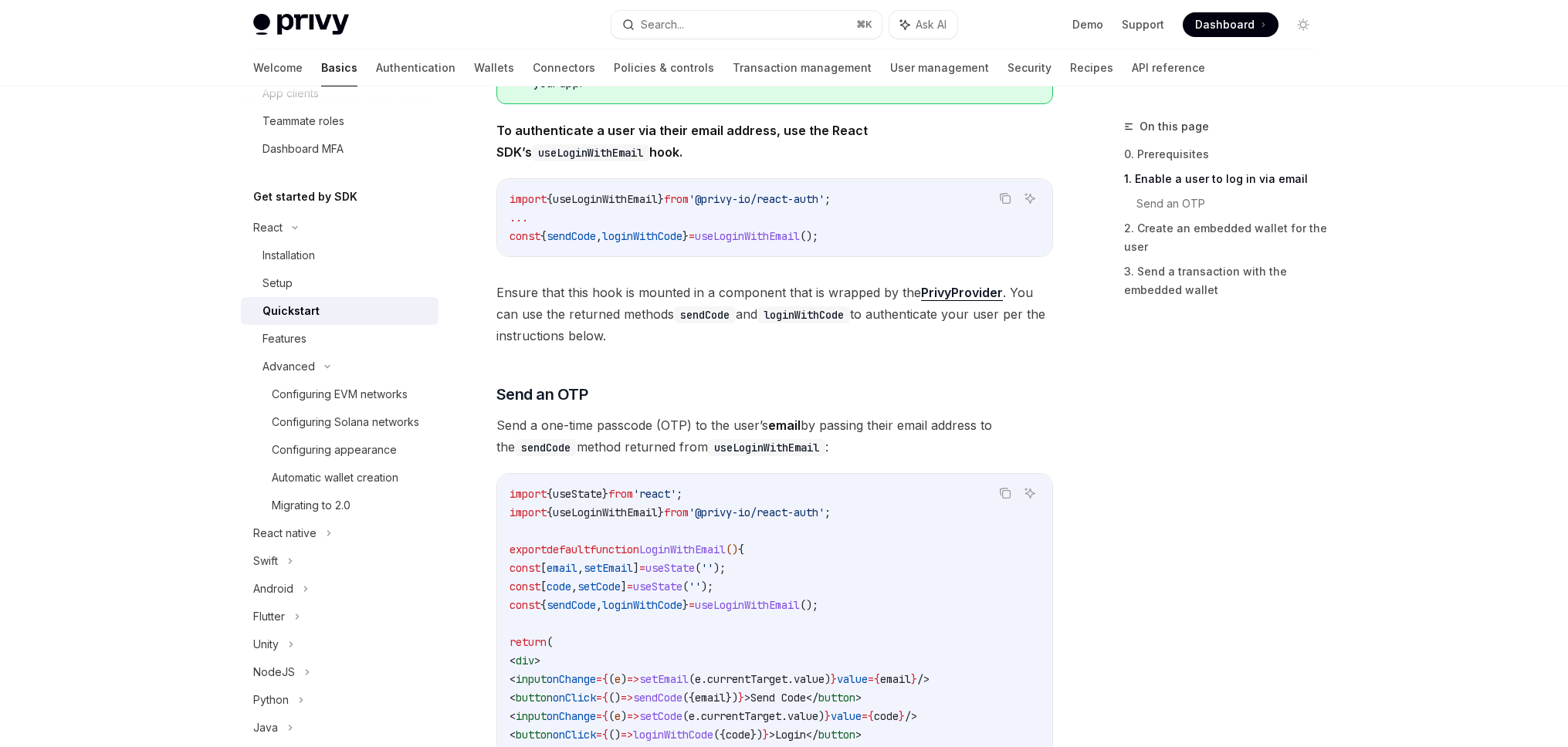
click at [795, 236] on span "useLoginWithEmail" at bounding box center [747, 236] width 105 height 14
click at [863, 238] on code "import { useLoginWithEmail } from '@privy-io/react-auth' ; ... const { sendCode…" at bounding box center [774, 217] width 530 height 55
click at [754, 233] on span "useLoginWithEmail" at bounding box center [747, 236] width 105 height 14
click at [755, 233] on span "useLoginWithEmail" at bounding box center [747, 236] width 105 height 14
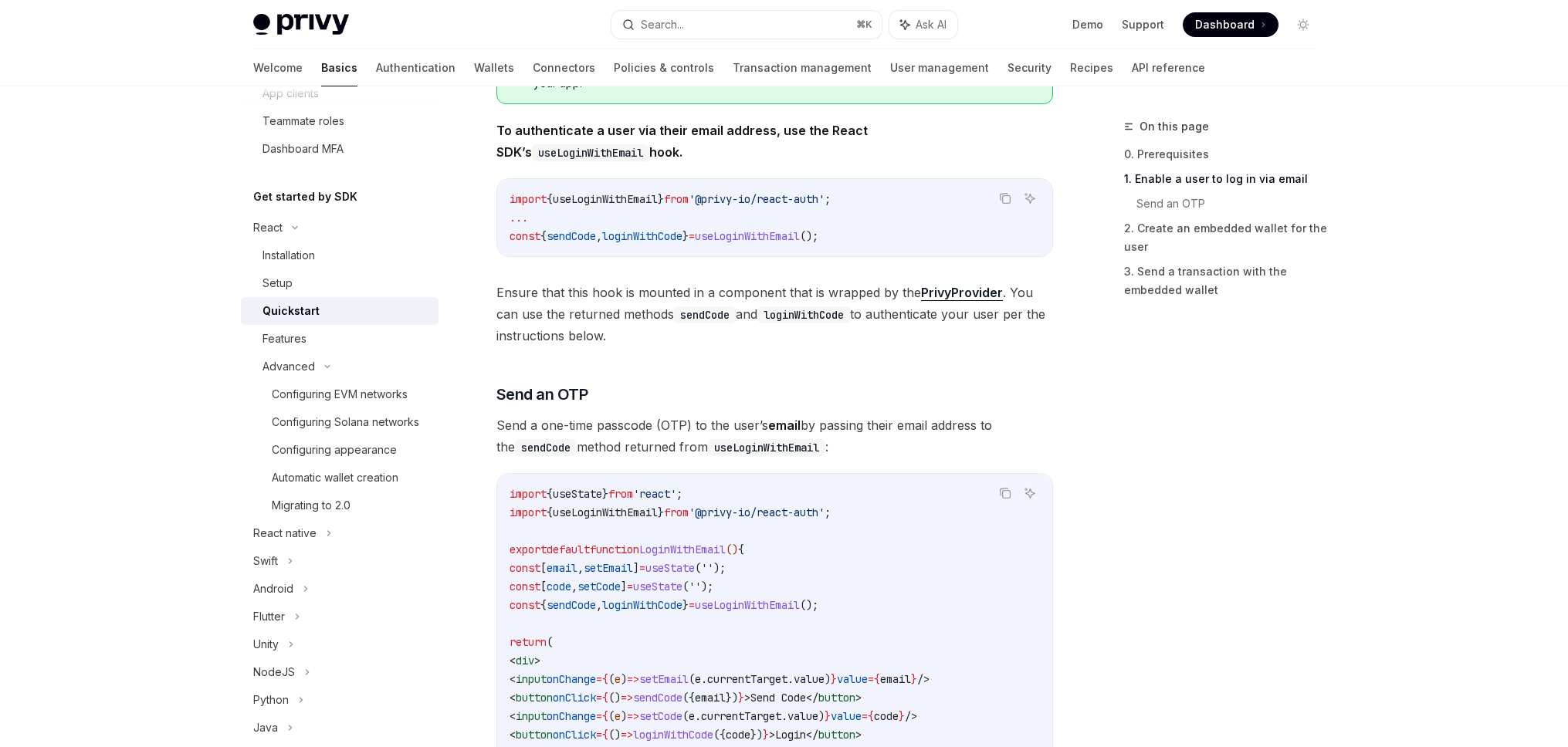
copy span "useLoginWithEmail"
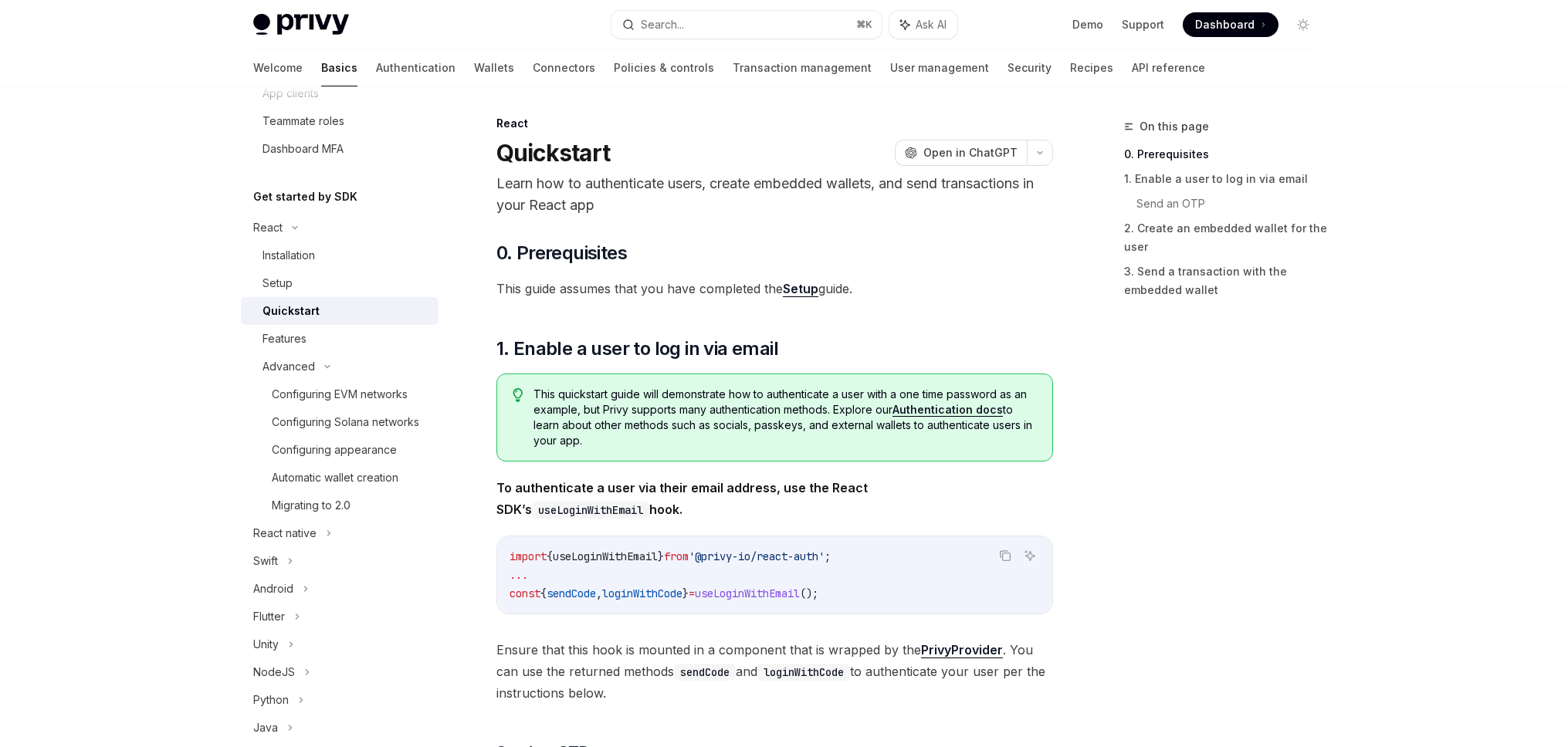
scroll to position [0, 0]
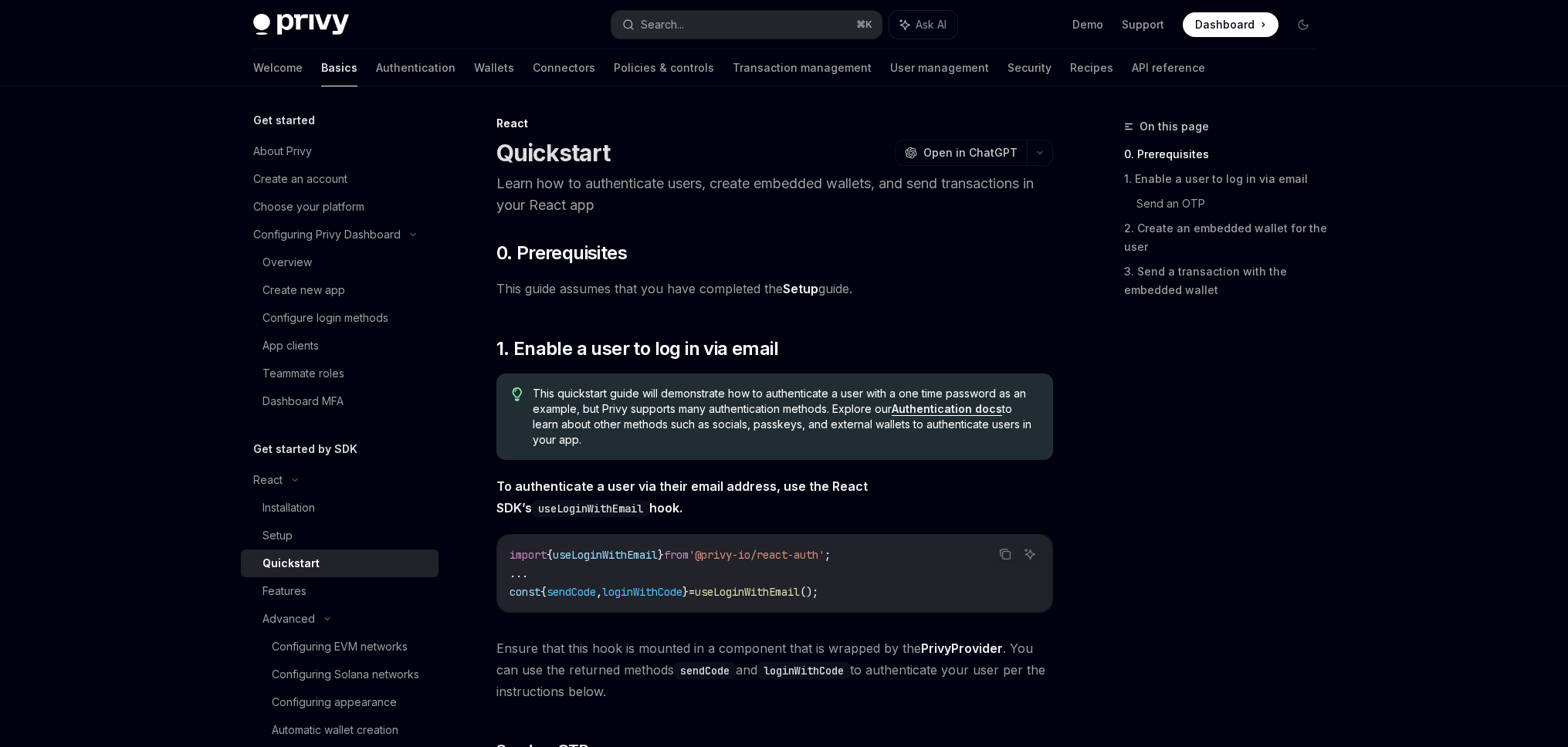
type textarea "*"
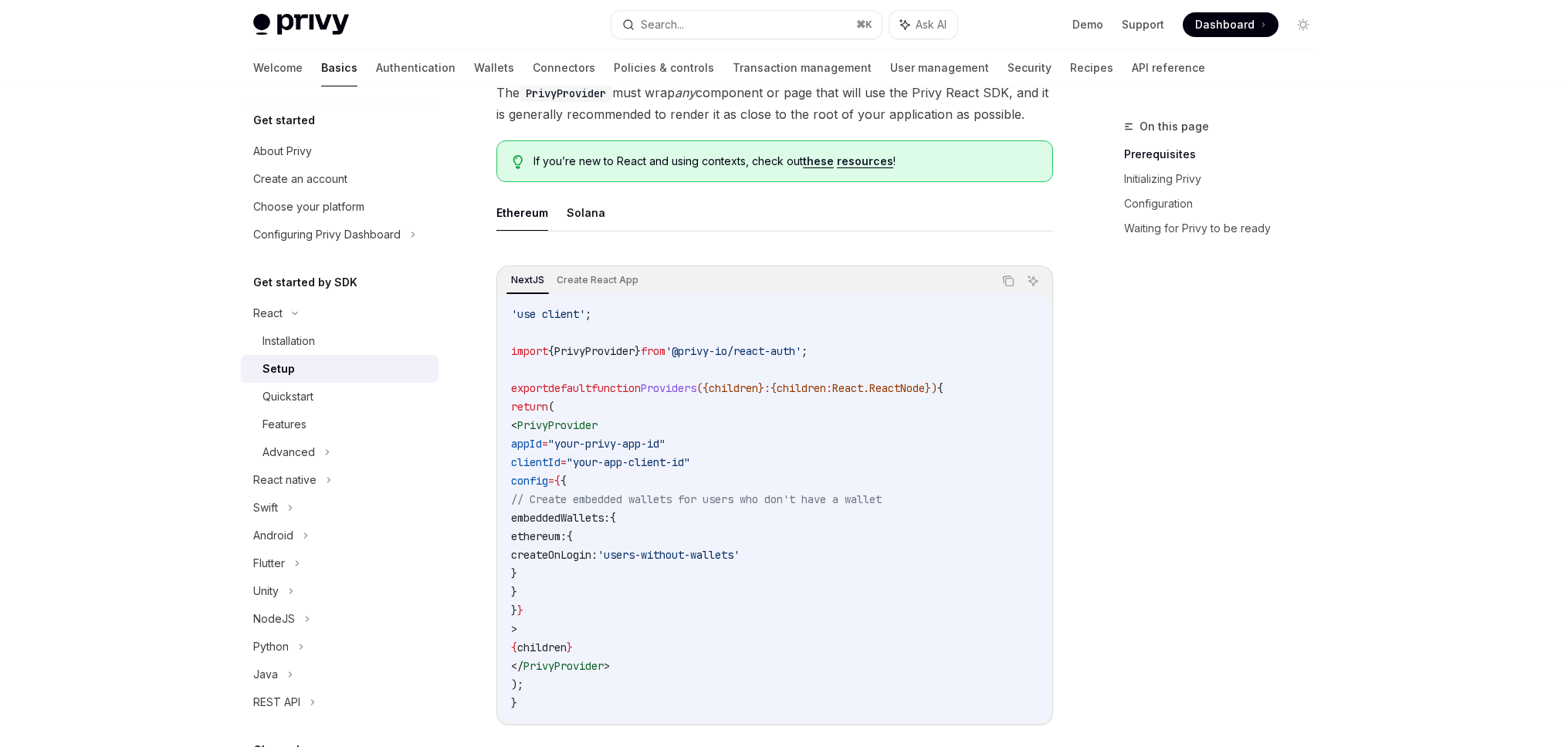
scroll to position [621, 0]
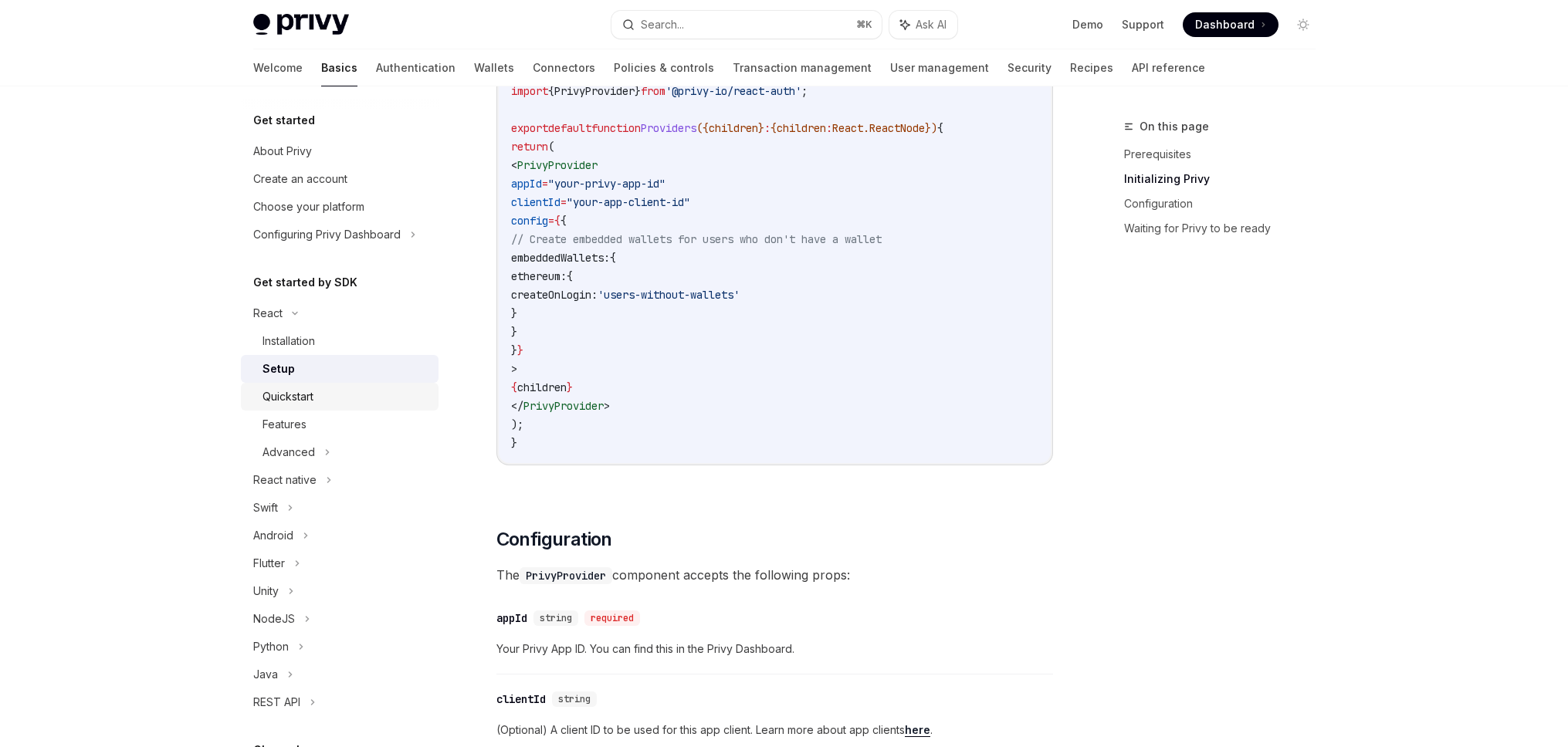
click at [329, 395] on div "Quickstart" at bounding box center [345, 396] width 167 height 18
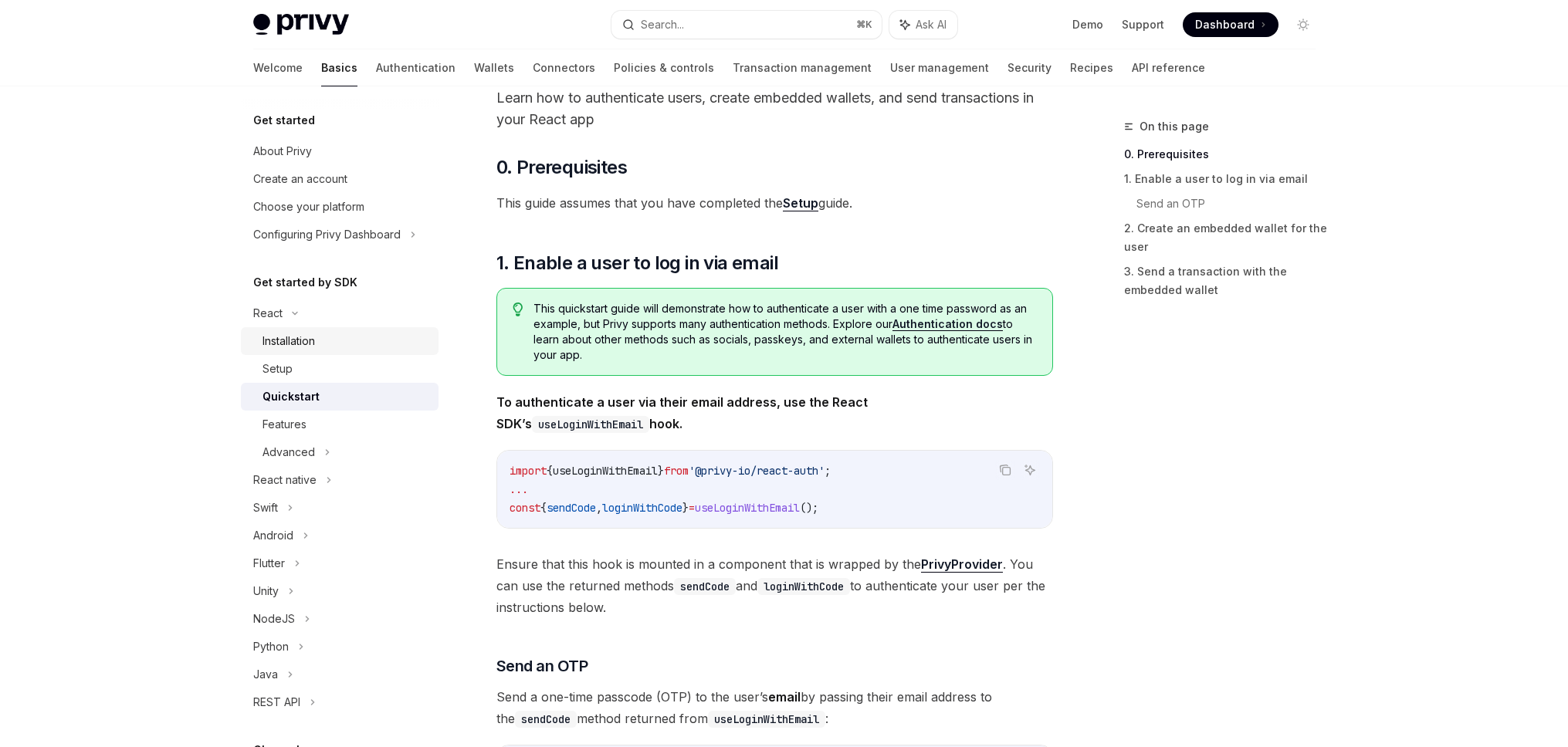
scroll to position [90, 0]
click at [291, 369] on div "Setup" at bounding box center [345, 368] width 167 height 18
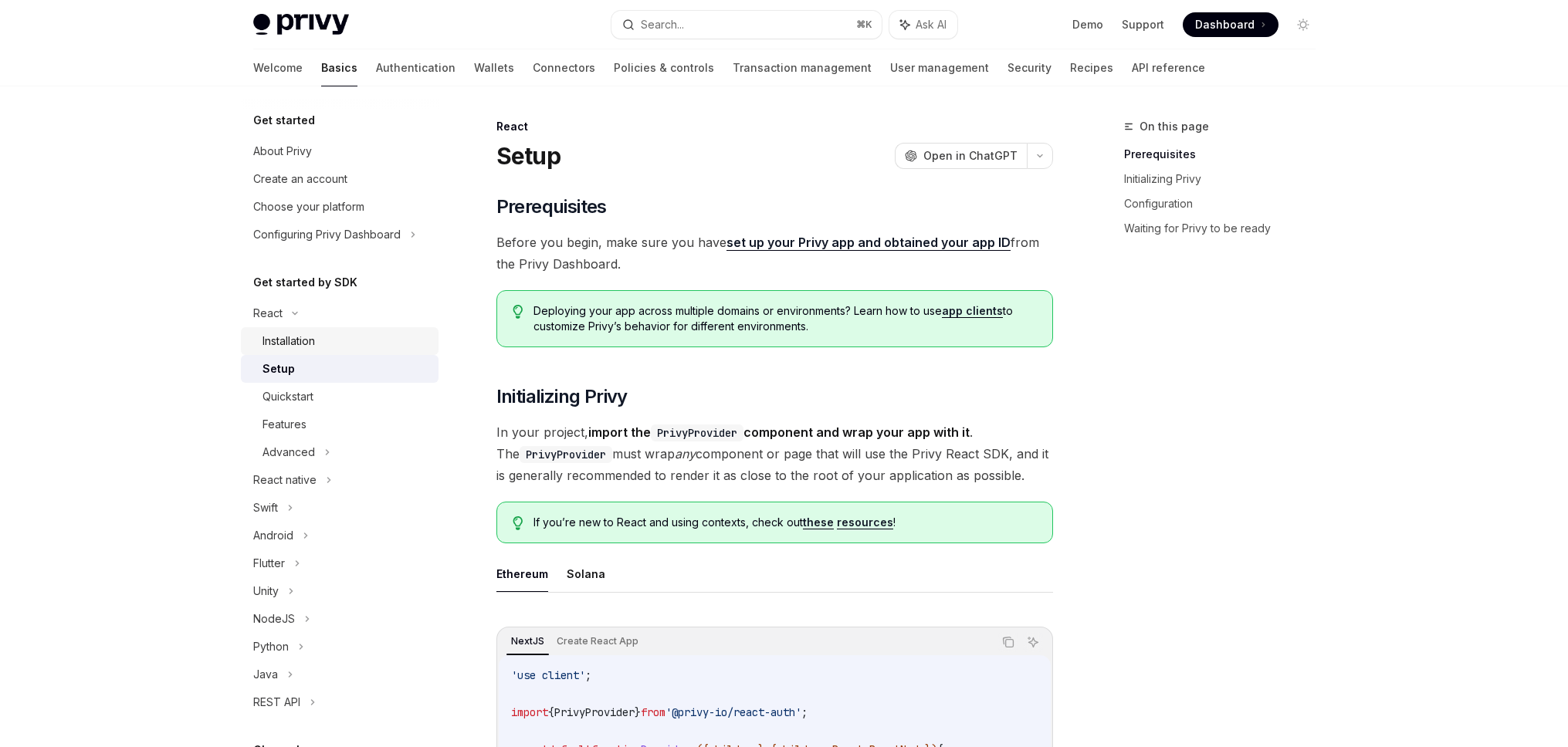
click at [302, 345] on div "Installation" at bounding box center [288, 341] width 52 height 18
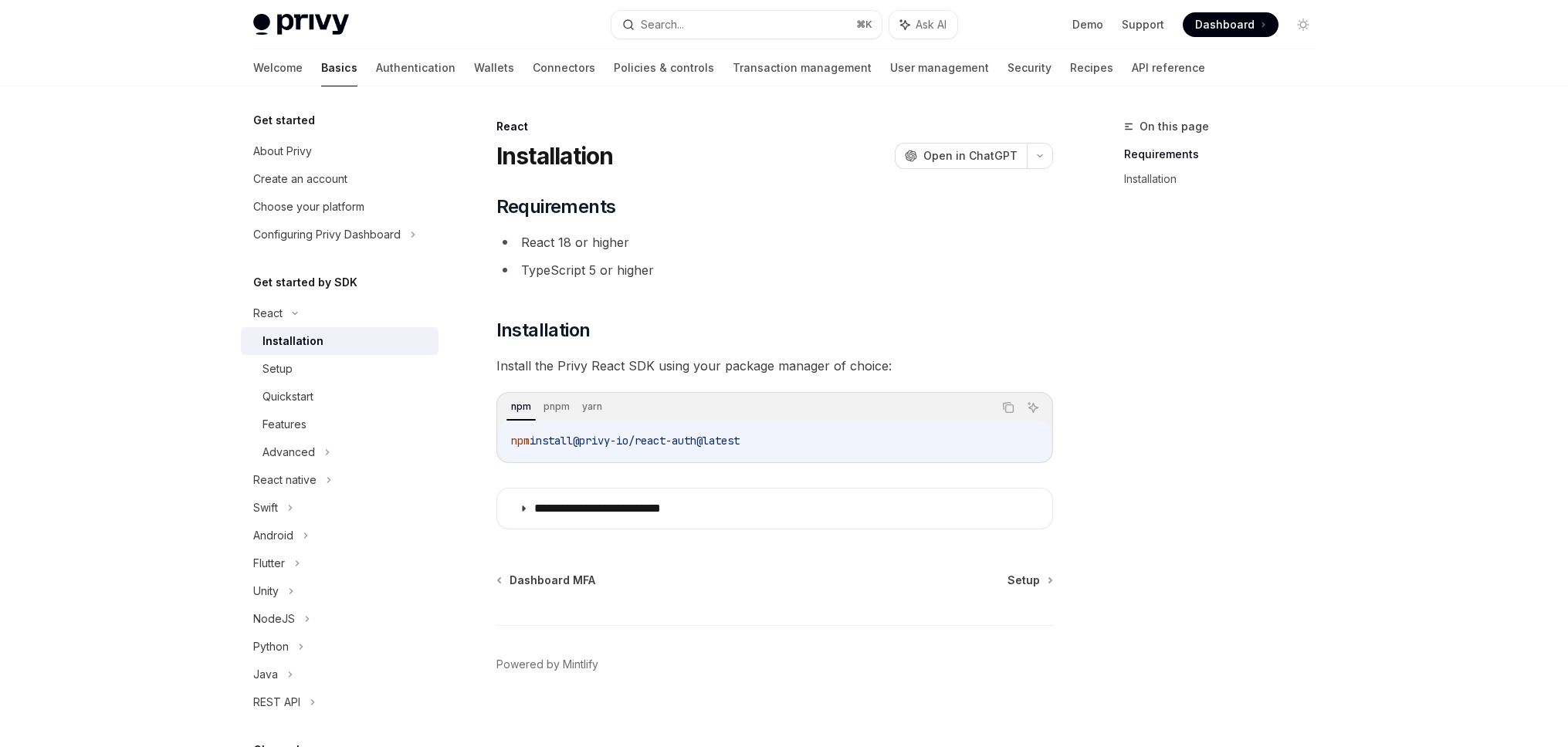
click at [784, 445] on code "npm install @privy-io/react-auth@latest" at bounding box center [774, 441] width 527 height 18
drag, startPoint x: 698, startPoint y: 447, endPoint x: 511, endPoint y: 443, distance: 187.0
click at [511, 443] on code "npm install @privy-io/react-auth@latest" at bounding box center [774, 441] width 527 height 18
copy span "npm install @privy-io/react-auth@latest"
click at [306, 367] on div "Setup" at bounding box center [345, 368] width 167 height 18
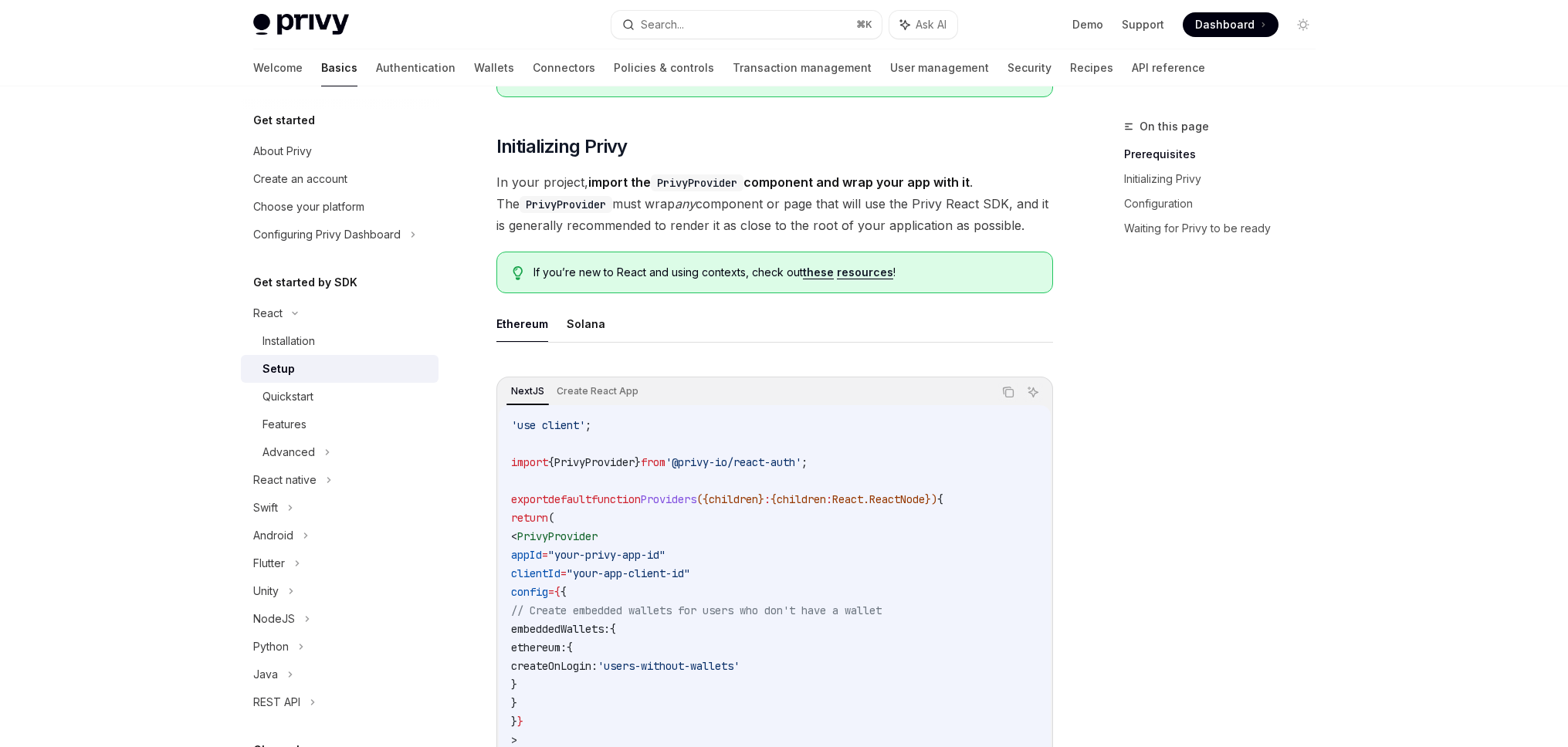
scroll to position [273, 0]
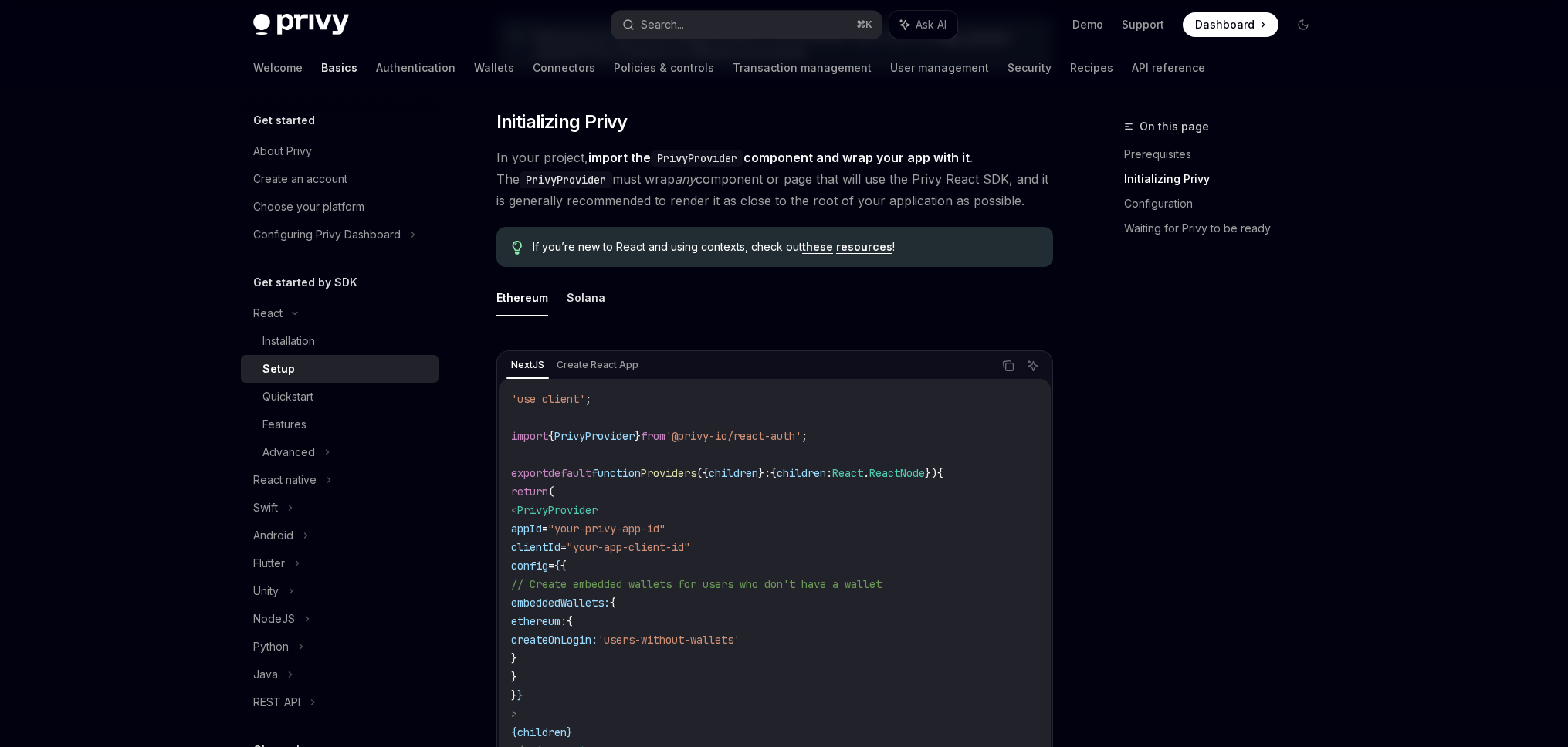
type textarea "*"
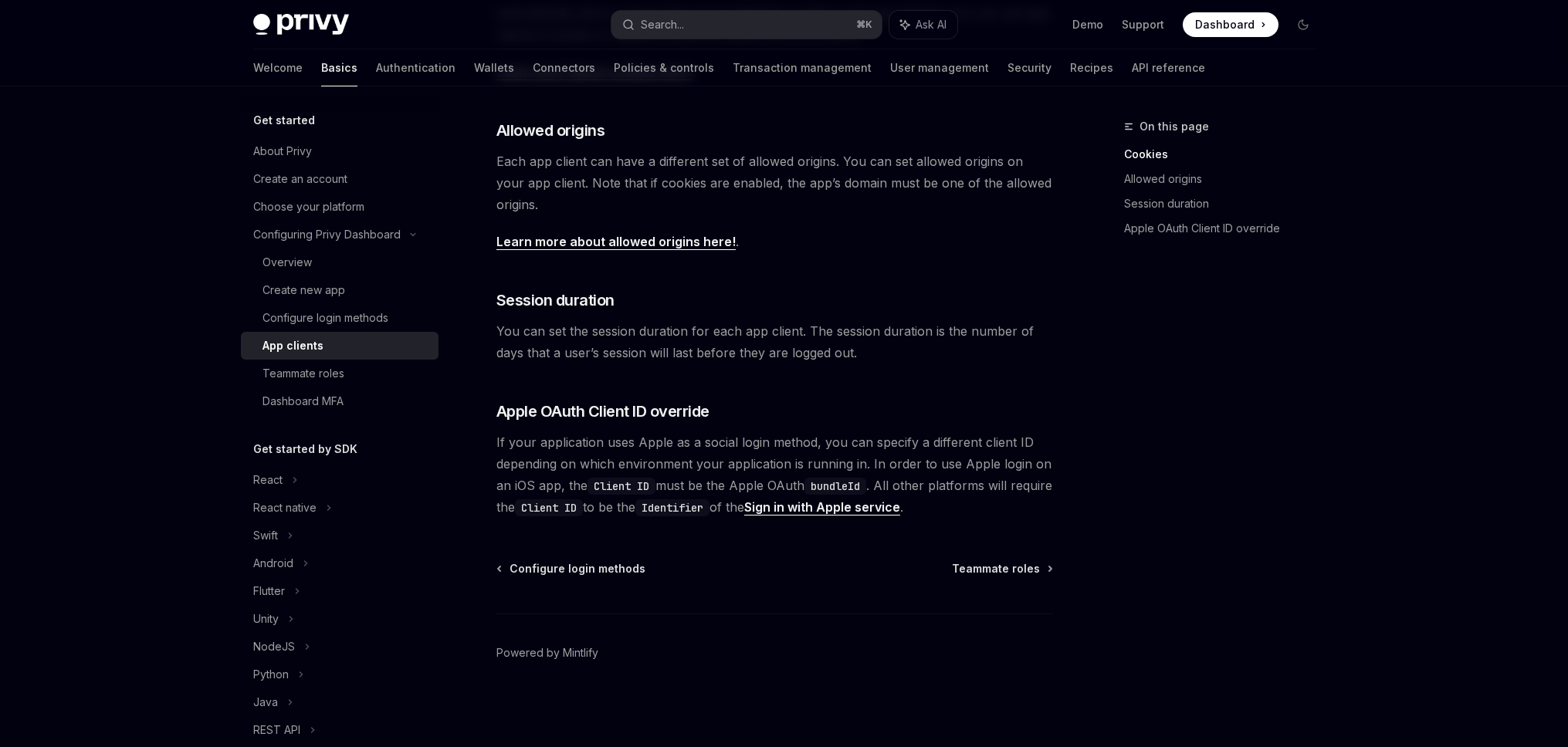
scroll to position [485, 0]
type textarea "*"
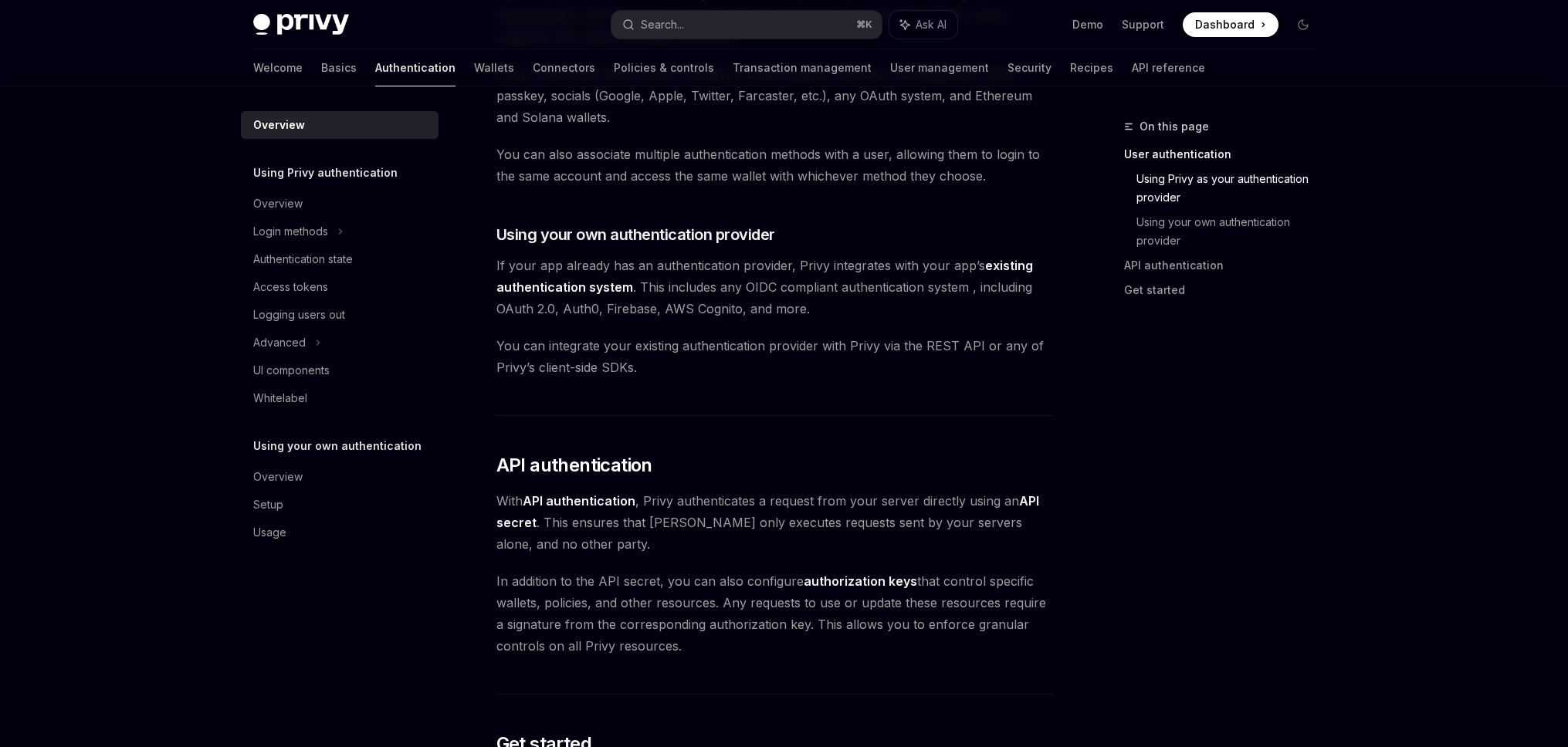
scroll to position [701, 0]
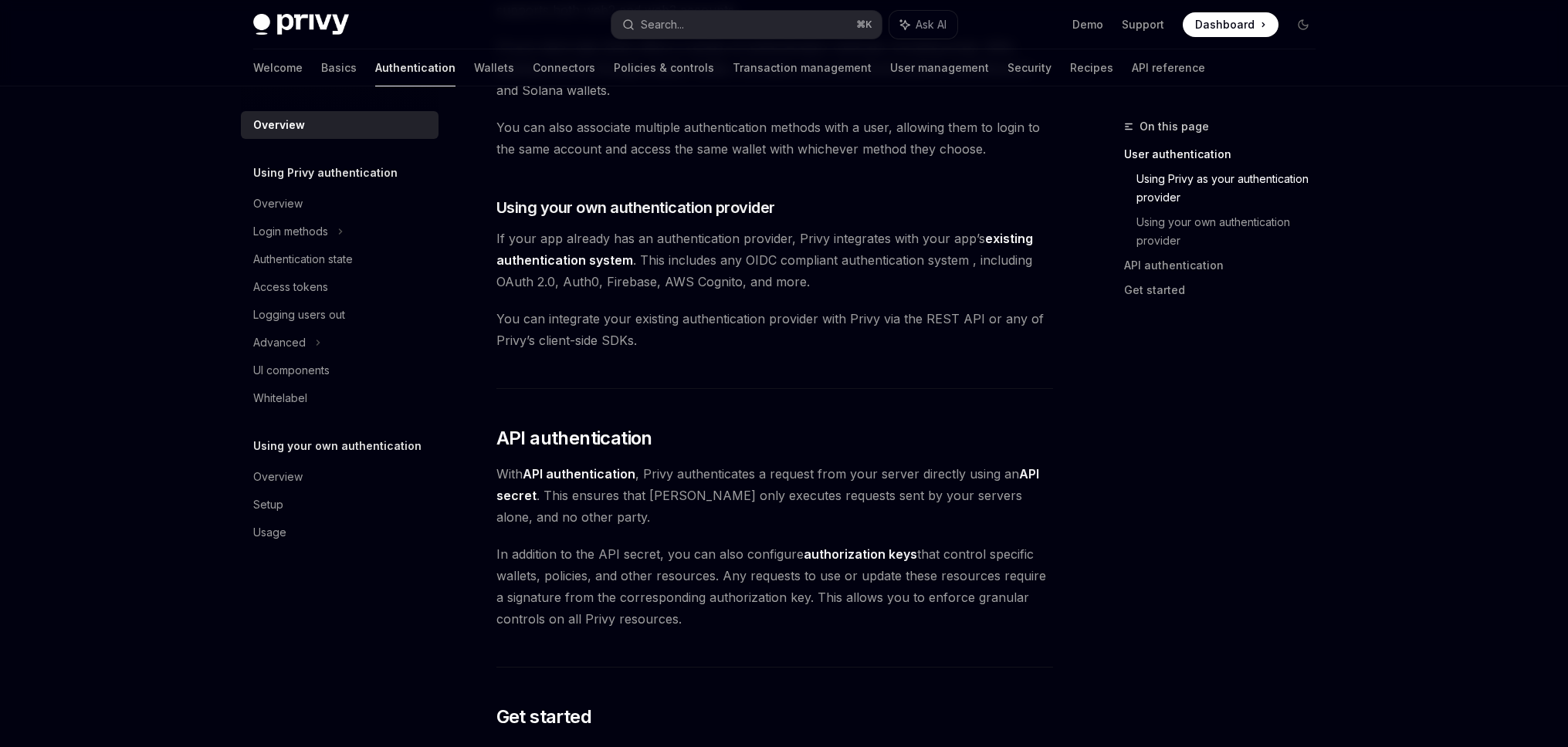
type textarea "*"
